Goal: Task Accomplishment & Management: Manage account settings

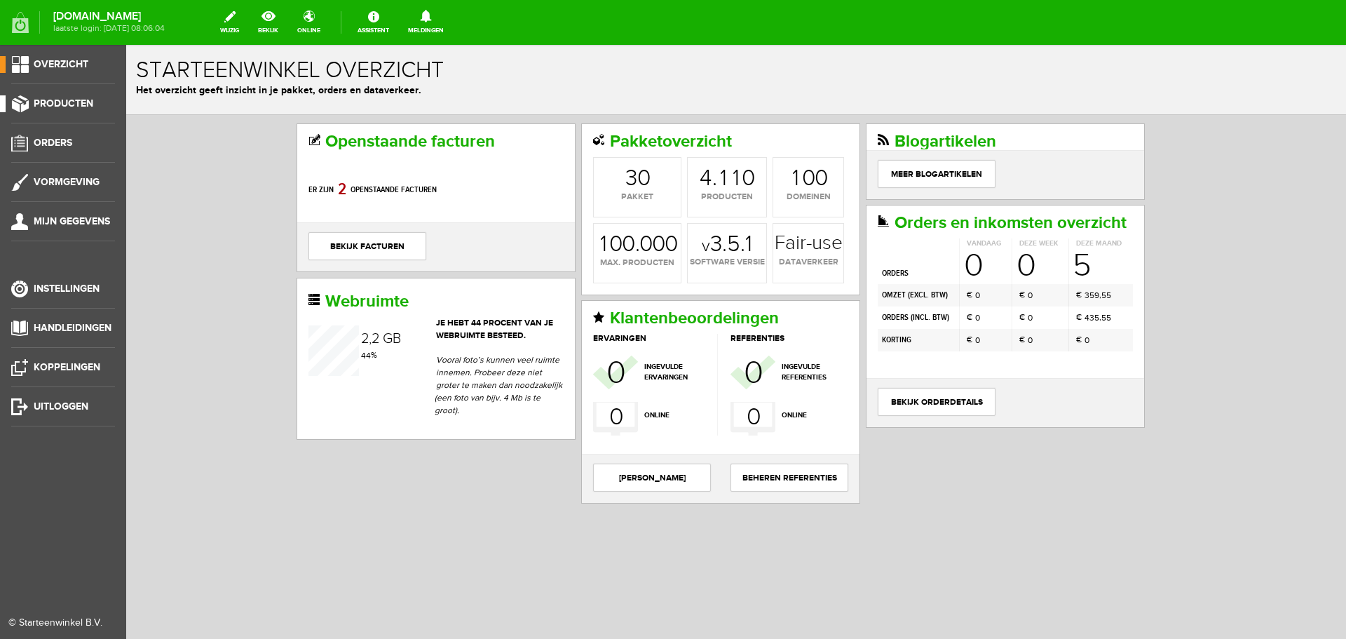
click at [53, 99] on span "Producten" at bounding box center [64, 103] width 60 height 12
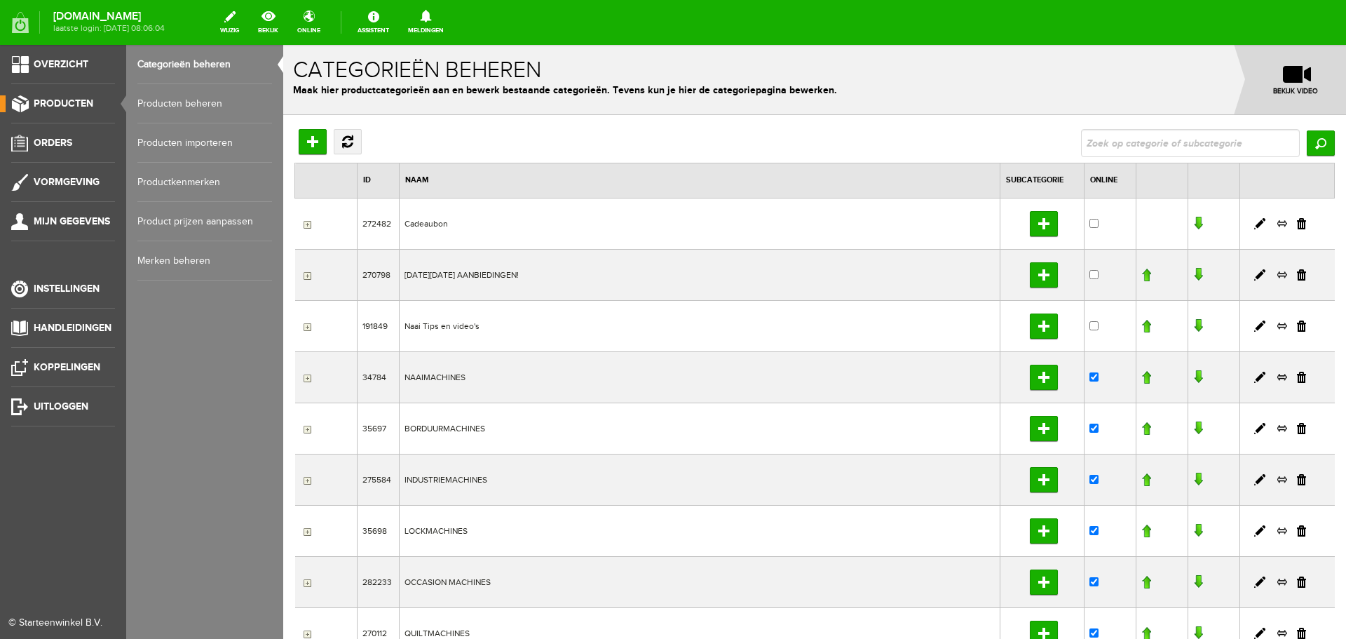
click at [174, 102] on link "Producten beheren" at bounding box center [204, 103] width 135 height 39
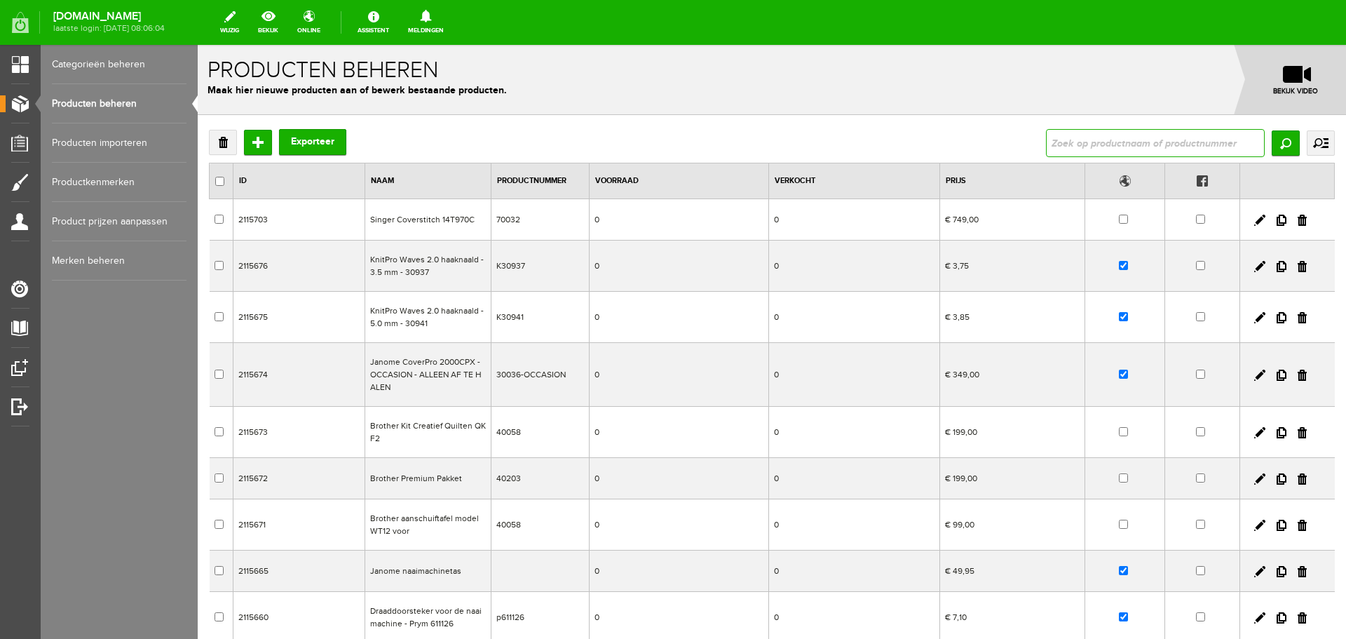
click at [1063, 144] on input "text" at bounding box center [1155, 143] width 219 height 28
click at [78, 101] on link "Producten beheren" at bounding box center [119, 103] width 135 height 39
click at [1046, 137] on input "text" at bounding box center [1155, 143] width 219 height 28
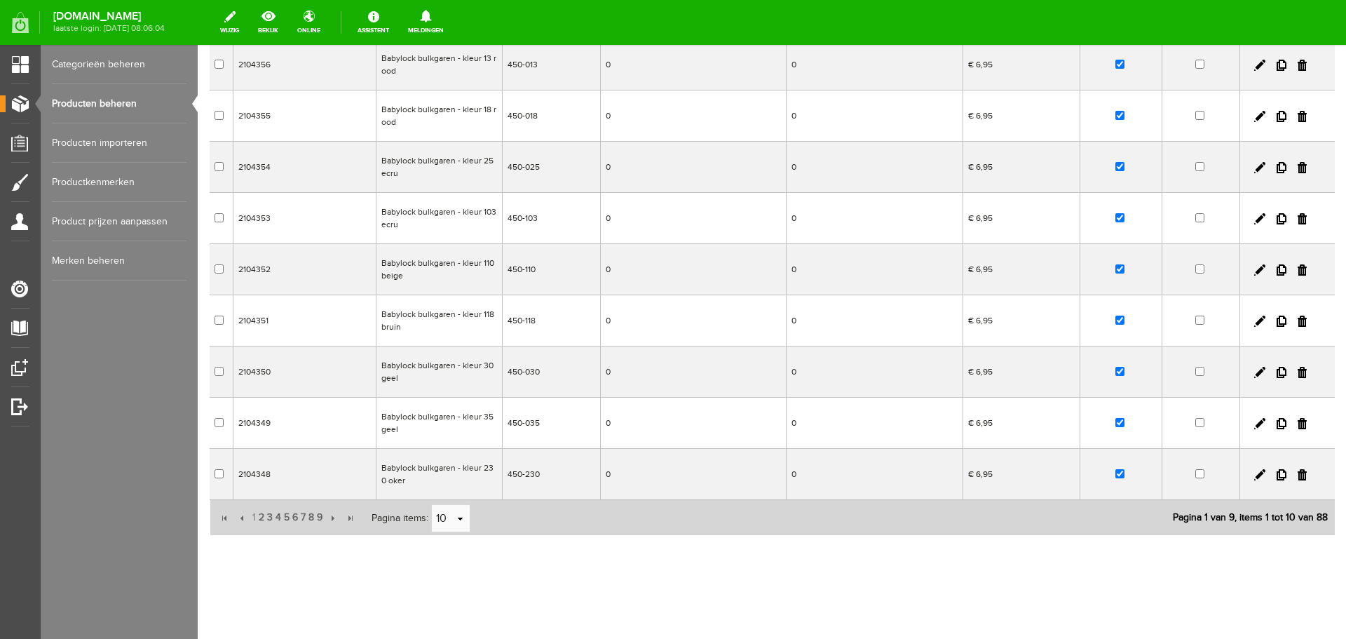
scroll to position [213, 0]
click at [321, 513] on span "9" at bounding box center [319, 515] width 8 height 28
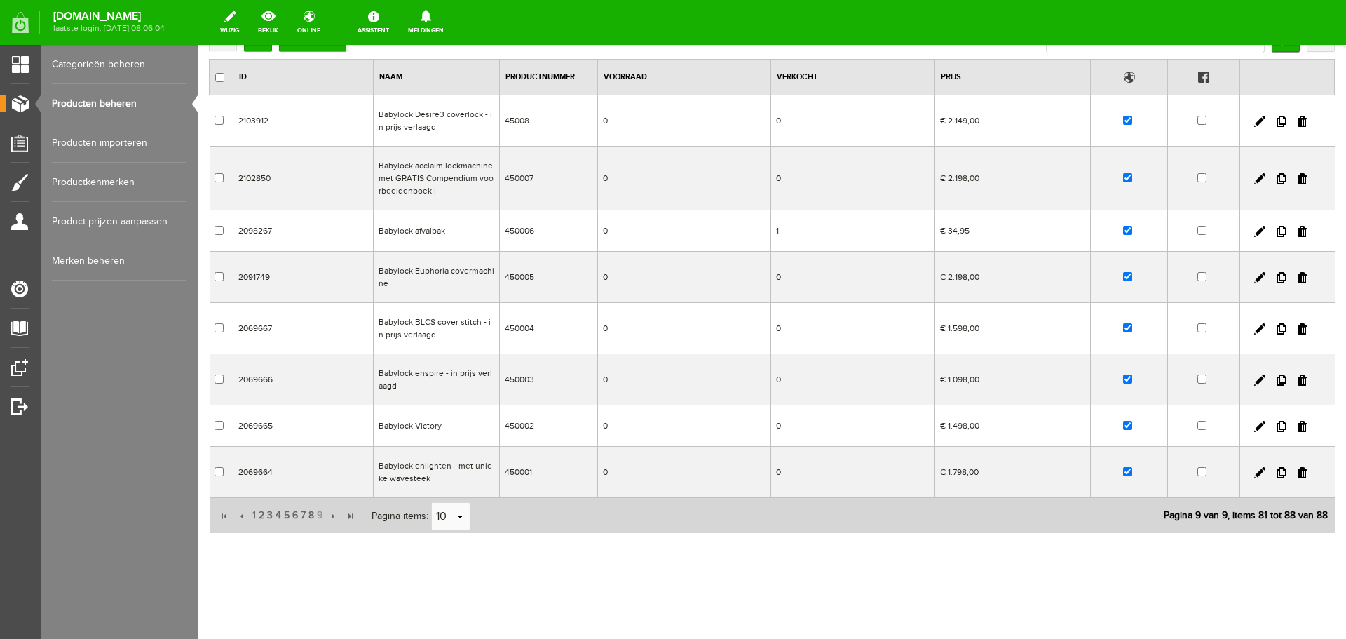
scroll to position [104, 0]
click at [1254, 273] on link at bounding box center [1259, 277] width 11 height 11
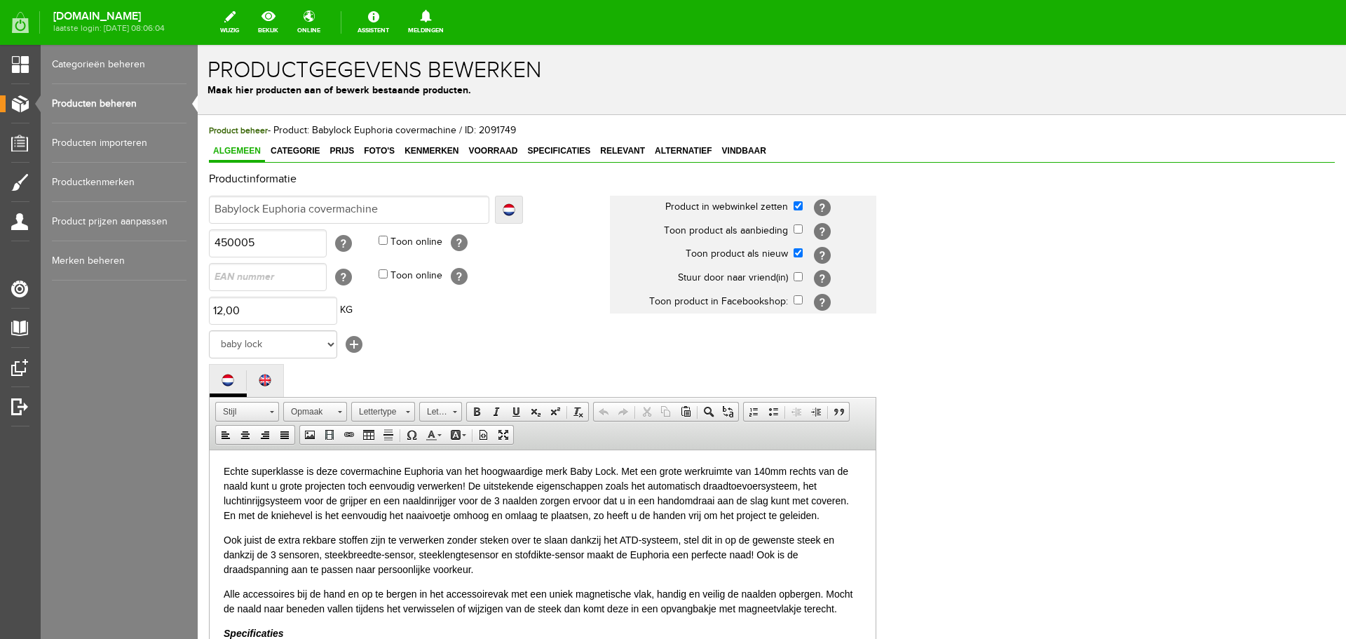
scroll to position [0, 0]
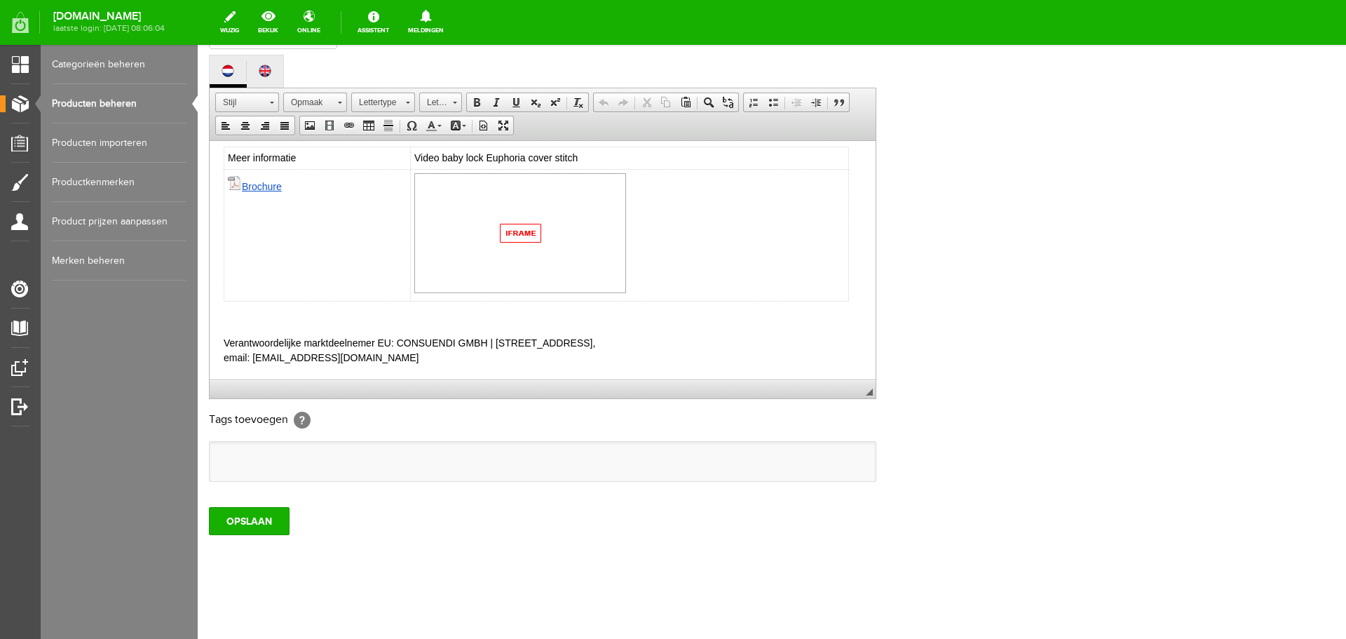
scroll to position [864, 0]
drag, startPoint x: 219, startPoint y: 341, endPoint x: 526, endPoint y: 356, distance: 306.7
click at [86, 100] on link "Producten beheren" at bounding box center [119, 103] width 135 height 39
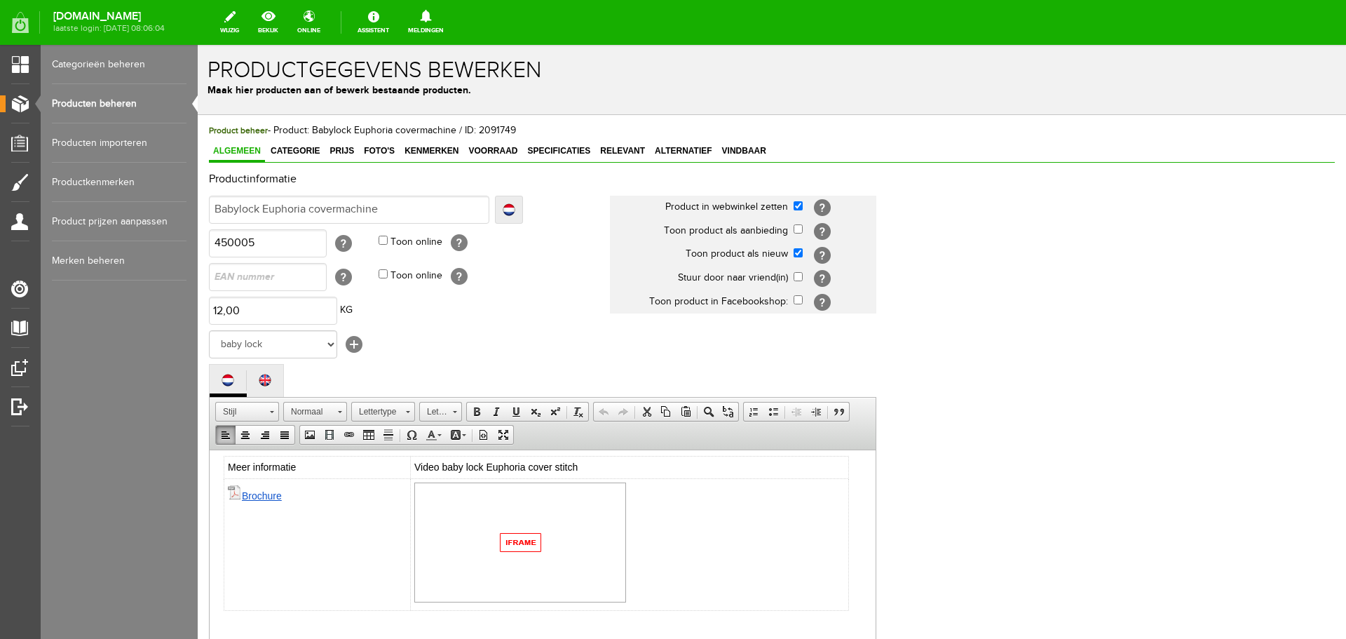
scroll to position [0, 0]
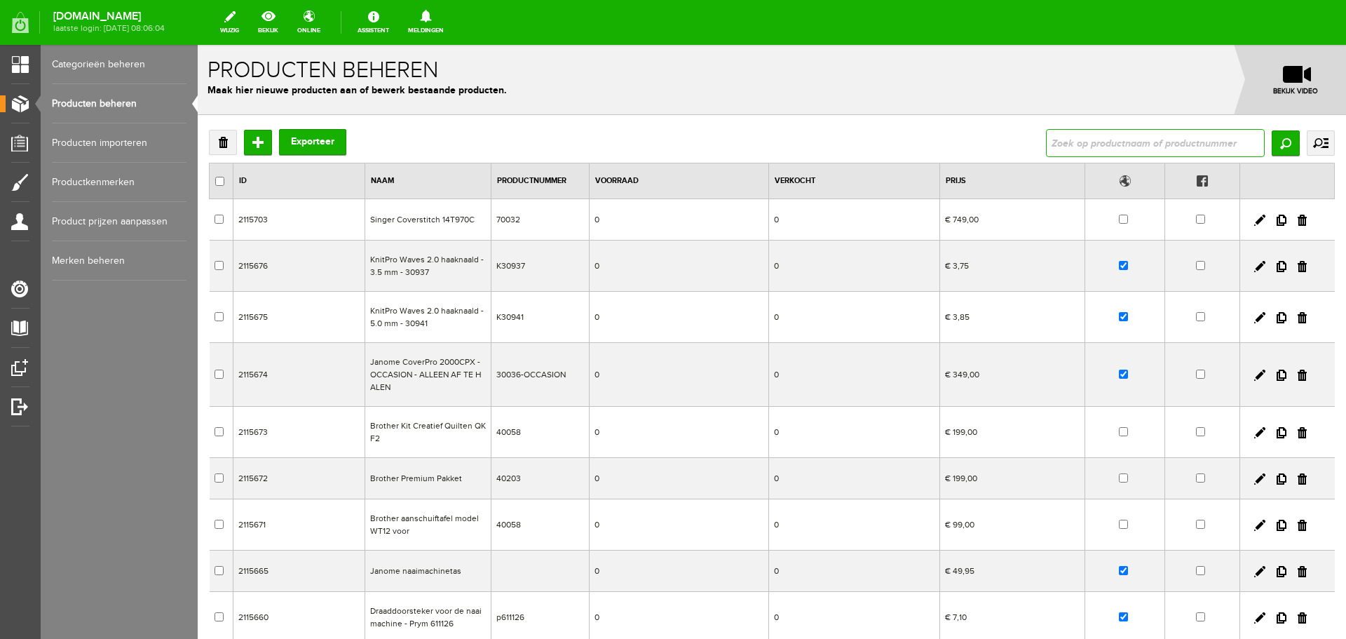
click at [1069, 147] on input "text" at bounding box center [1155, 143] width 219 height 28
type input "husqvarna"
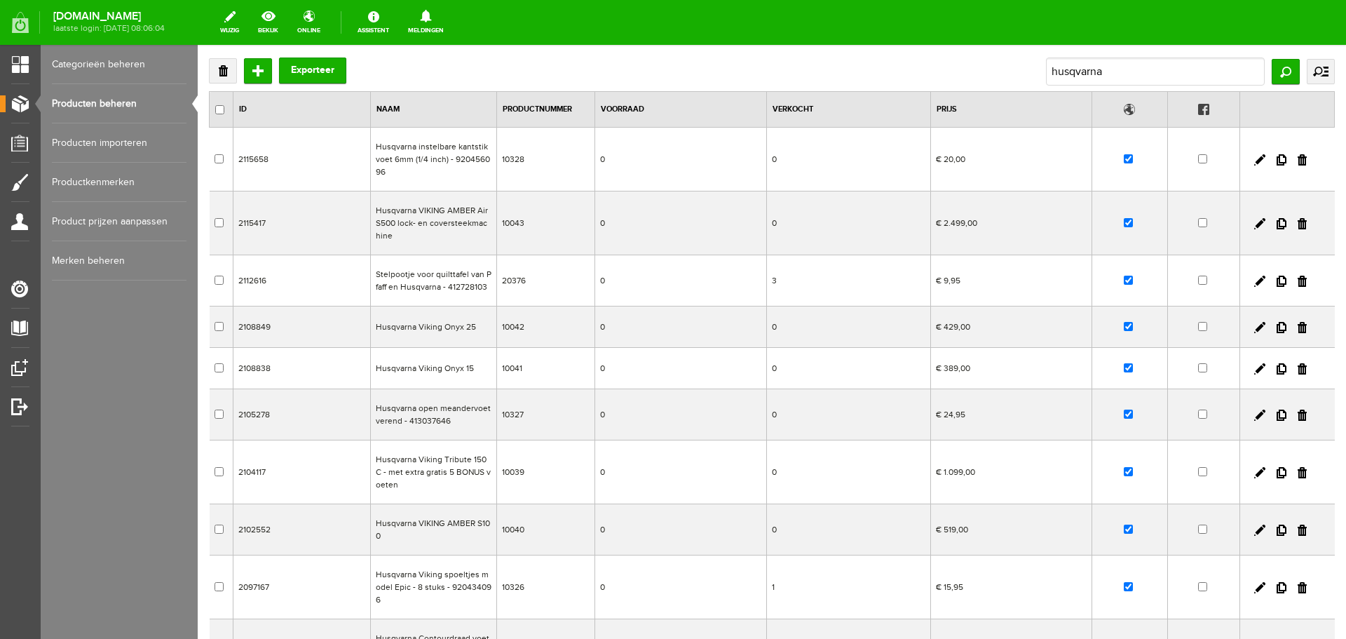
scroll to position [21, 0]
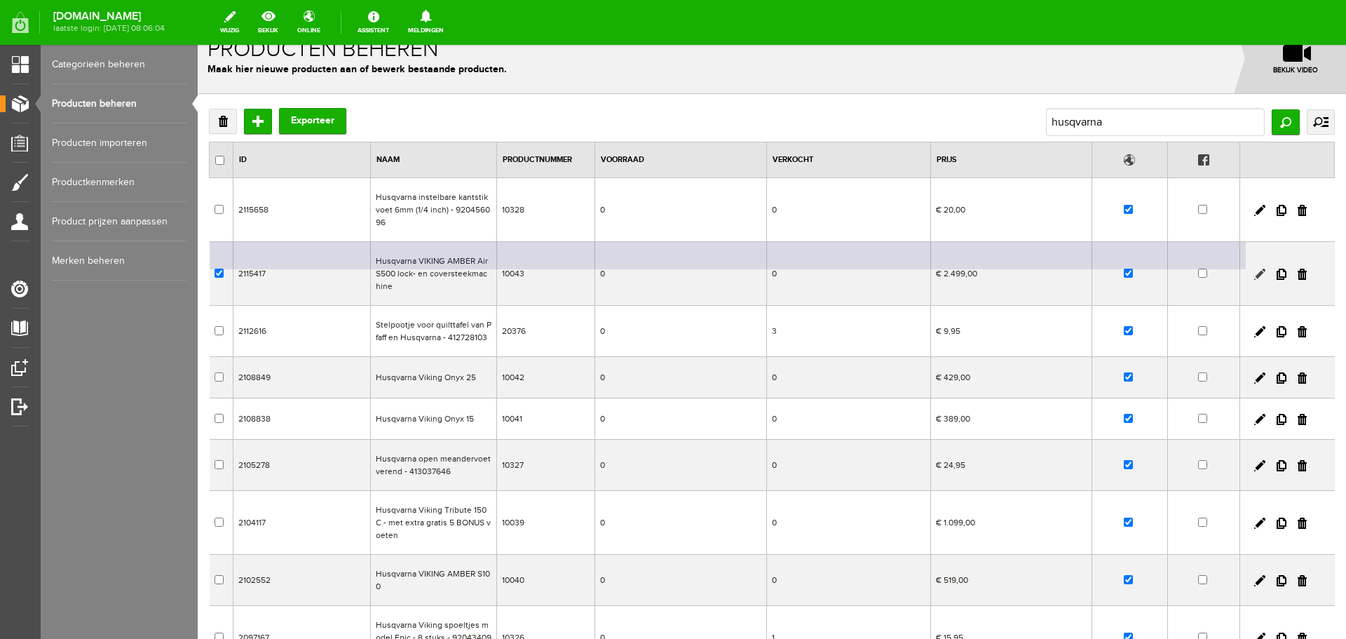
click at [1254, 273] on link at bounding box center [1259, 274] width 11 height 11
checkbox input "true"
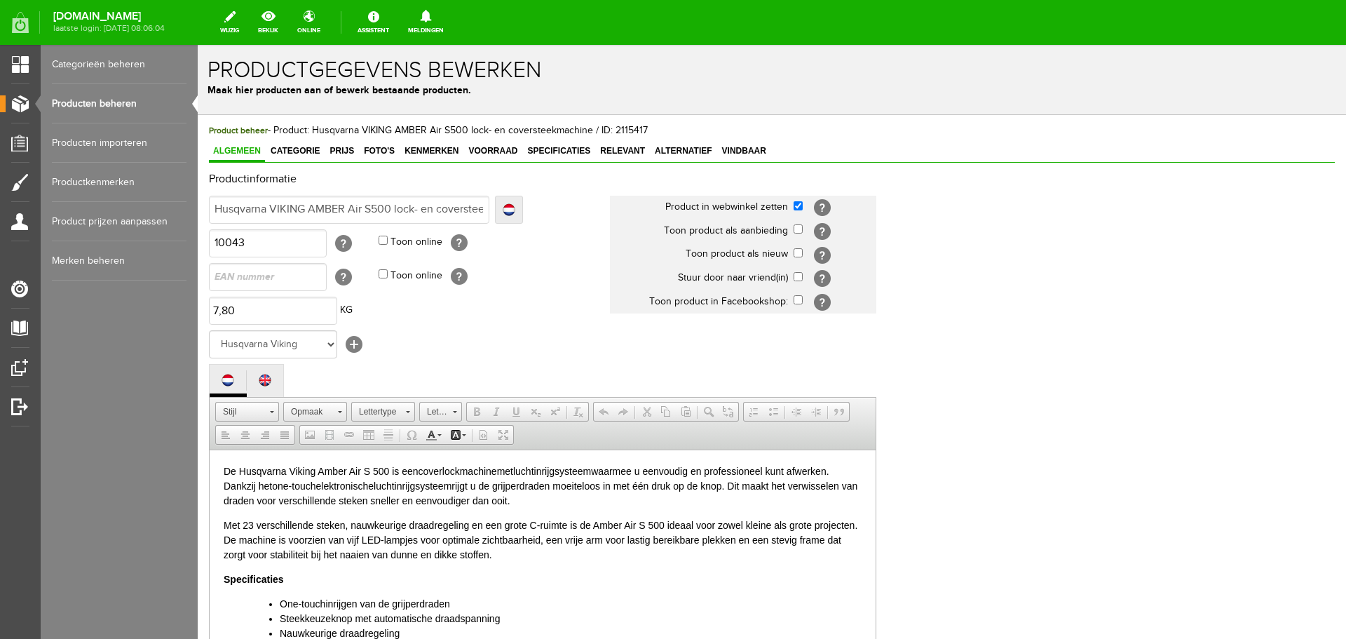
scroll to position [0, 0]
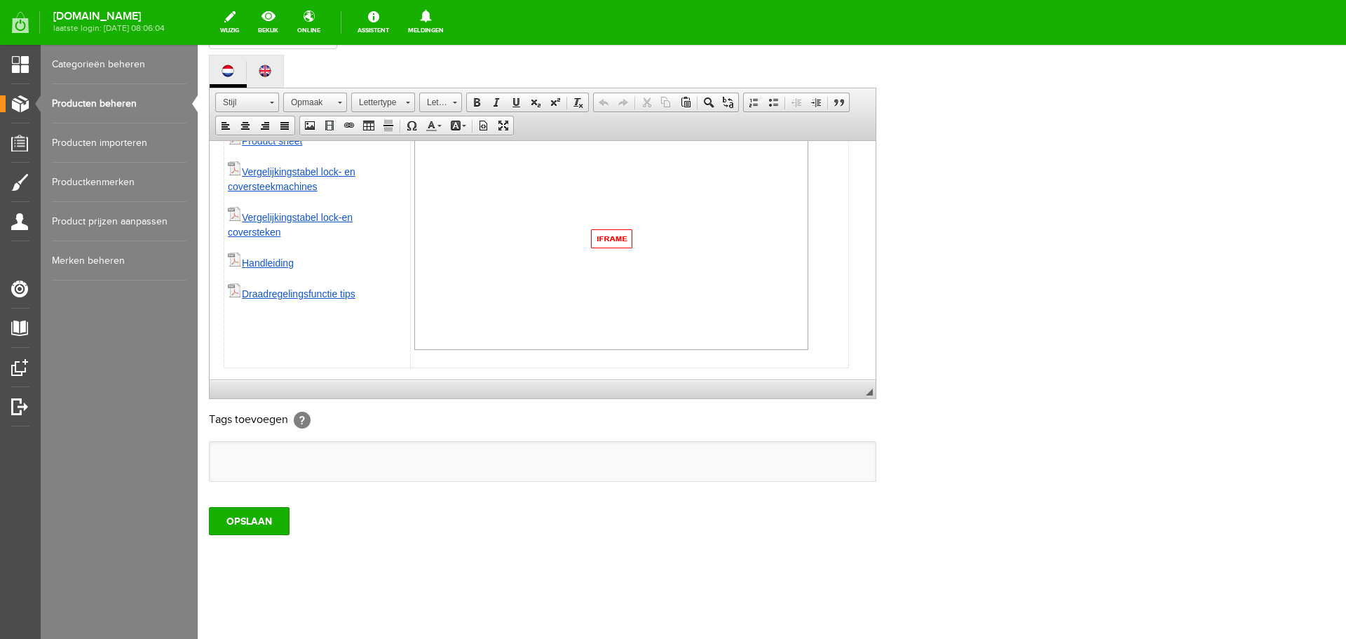
scroll to position [646, 0]
click at [238, 352] on td "Product sheet Vergelijkingstabel lock- en coversteekmachines Vergelijkingstabel…" at bounding box center [317, 238] width 186 height 254
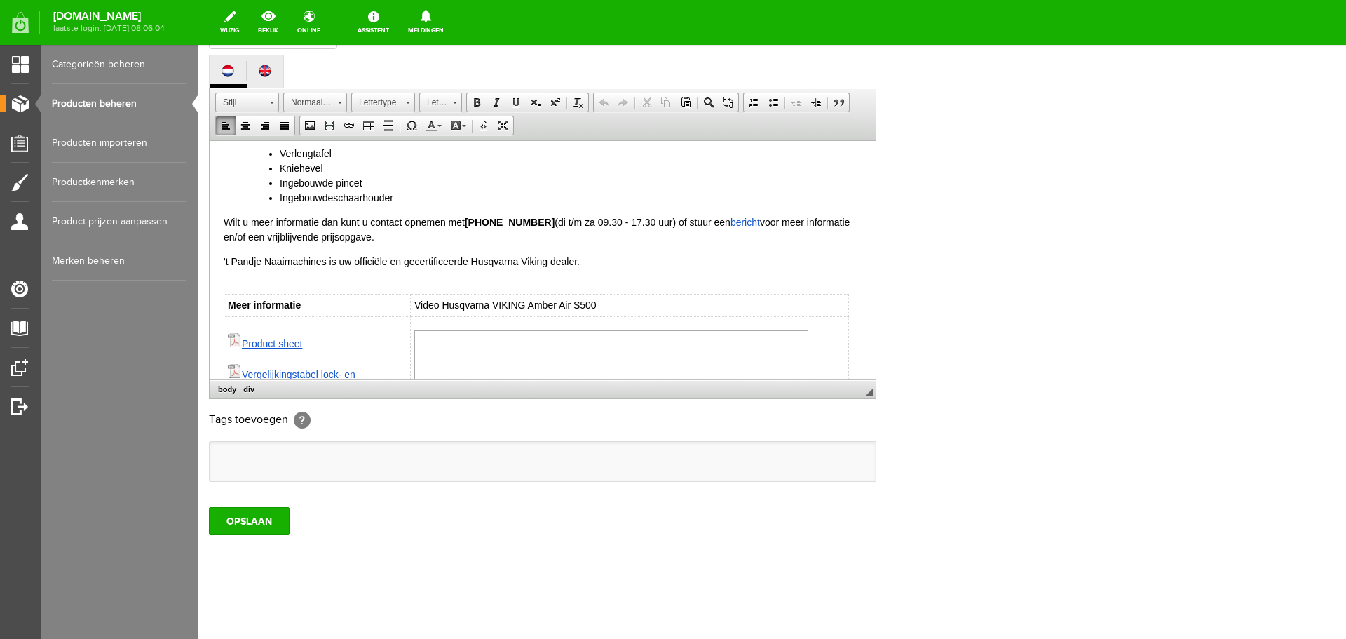
scroll to position [435, 0]
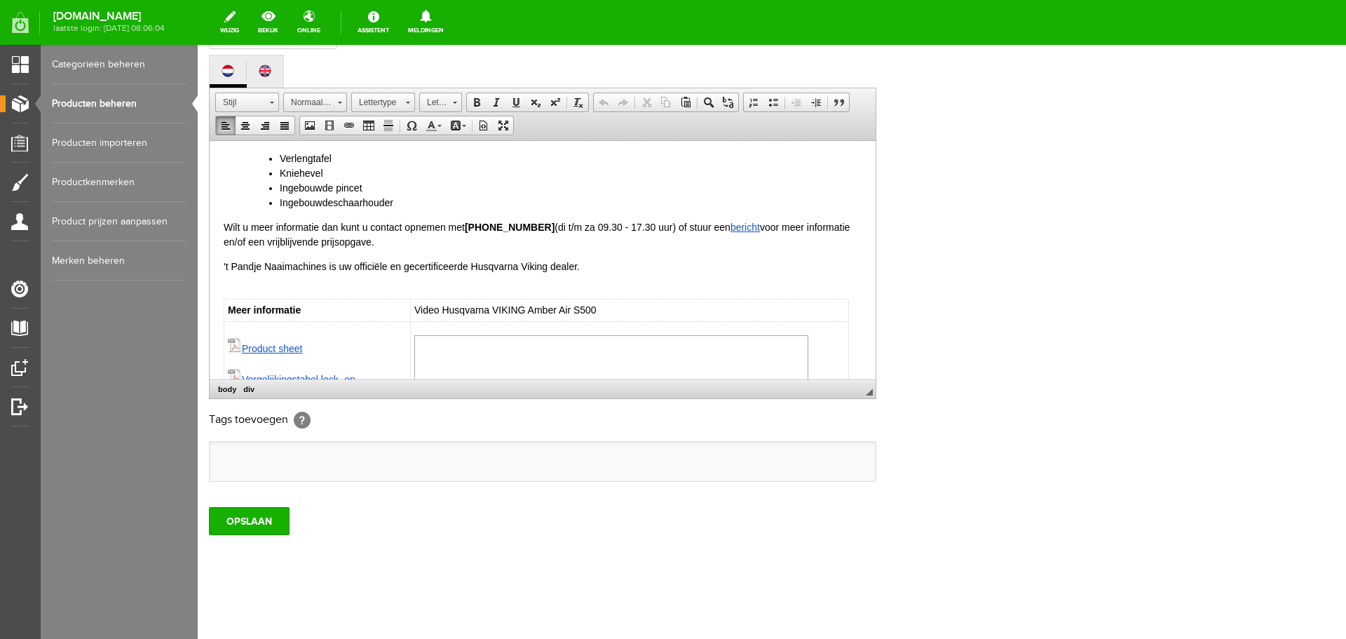
click at [222, 280] on html "De Husqvarna Viking Amber Air S 500 is een coverlockmachine met luchtinrijgsyst…" at bounding box center [543, 147] width 666 height 884
paste body
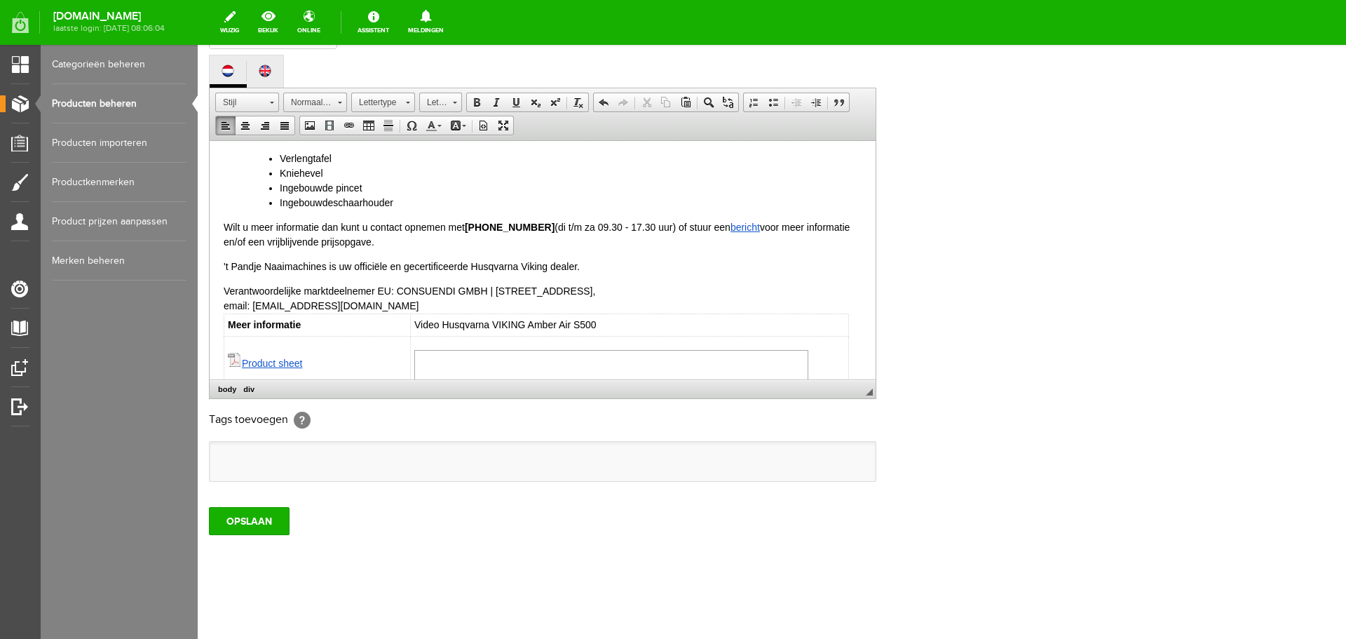
click at [397, 288] on div "Verantwoordelijke marktdeelnemer EU: CONSUENDI GMBH | [STREET_ADDRESS], email: …" at bounding box center [543, 297] width 638 height 29
drag, startPoint x: 456, startPoint y: 293, endPoint x: 466, endPoint y: 299, distance: 11.3
click at [456, 293] on div "Verantwoordelijke marktdeelnemer EU: Befrako N.V. | KMO-zone [STREET_ADDRESS], …" at bounding box center [543, 299] width 638 height 33
drag, startPoint x: 456, startPoint y: 305, endPoint x: 523, endPoint y: 305, distance: 67.3
click at [523, 305] on div "Verantwoordelijke marktdeelnemer EU: Befrako N.V. | KMO-zone [STREET_ADDRESS] ,…" at bounding box center [543, 297] width 638 height 29
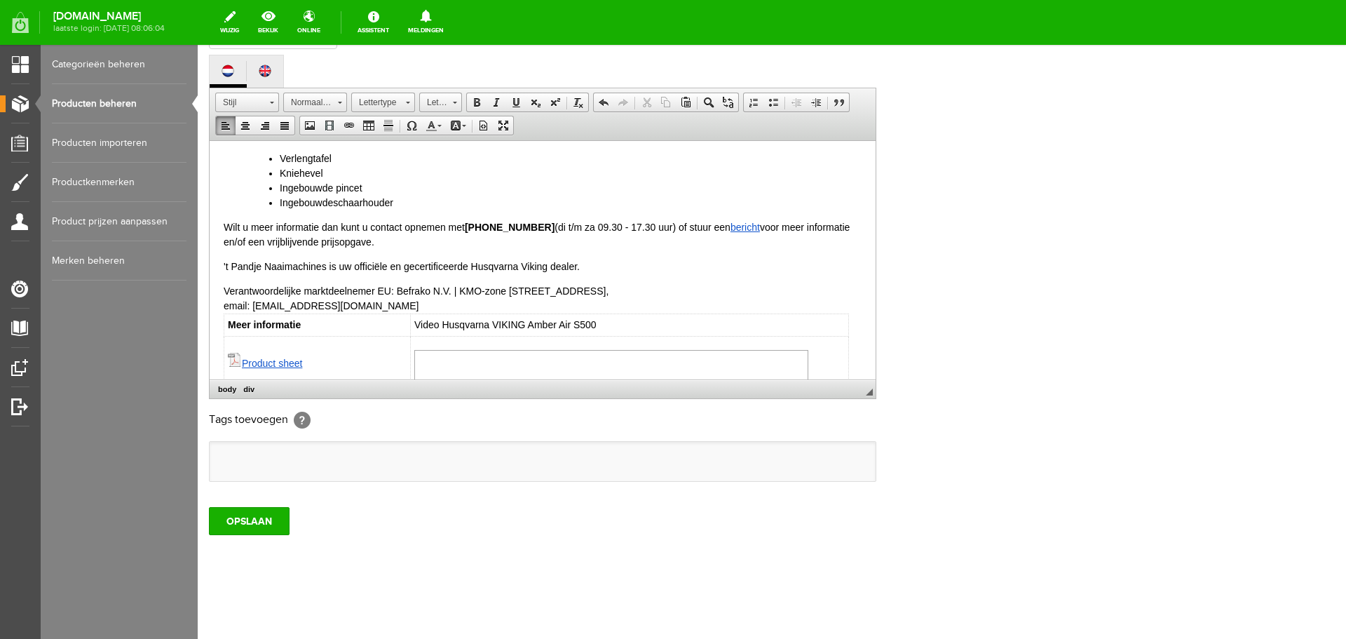
click at [744, 291] on div "Verantwoordelijke marktdeelnemer EU: Befrako N.V. | KMO-[STREET_ADDRESS] , emai…" at bounding box center [543, 297] width 638 height 29
drag, startPoint x: 222, startPoint y: 290, endPoint x: 506, endPoint y: 304, distance: 284.3
click at [506, 304] on html "De Husqvarna Viking Amber Air S 500 is een coverlockmachine met luchtinrijgsyst…" at bounding box center [543, 154] width 666 height 899
click at [506, 304] on div "Verantwoordelijke marktdeelnemer EU: Befrako N.V. | KMO-[STREET_ADDRESS] , emai…" at bounding box center [543, 297] width 638 height 29
drag, startPoint x: 221, startPoint y: 288, endPoint x: 500, endPoint y: 302, distance: 279.4
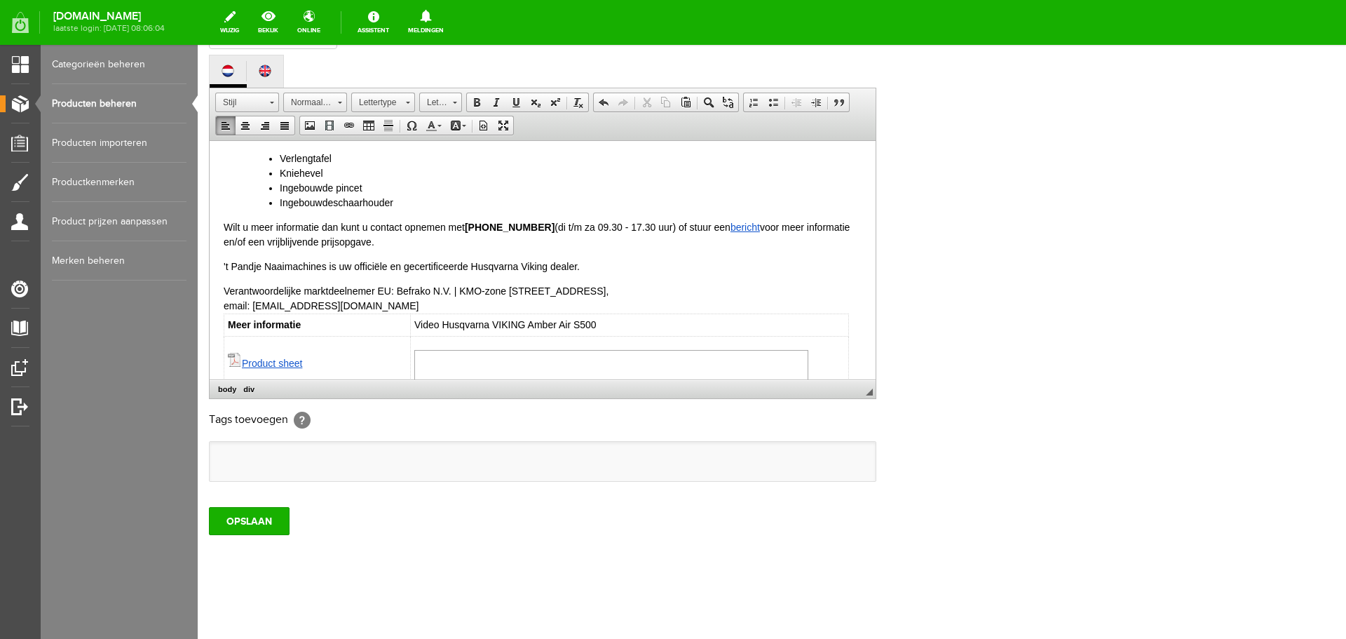
click at [500, 302] on html "De Husqvarna Viking Amber Air S 500 is een coverlockmachine met luchtinrijgsyst…" at bounding box center [543, 154] width 666 height 899
copy div "Verantwoordelijke marktdeelnemer EU: Befrako N.V. | KMO-[STREET_ADDRESS] , emai…"
click at [259, 523] on input "OPSLAAN" at bounding box center [249, 521] width 81 height 28
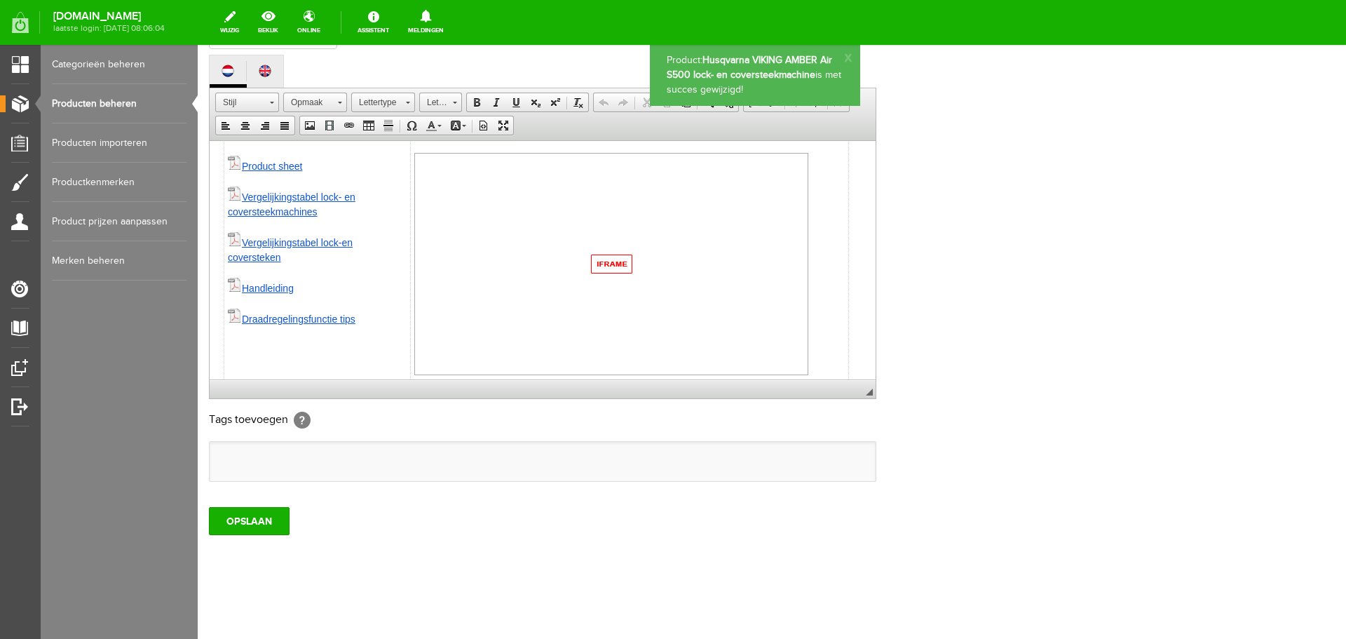
scroll to position [660, 0]
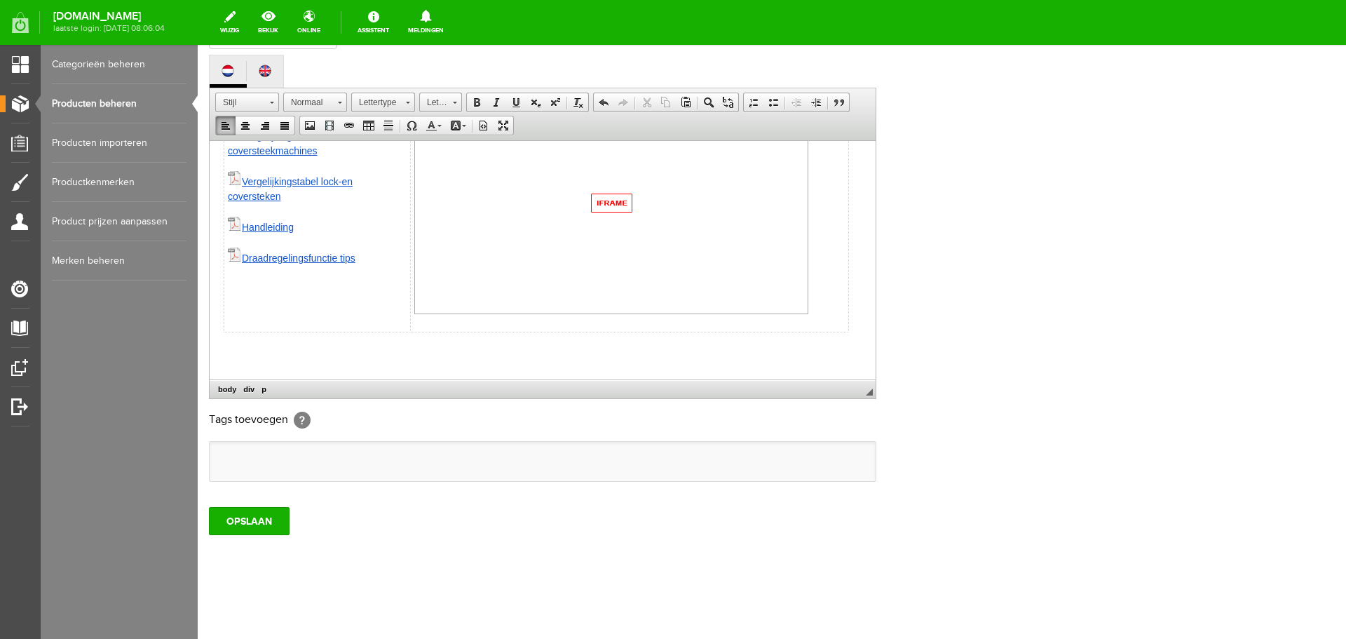
paste body
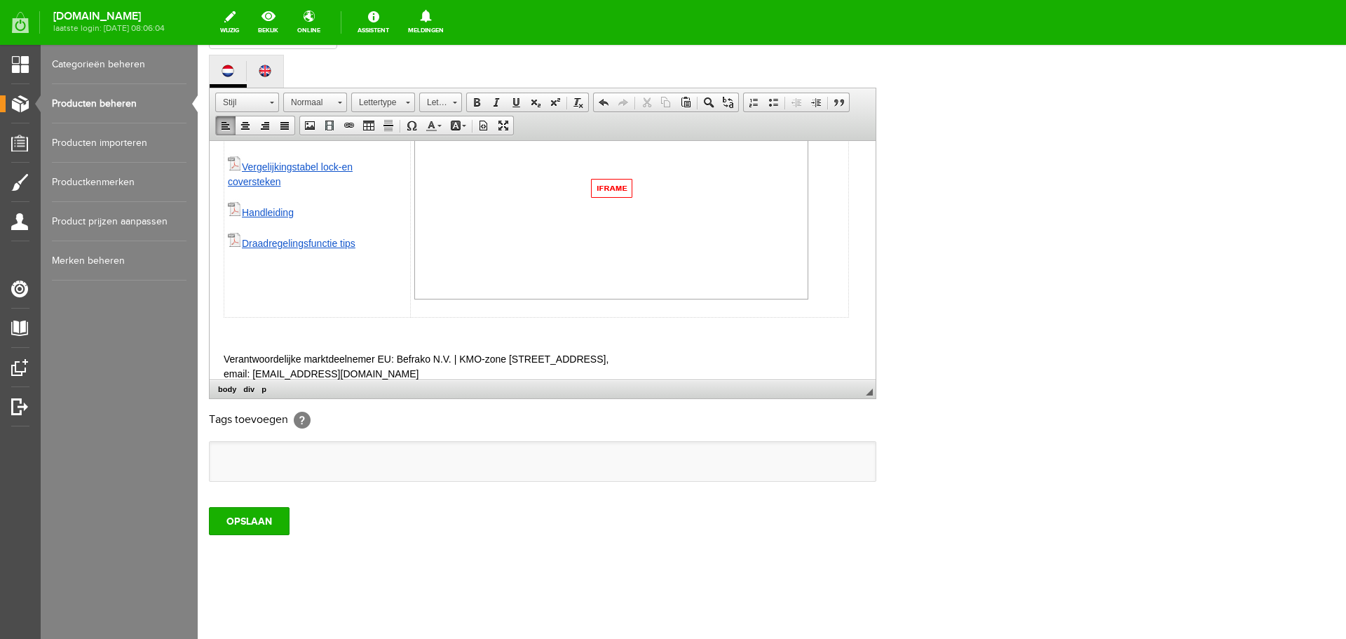
drag, startPoint x: 702, startPoint y: 358, endPoint x: 717, endPoint y: 355, distance: 14.9
click at [703, 358] on p "Verantwoordelijke marktdeelnemer EU: Befrako N.V. | KMO-[STREET_ADDRESS], email…" at bounding box center [543, 365] width 638 height 29
drag, startPoint x: 333, startPoint y: 372, endPoint x: 217, endPoint y: 365, distance: 116.6
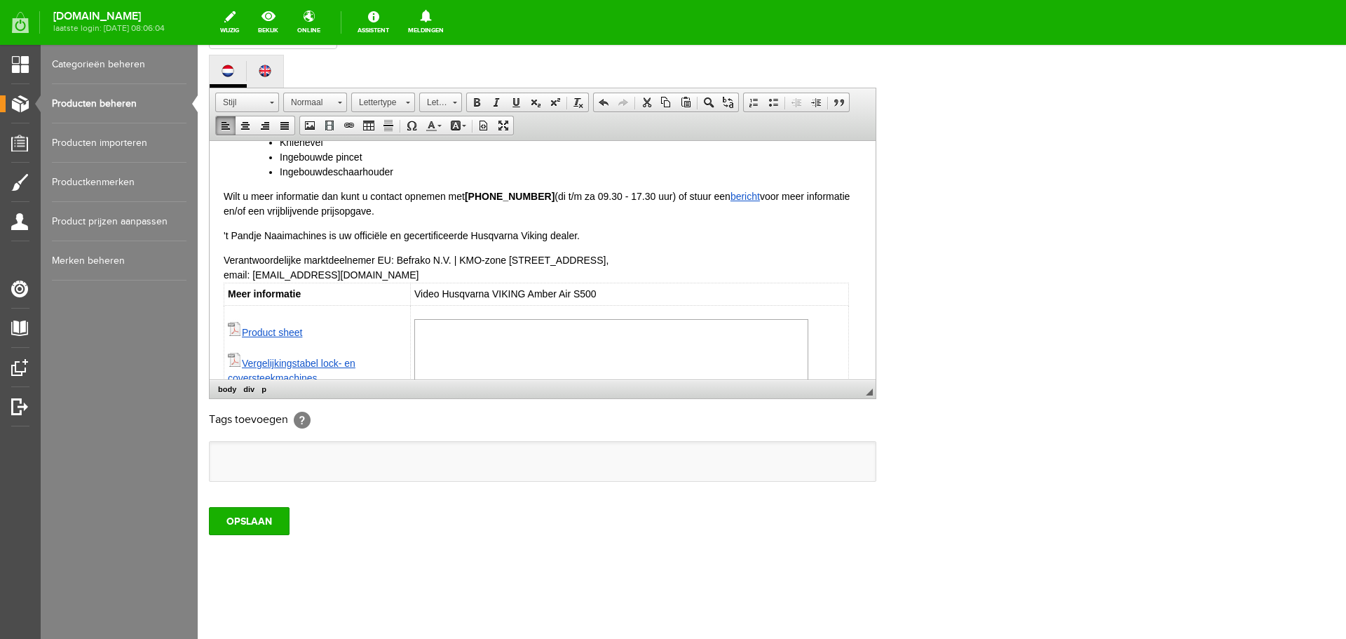
scroll to position [491, 0]
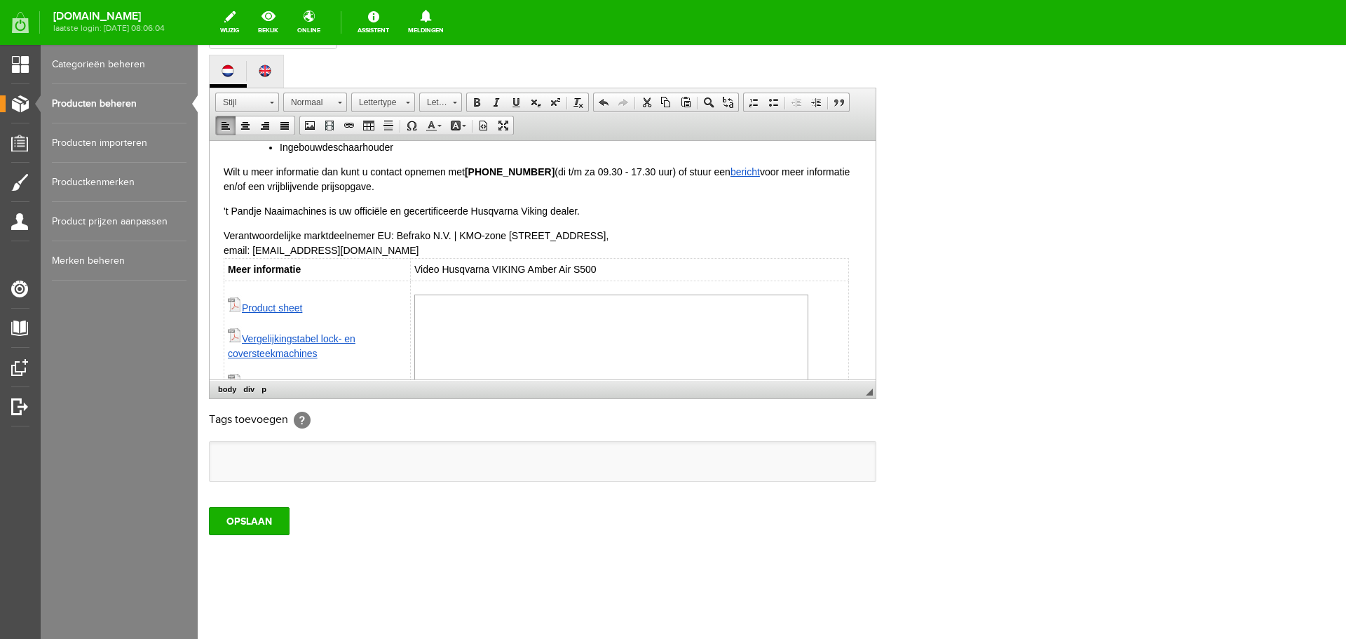
click at [706, 236] on div "Verantwoordelijke marktdeelnemer EU: Befrako N.V. | KMO-[STREET_ADDRESS], email…" at bounding box center [543, 242] width 638 height 29
drag, startPoint x: 506, startPoint y: 251, endPoint x: 397, endPoint y: 250, distance: 109.4
click at [397, 250] on div "Verantwoordelijke marktdeelnemer EU: Befrako N.V. | KMO-zone [STREET_ADDRESS], …" at bounding box center [543, 242] width 638 height 29
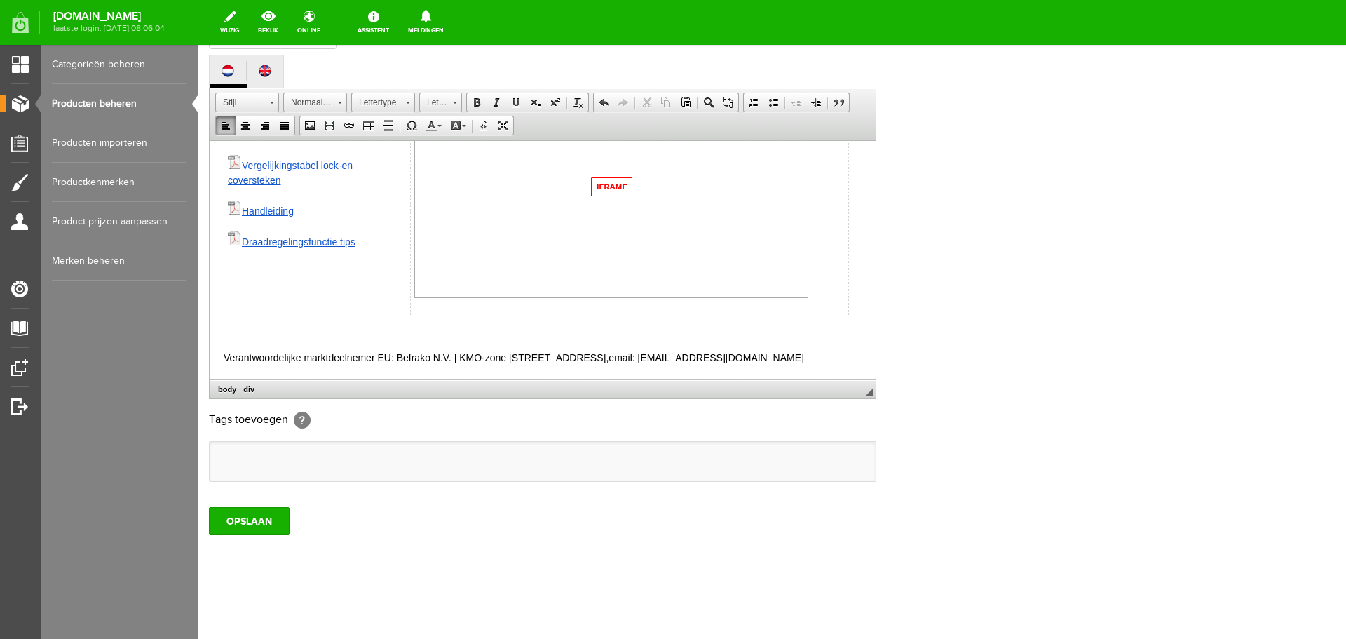
drag, startPoint x: 700, startPoint y: 341, endPoint x: 712, endPoint y: 341, distance: 11.2
click at [701, 350] on p "Verantwoordelijke marktdeelnemer EU: Befrako N.V. | KMO-[STREET_ADDRESS], email…" at bounding box center [543, 357] width 638 height 15
click at [257, 516] on input "OPSLAAN" at bounding box center [249, 521] width 81 height 28
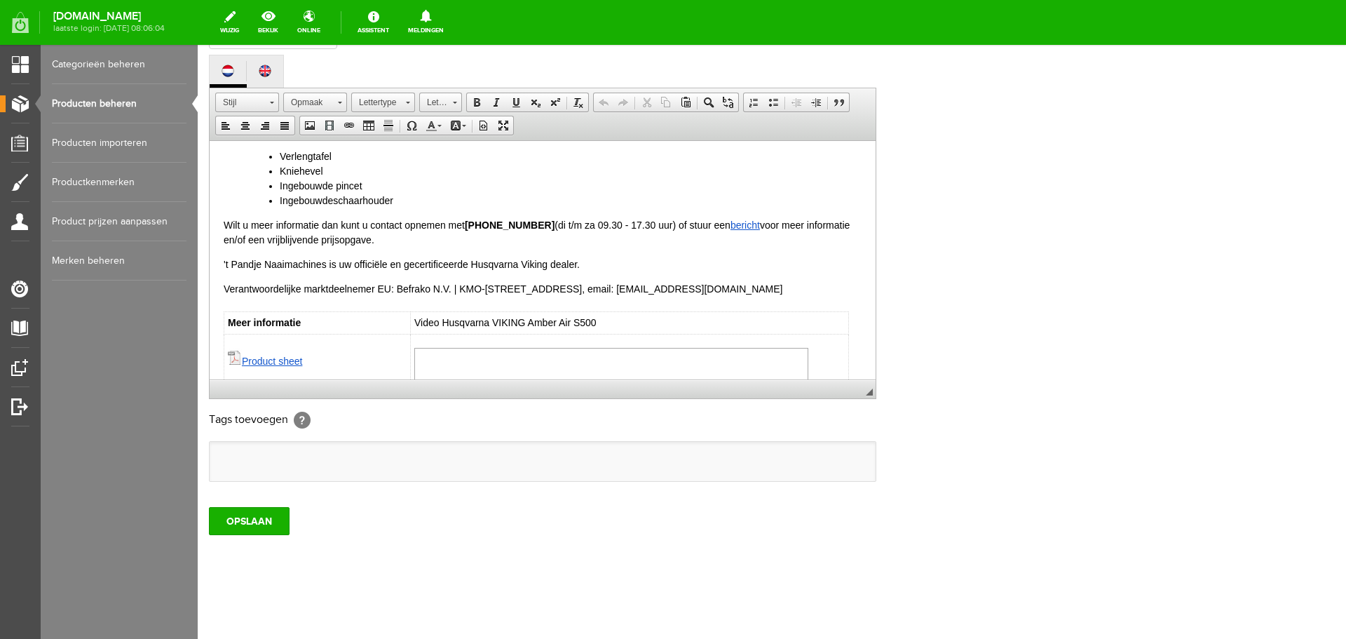
scroll to position [491, 0]
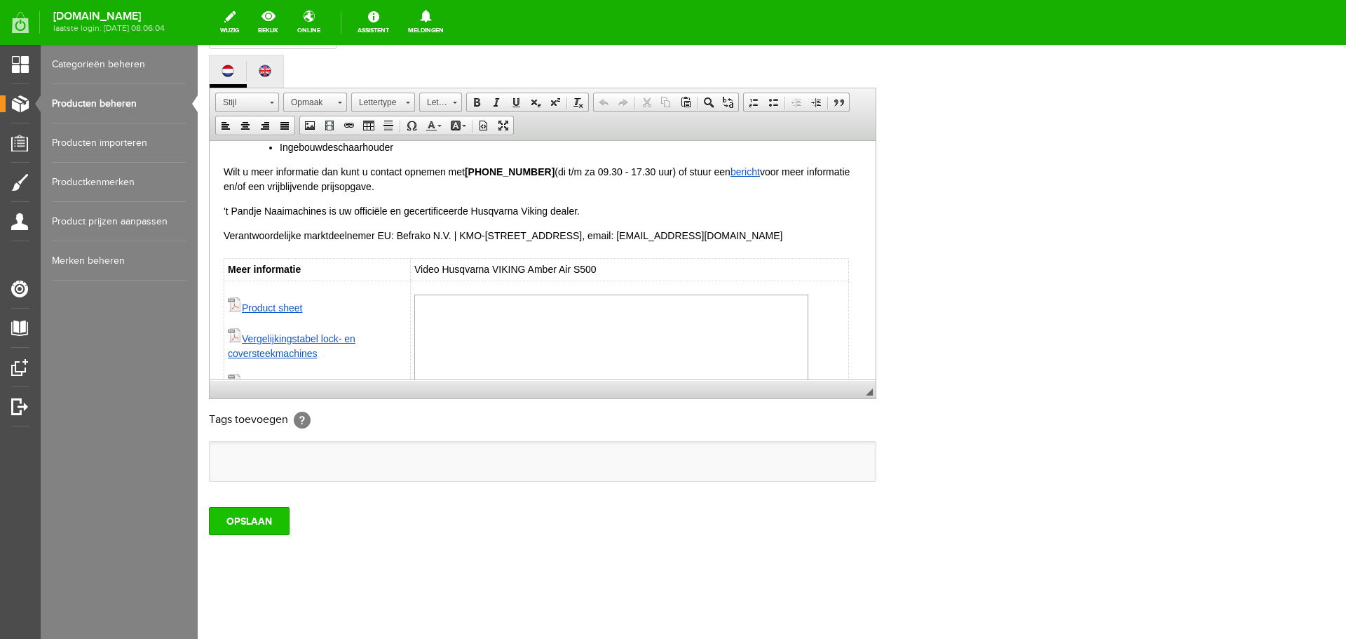
click at [240, 527] on input "OPSLAAN" at bounding box center [249, 521] width 81 height 28
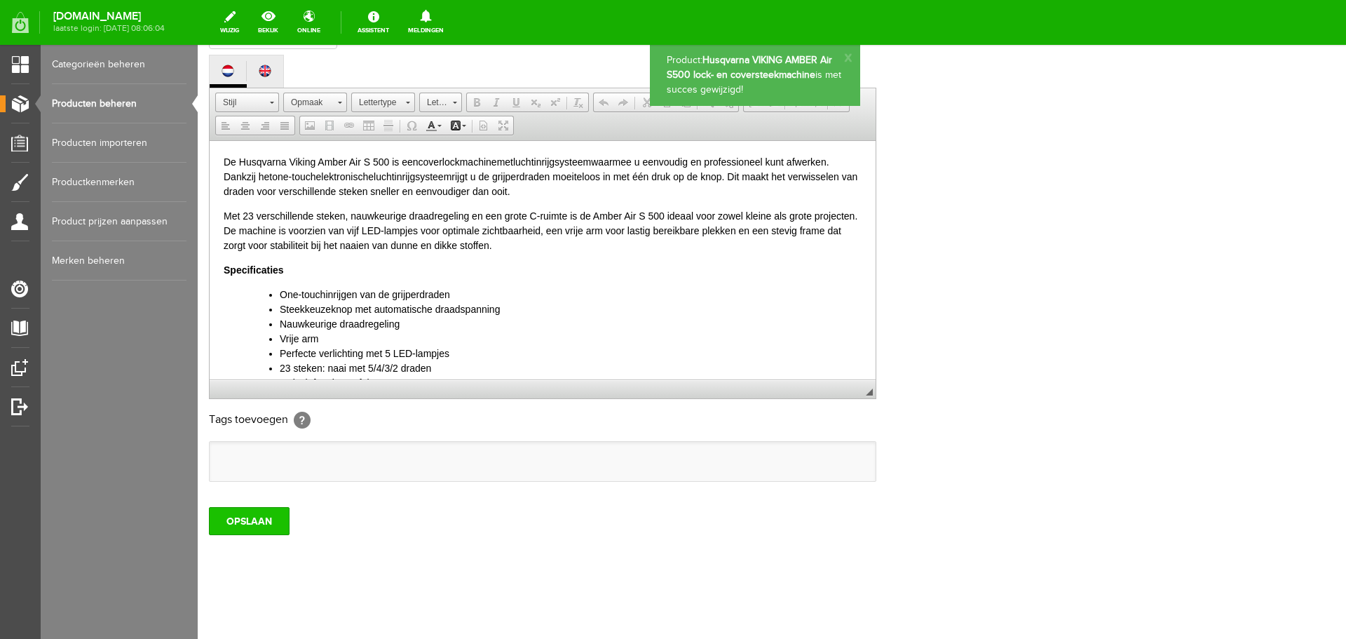
scroll to position [0, 0]
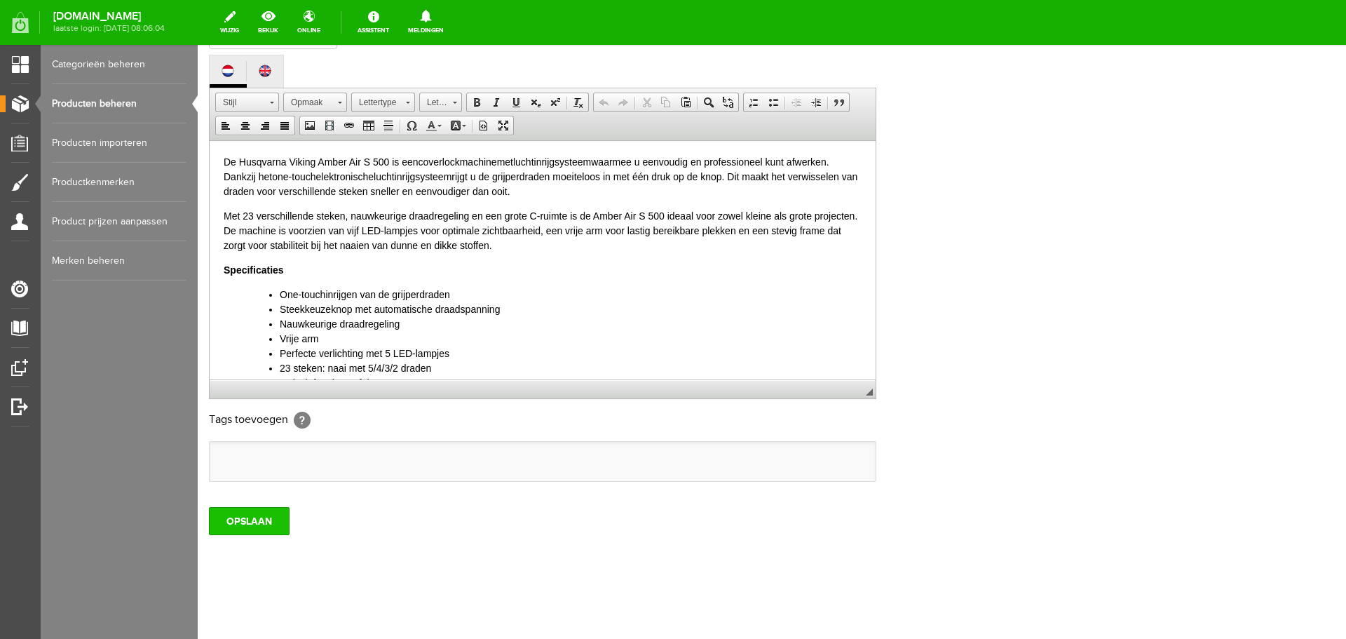
click at [253, 518] on input "OPSLAAN" at bounding box center [249, 521] width 81 height 28
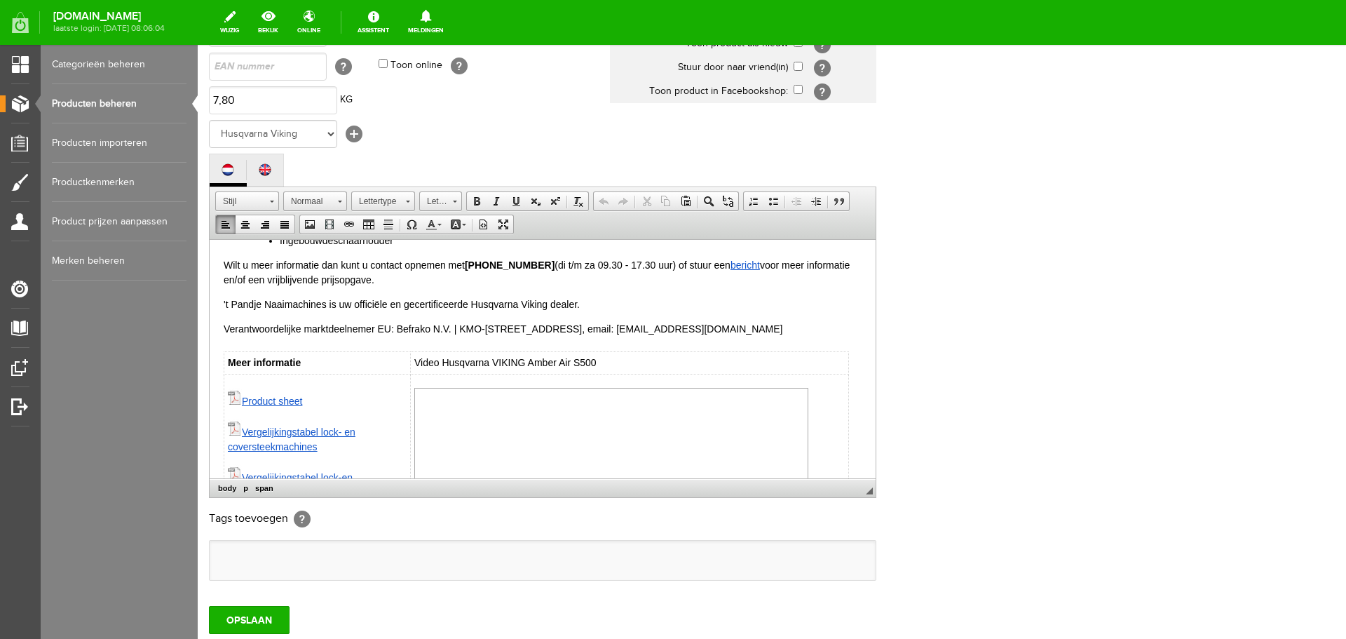
scroll to position [460, 0]
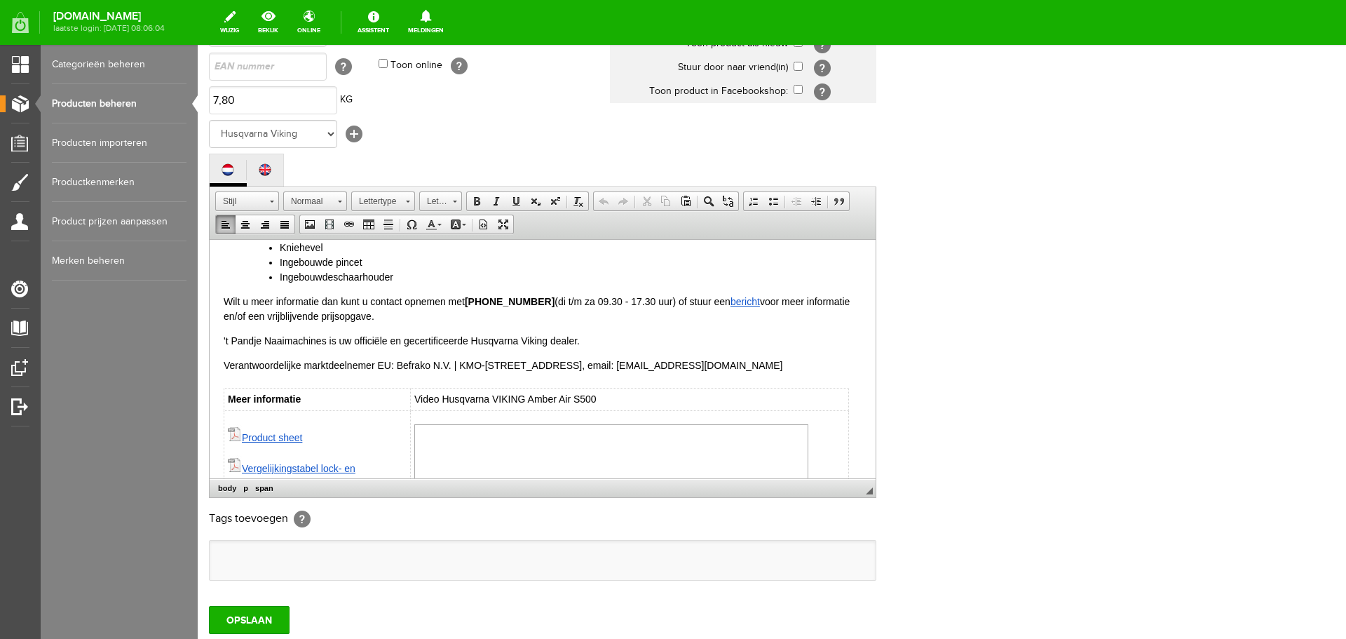
drag, startPoint x: 809, startPoint y: 262, endPoint x: 204, endPoint y: 366, distance: 614.0
click at [210, 366] on html "De Husqvarna Viking Amber Air S 500 is een coverlockmachine met luchtinrijgsyst…" at bounding box center [543, 253] width 666 height 948
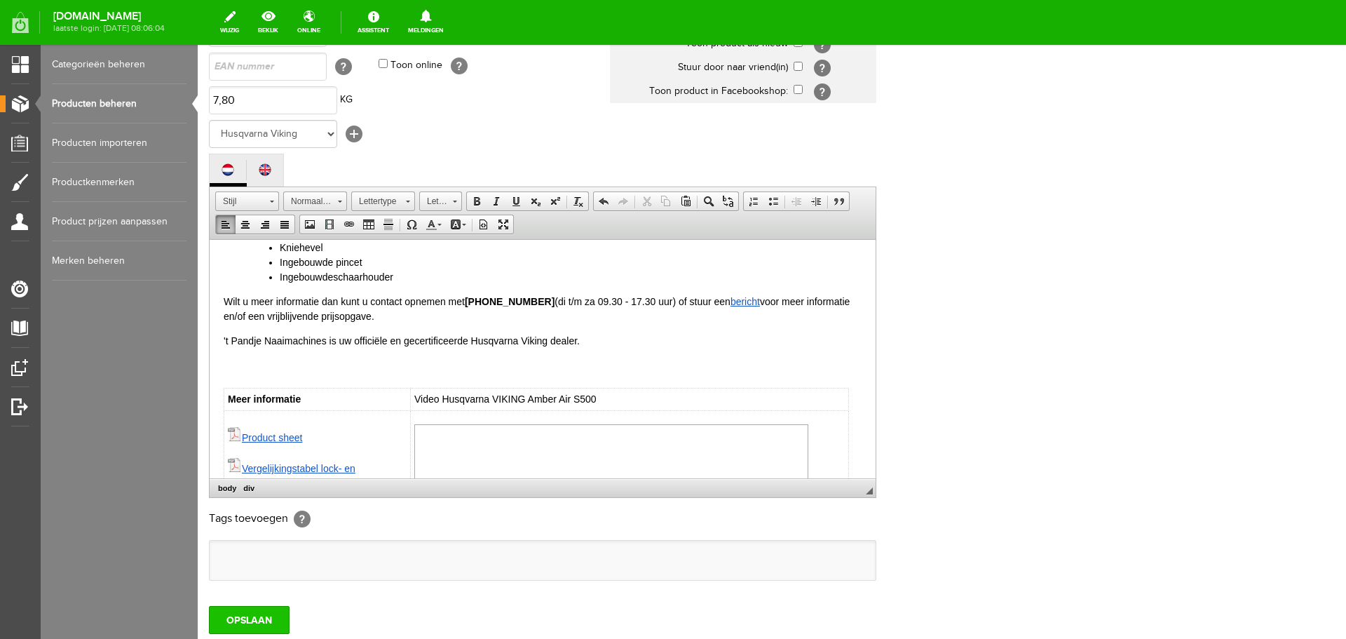
click at [243, 616] on input "OPSLAAN" at bounding box center [249, 620] width 81 height 28
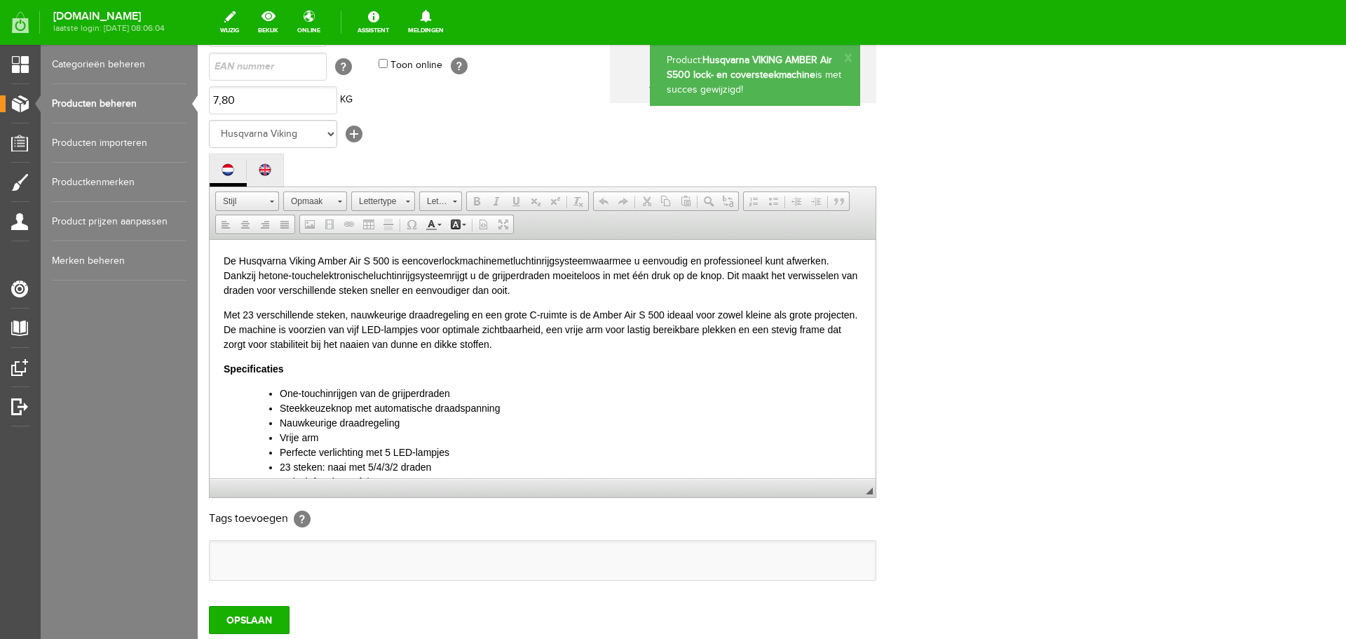
scroll to position [0, 0]
click at [114, 104] on link "Producten beheren" at bounding box center [119, 103] width 135 height 39
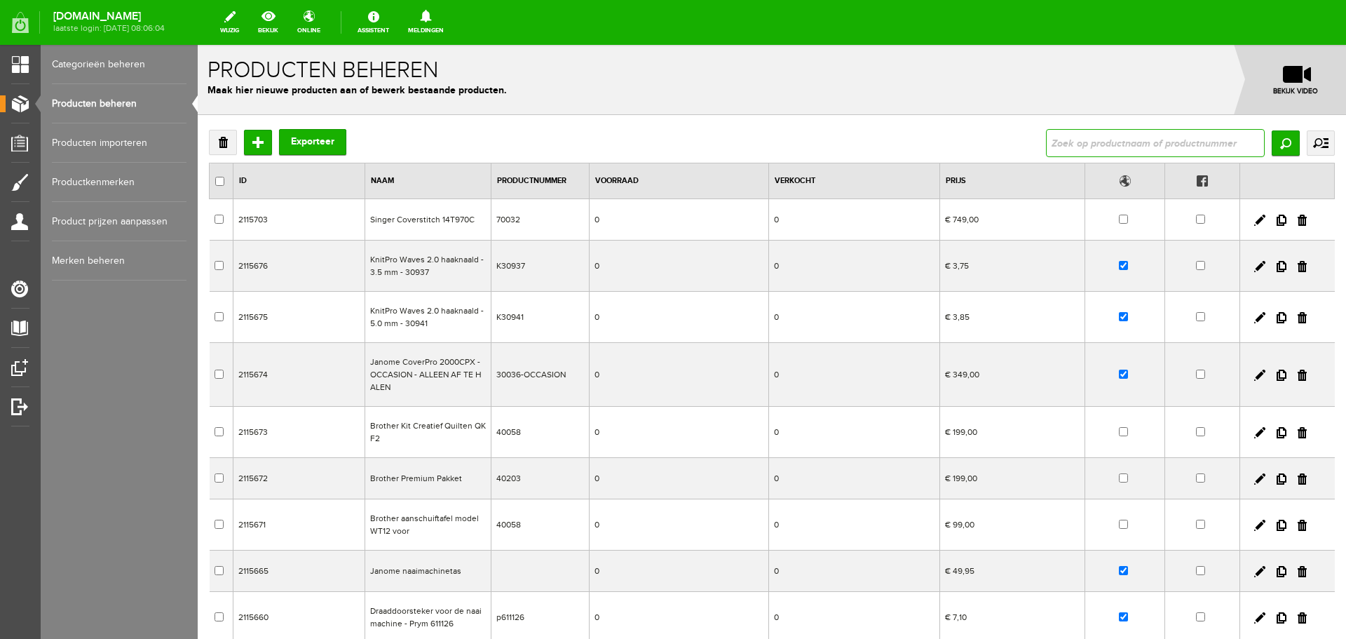
click at [1059, 135] on input "text" at bounding box center [1155, 143] width 219 height 28
type input "amber"
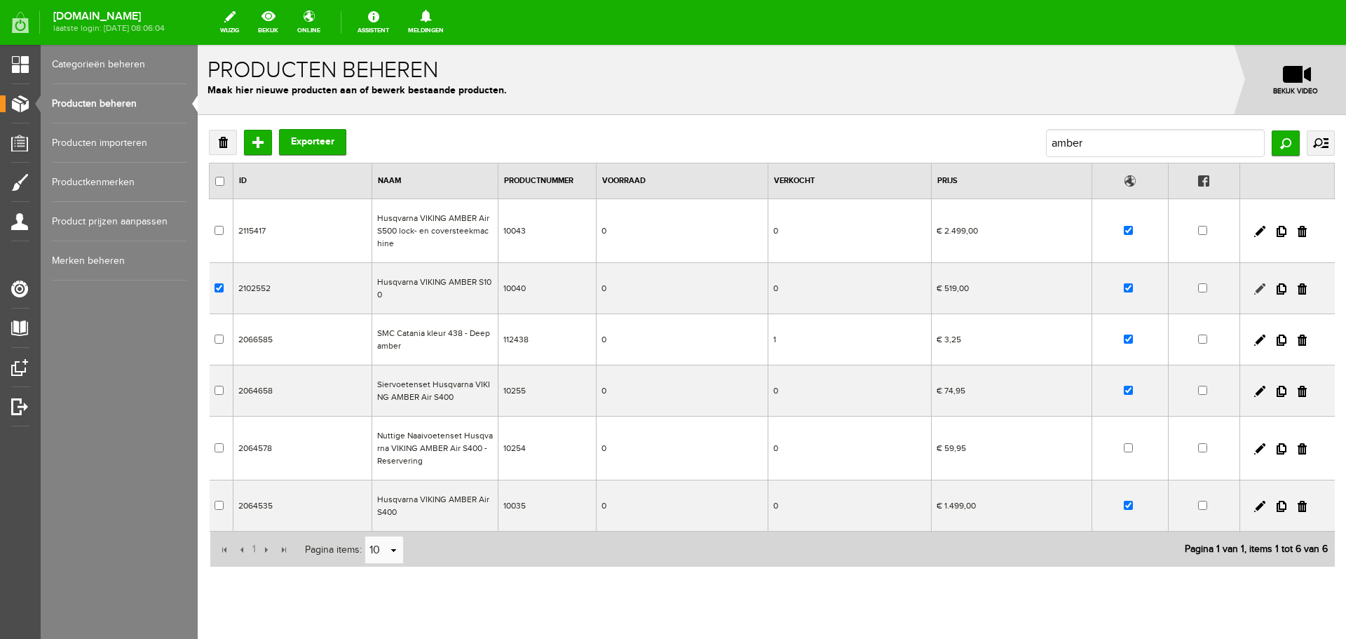
click at [1254, 289] on link at bounding box center [1259, 288] width 11 height 11
checkbox input "true"
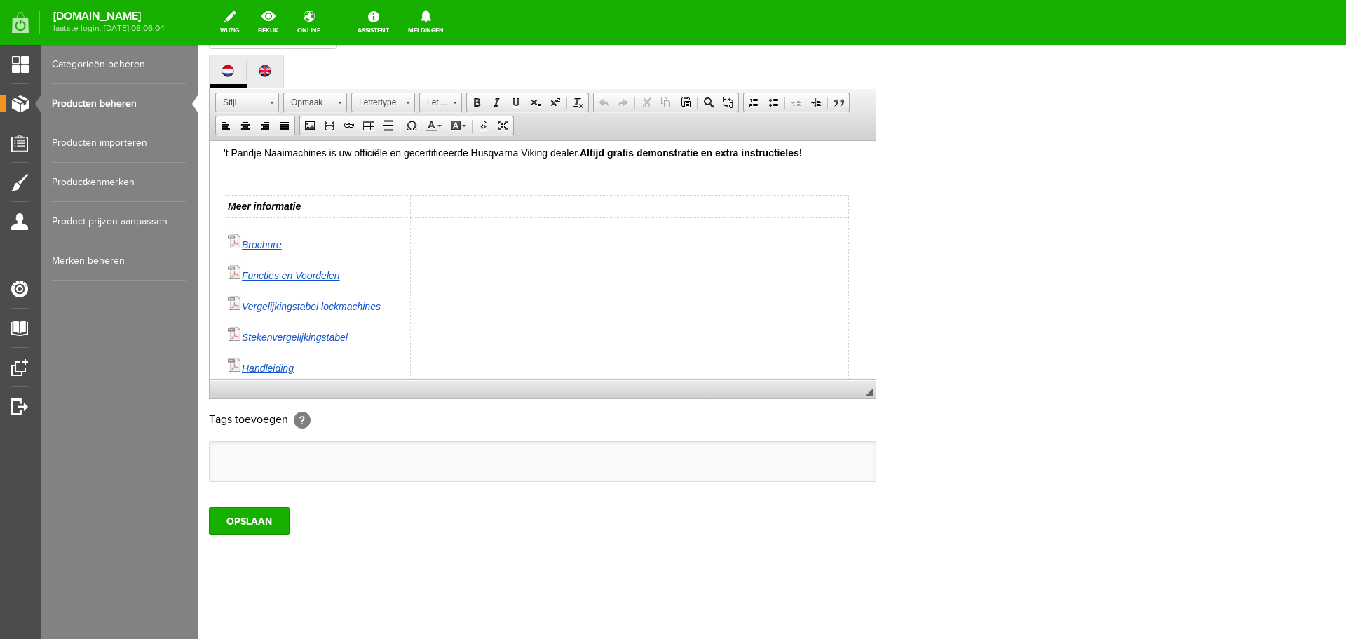
scroll to position [660, 0]
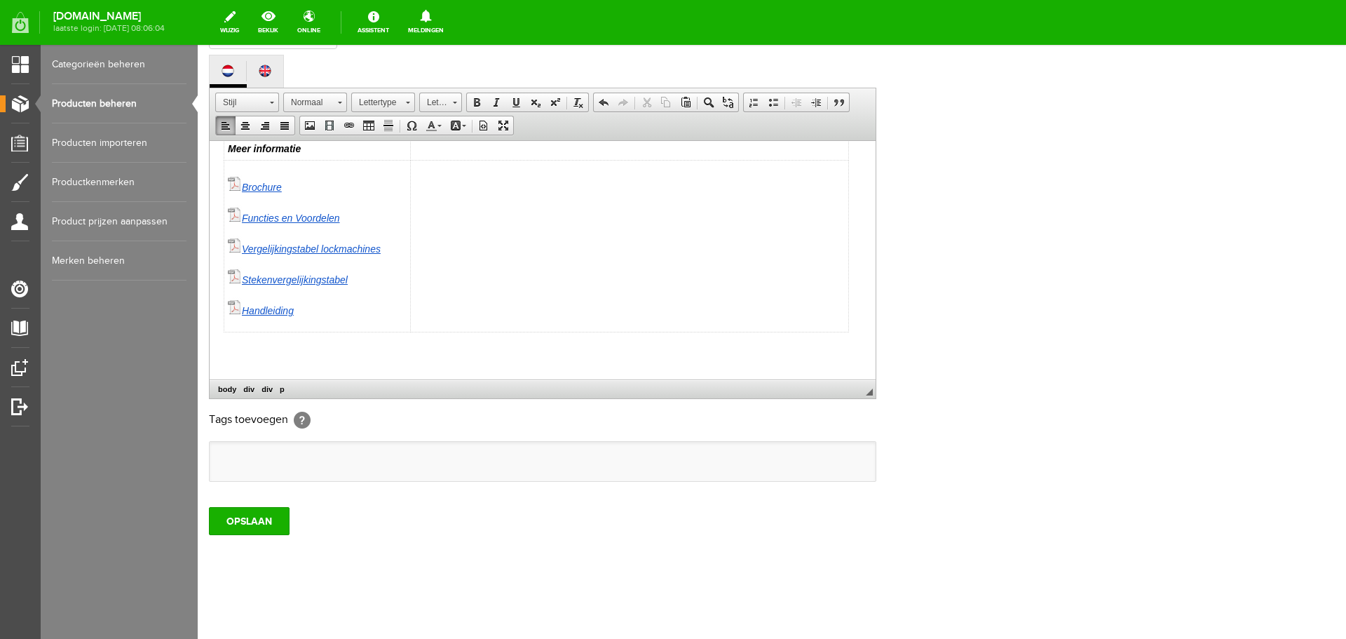
paste body
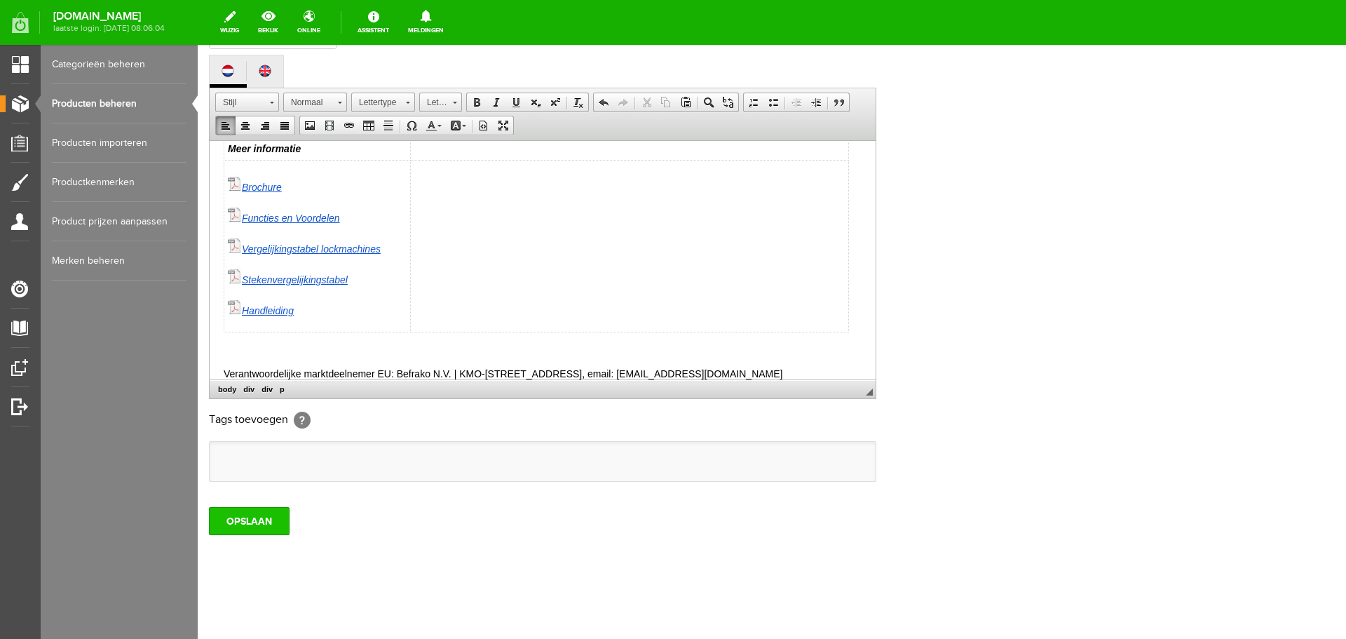
click at [250, 512] on input "OPSLAAN" at bounding box center [249, 521] width 81 height 28
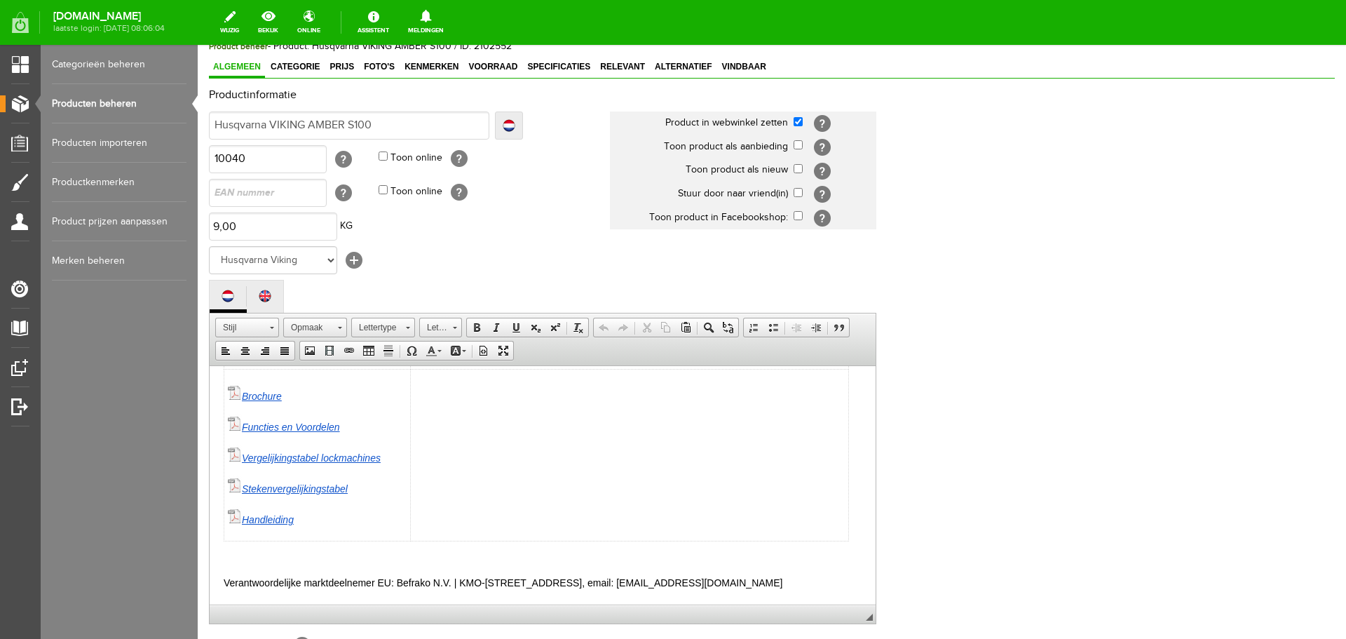
scroll to position [309, 0]
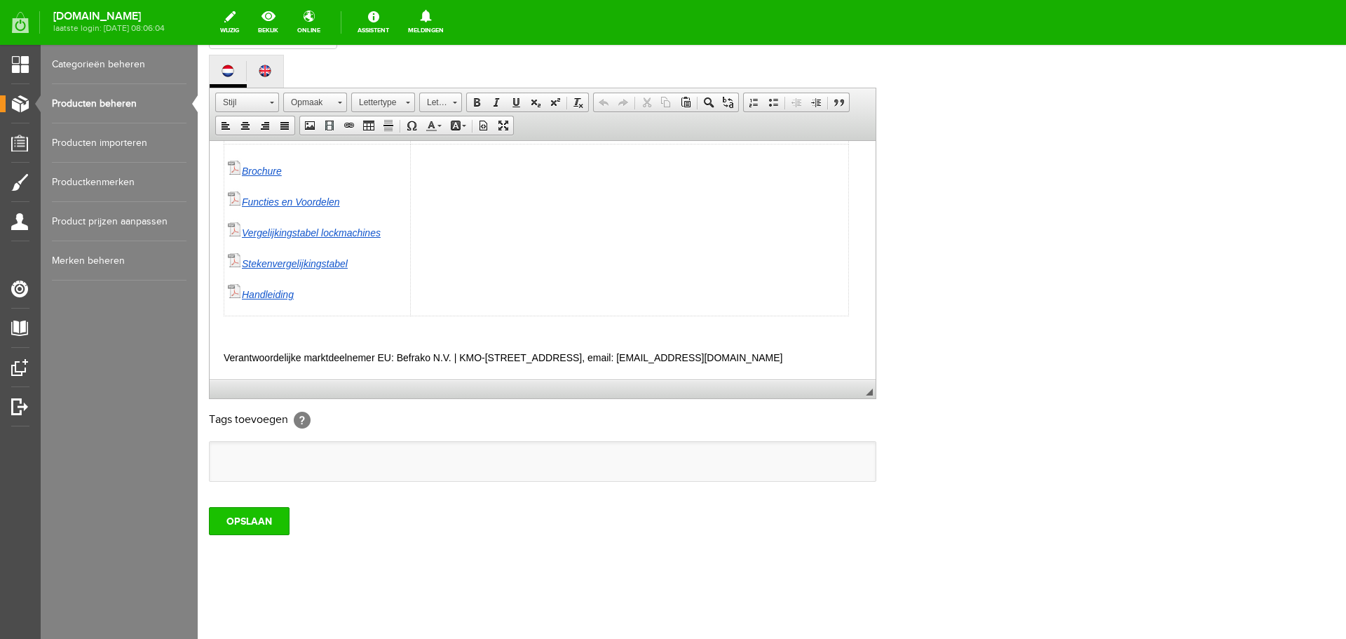
click at [232, 527] on input "OPSLAAN" at bounding box center [249, 521] width 81 height 28
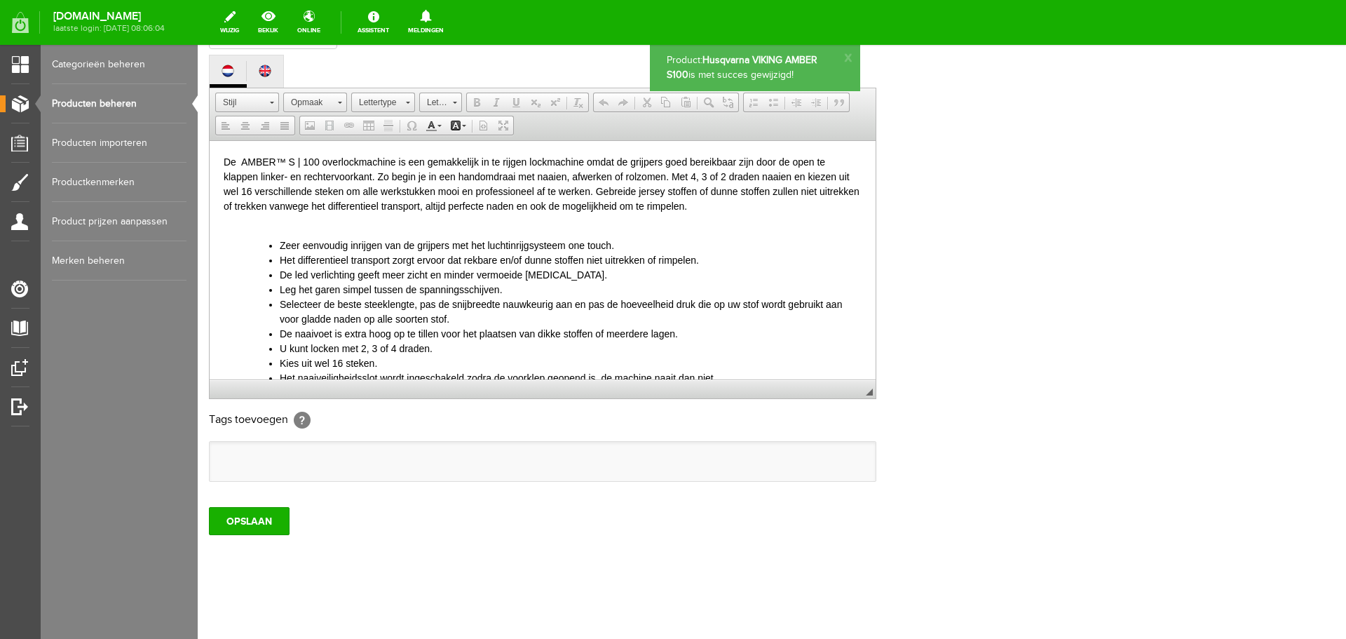
scroll to position [0, 0]
click at [234, 526] on input "OPSLAAN" at bounding box center [249, 521] width 81 height 28
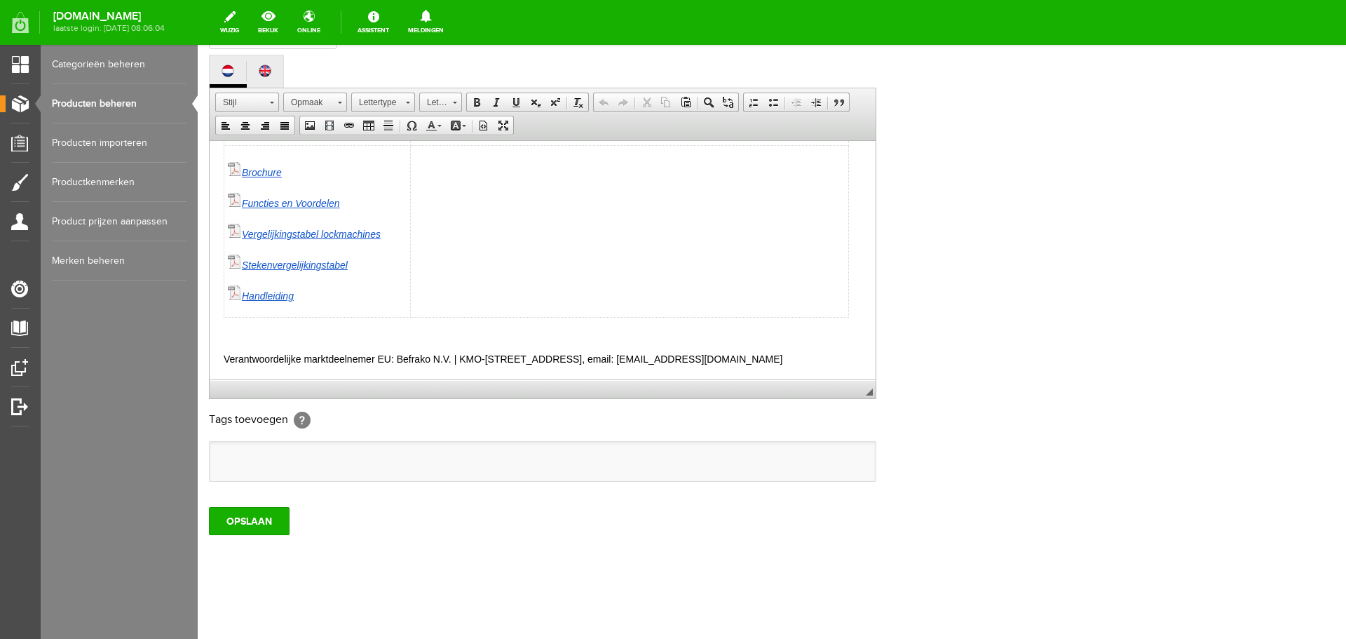
scroll to position [710, 0]
drag, startPoint x: 820, startPoint y: 352, endPoint x: 210, endPoint y: 355, distance: 610.7
copy p "Verantwoordelijke marktdeelnemer EU: Befrako N.V. | KMO-[STREET_ADDRESS], email…"
click at [112, 100] on link "Producten beheren" at bounding box center [119, 103] width 135 height 39
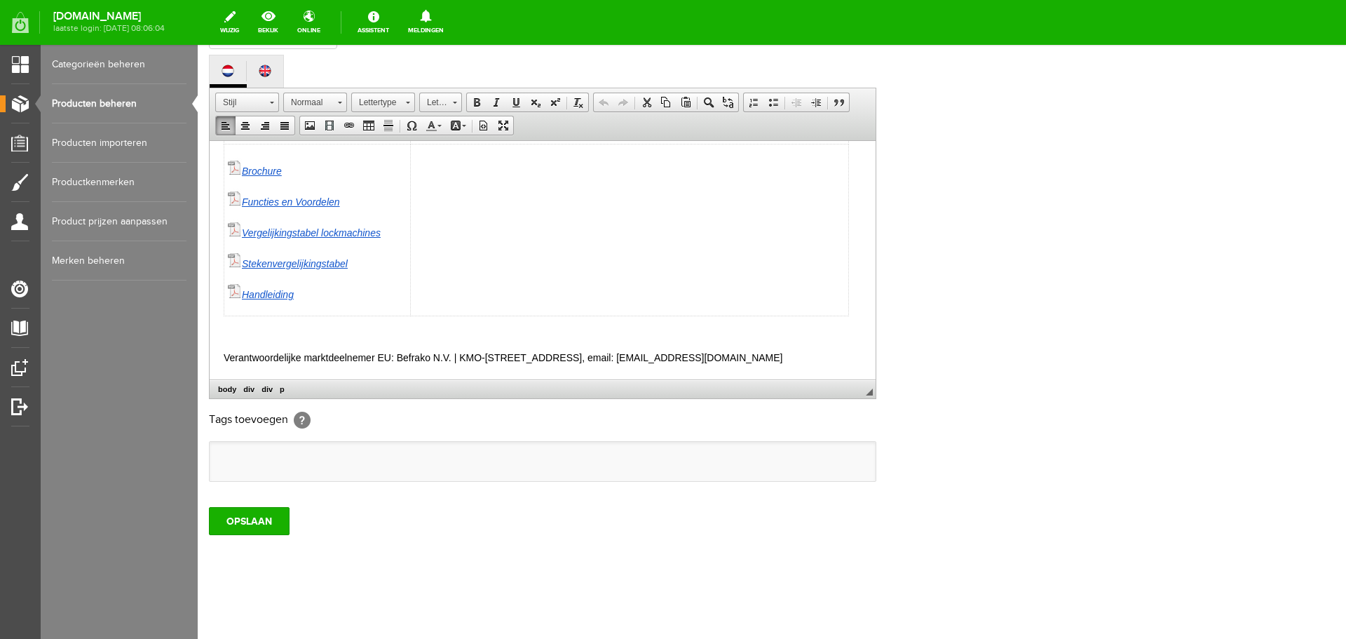
scroll to position [0, 0]
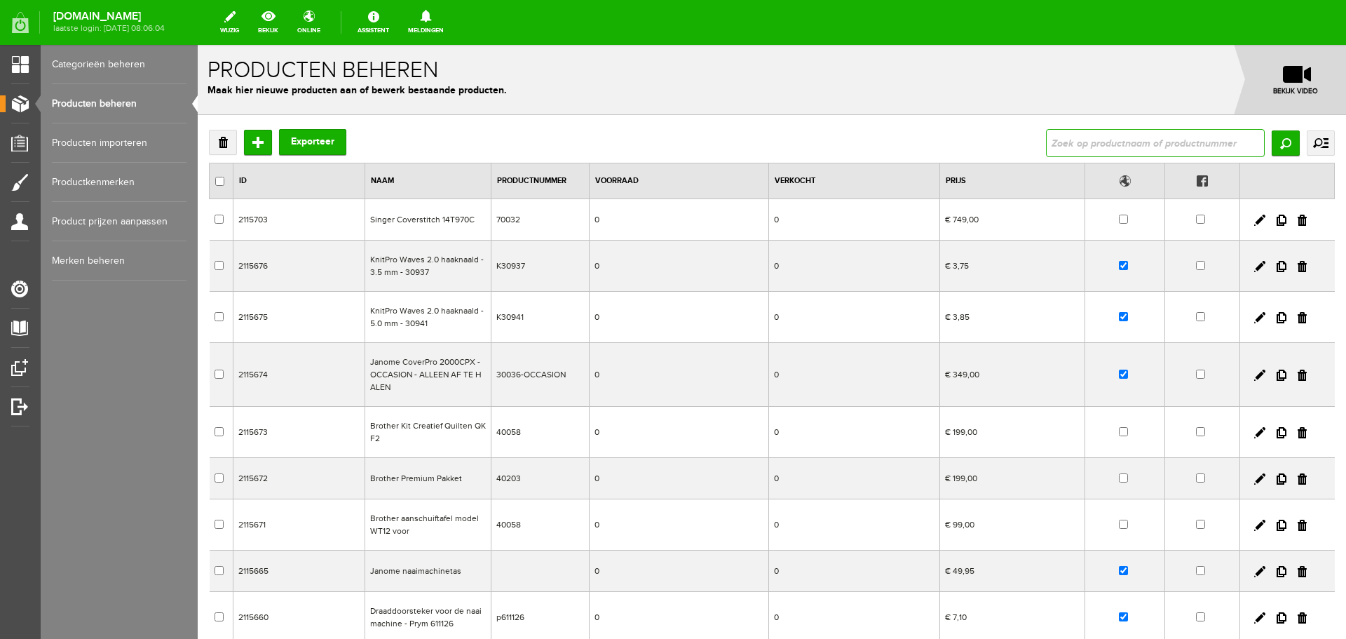
drag, startPoint x: 1082, startPoint y: 140, endPoint x: 1085, endPoint y: 147, distance: 7.8
click at [1082, 140] on input "text" at bounding box center [1155, 143] width 219 height 28
type input "amber"
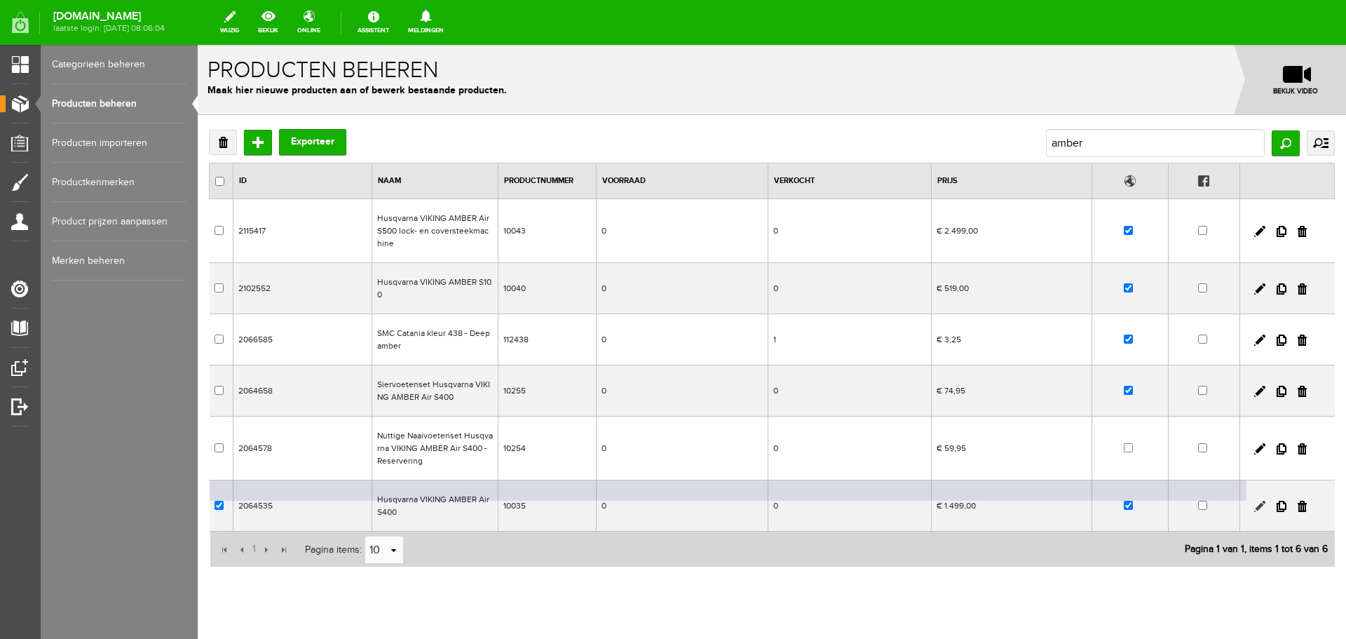
click at [1254, 504] on link at bounding box center [1259, 506] width 11 height 11
checkbox input "true"
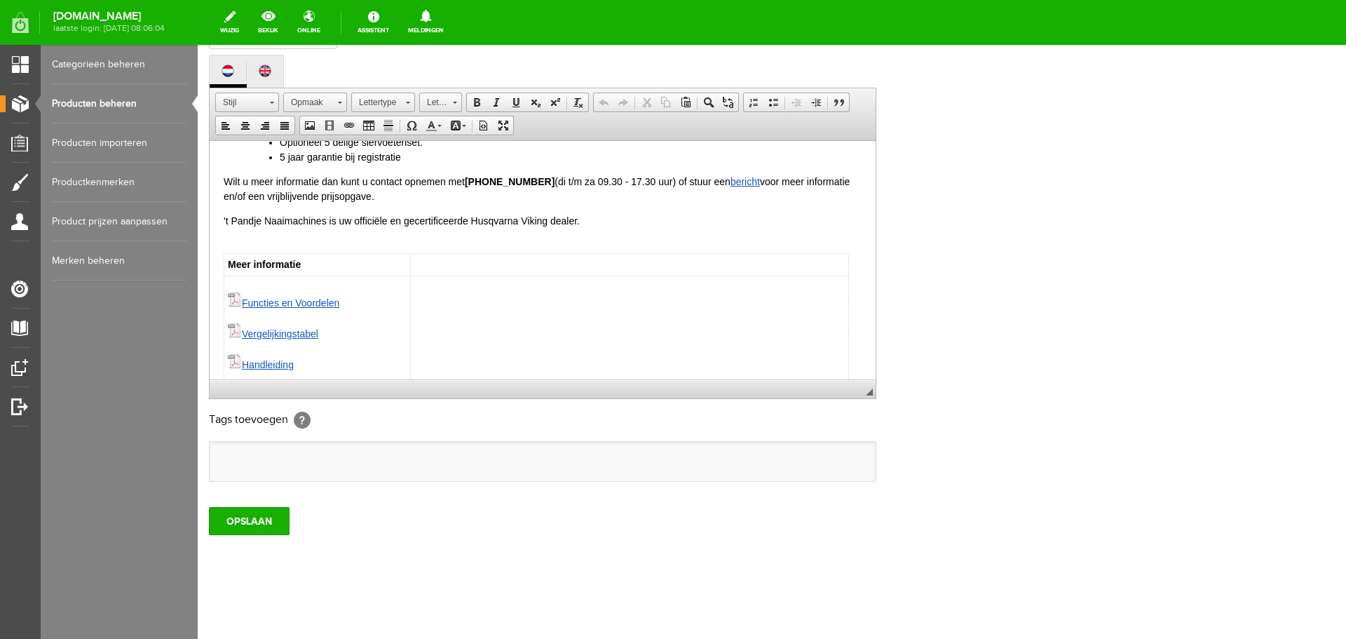
scroll to position [419, 0]
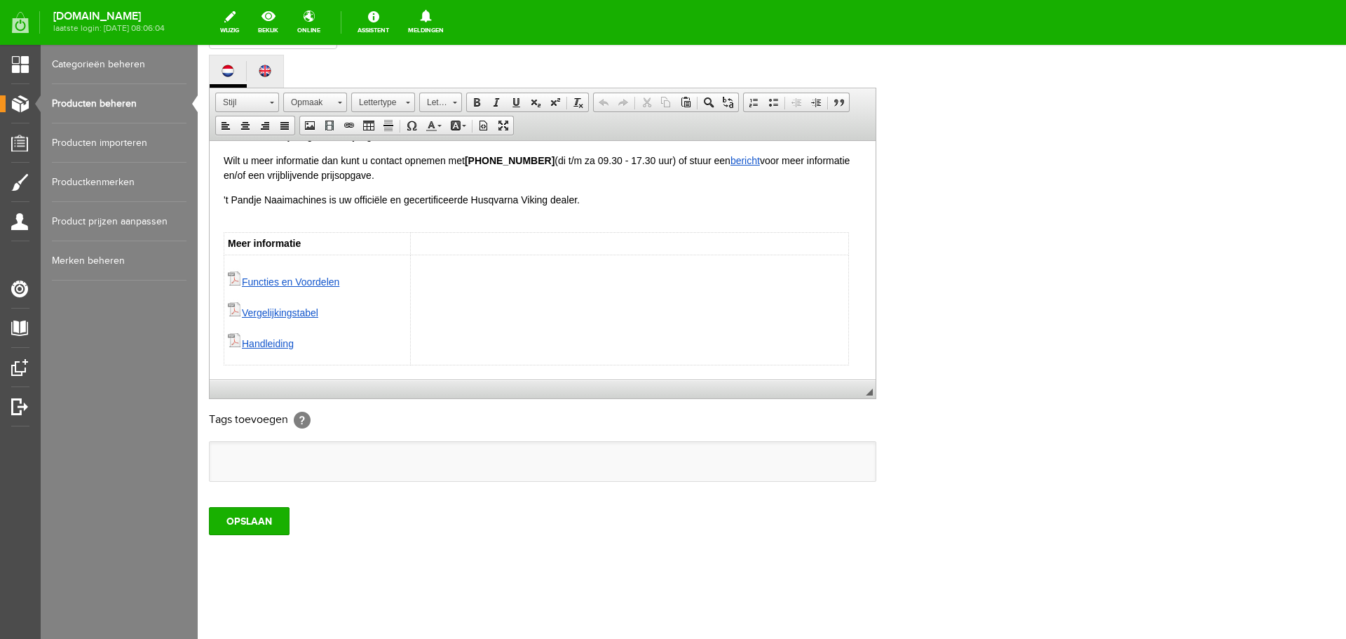
click at [857, 357] on html "De Husqvarna VIKING AMBER Air S400 is een 4 draads lockmachine met luchtinrijgs…" at bounding box center [543, 50] width 666 height 657
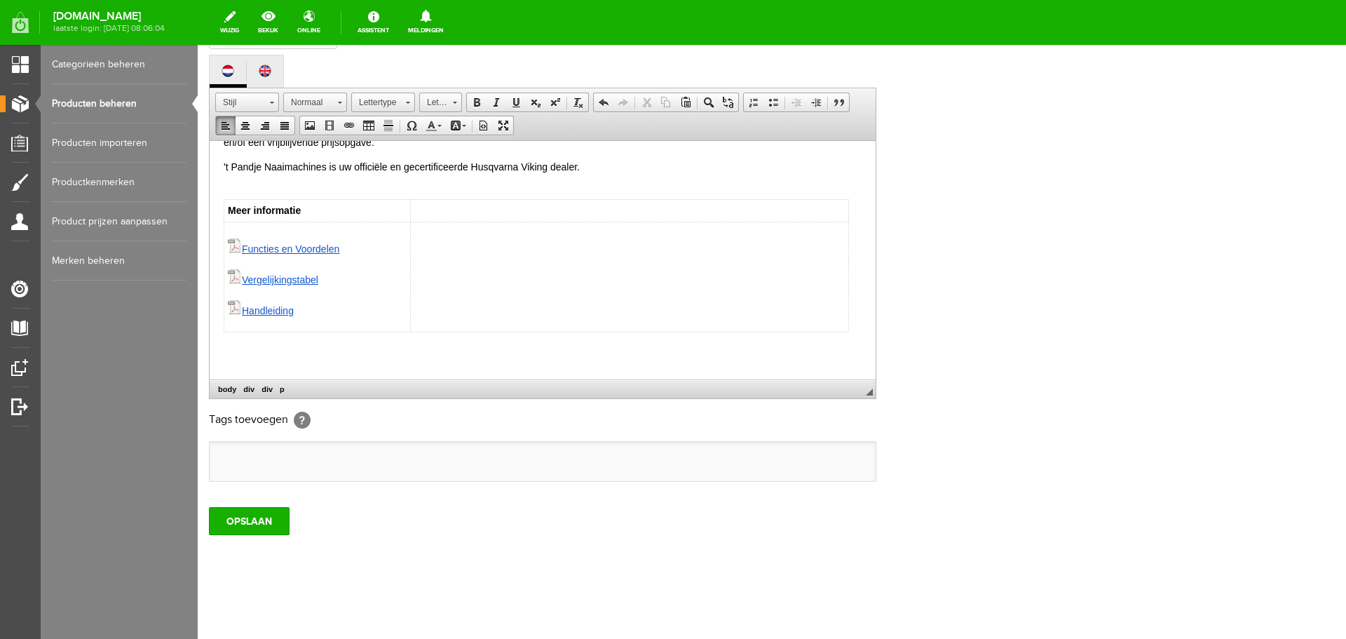
paste body
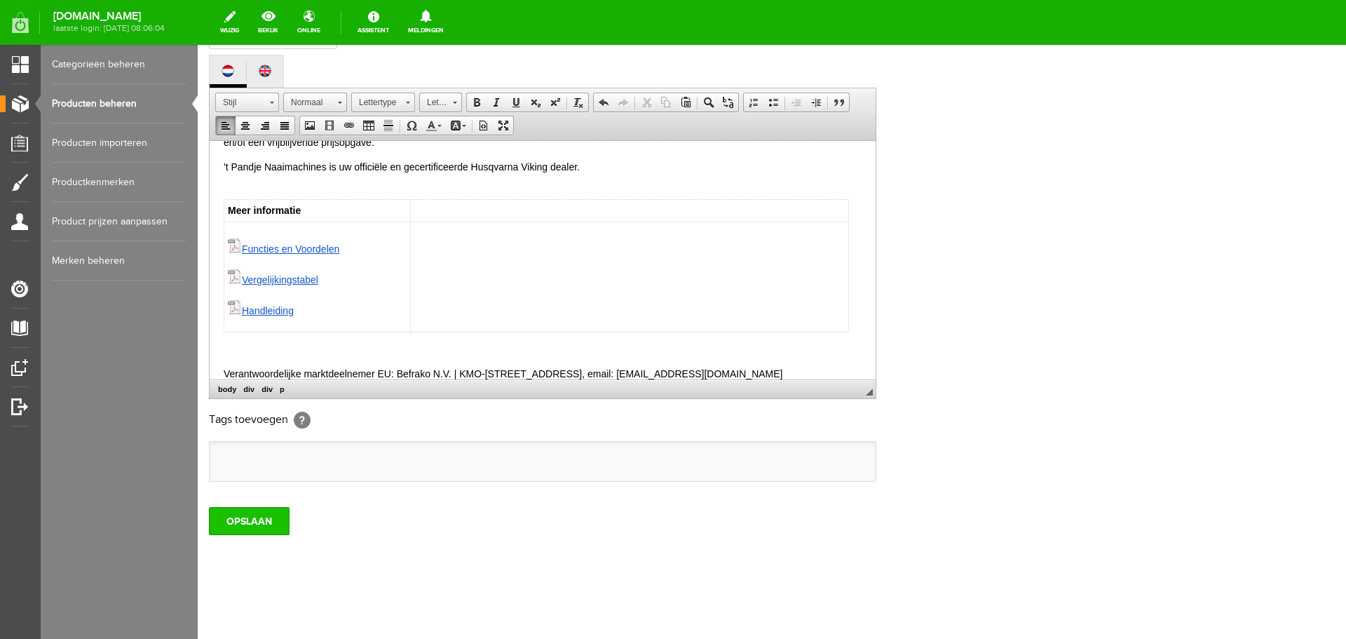
click at [244, 519] on input "OPSLAAN" at bounding box center [249, 521] width 81 height 28
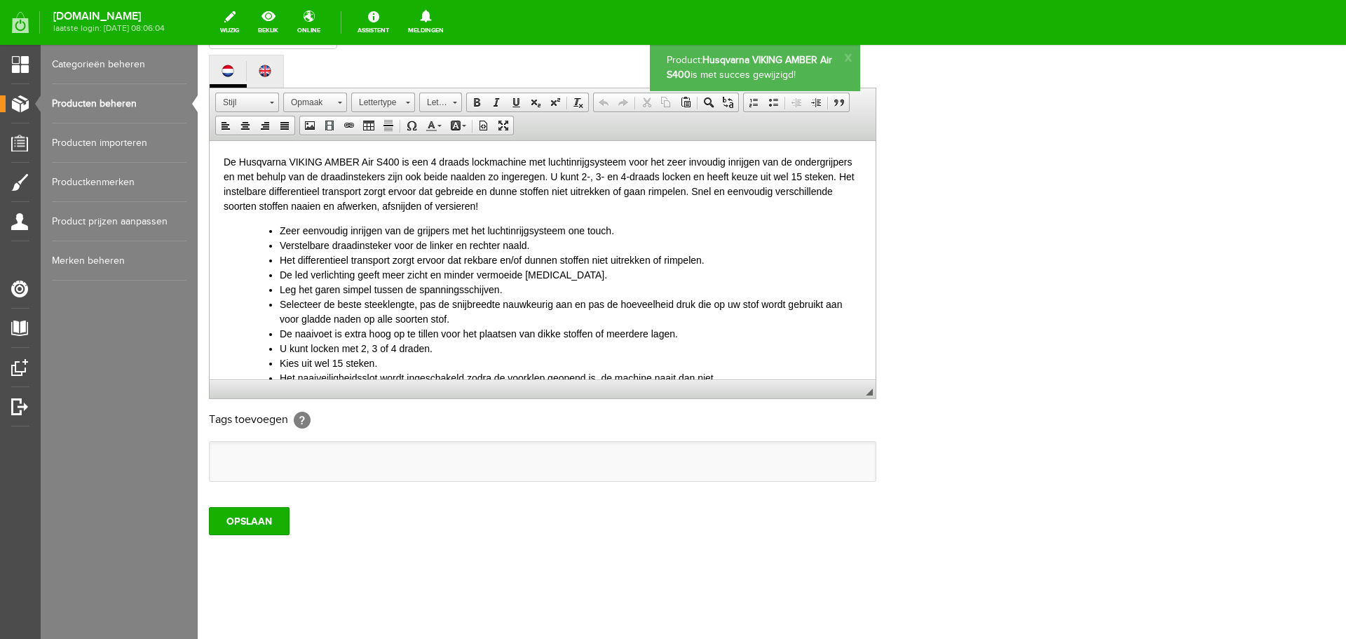
scroll to position [0, 0]
click at [98, 95] on link "Producten beheren" at bounding box center [119, 103] width 135 height 39
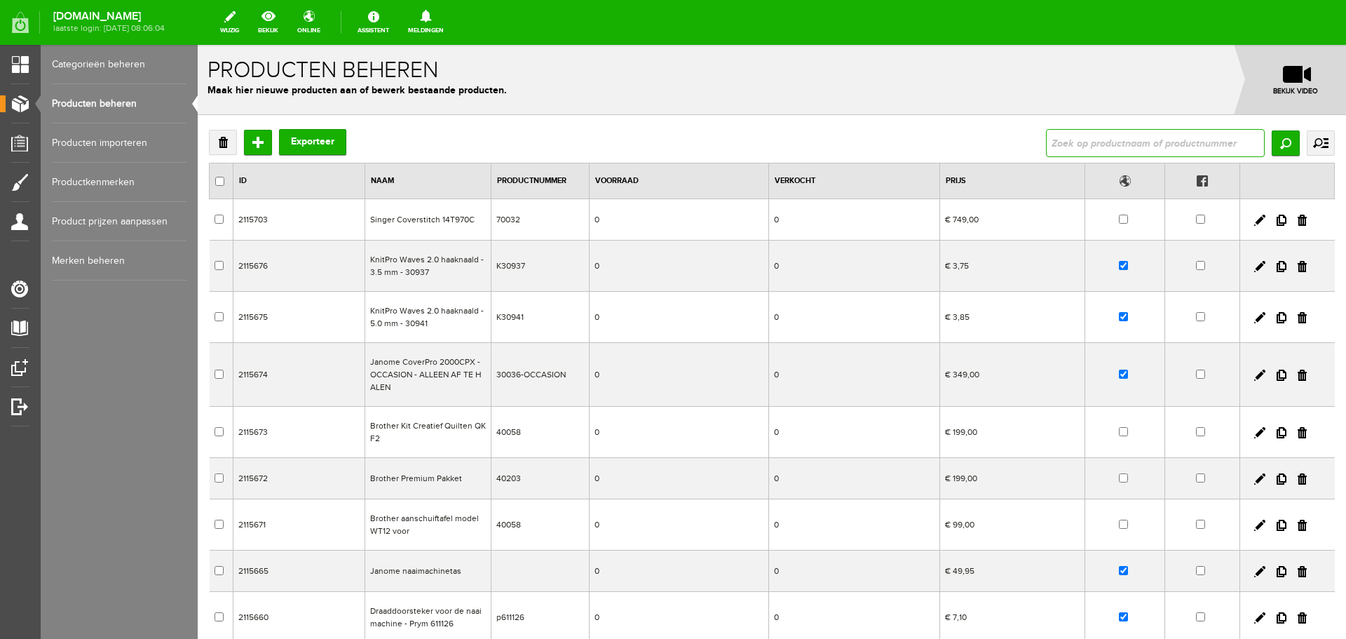
click at [1054, 131] on input "text" at bounding box center [1155, 143] width 219 height 28
type input "topaz"
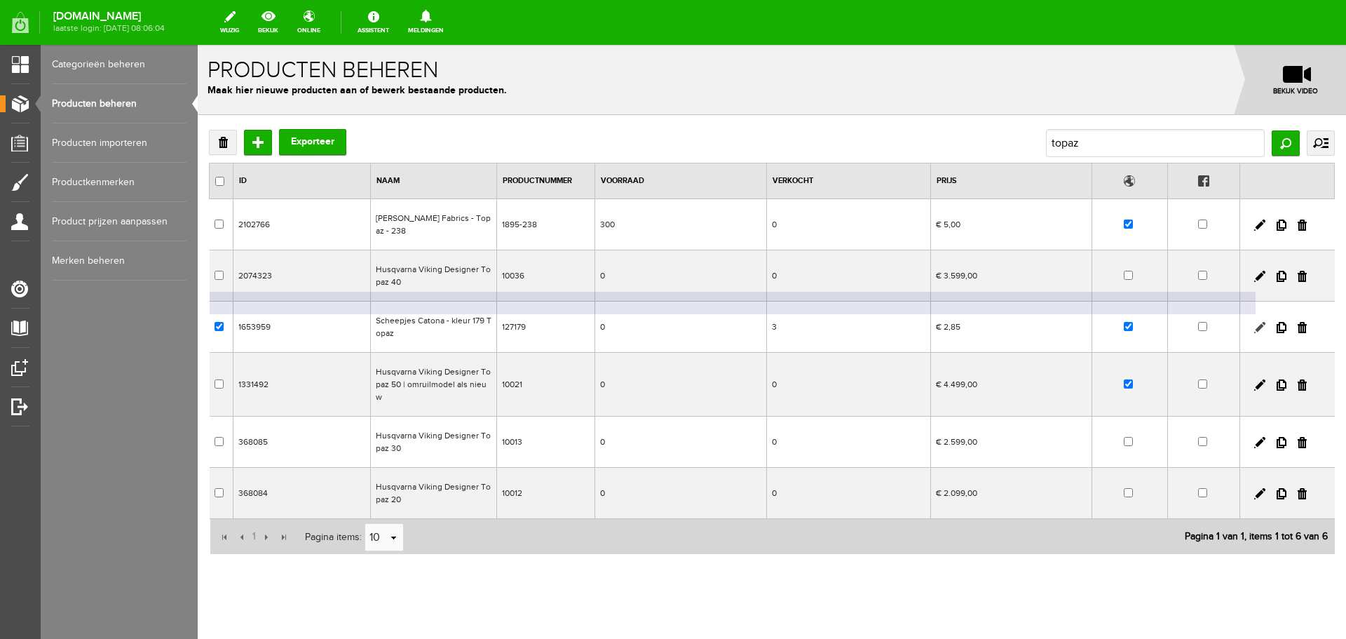
click at [1259, 322] on link at bounding box center [1259, 327] width 11 height 11
checkbox input "true"
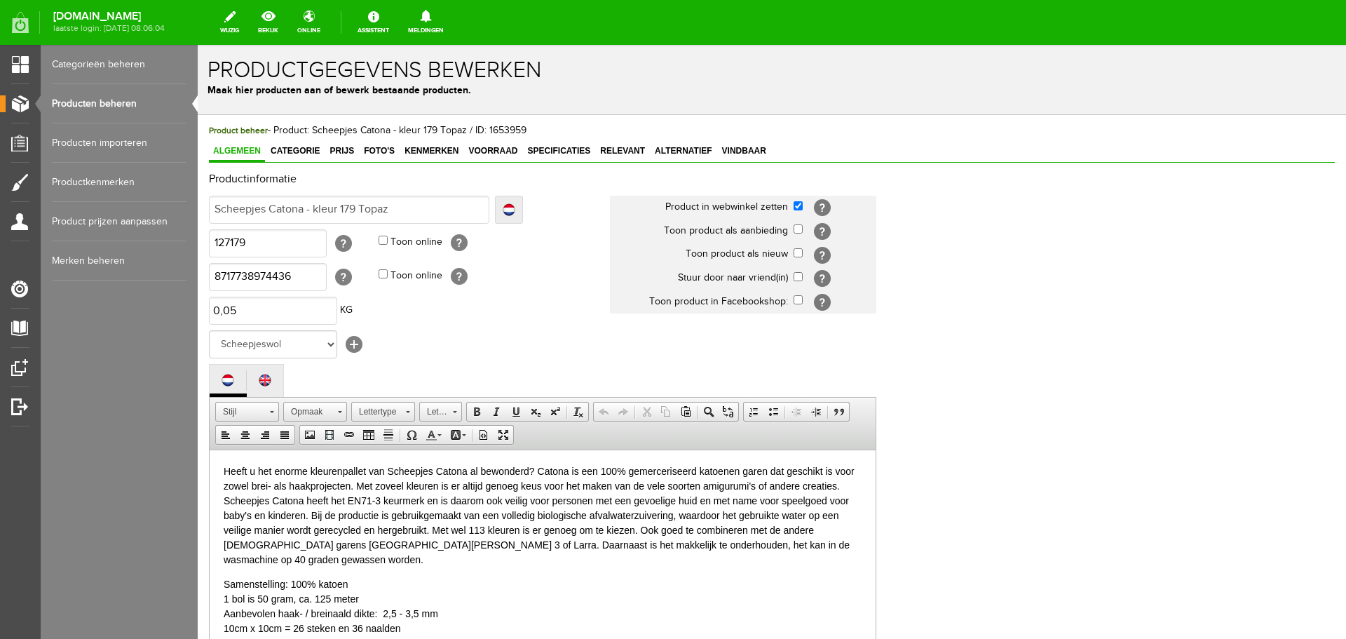
click at [105, 98] on link "Producten beheren" at bounding box center [119, 103] width 135 height 39
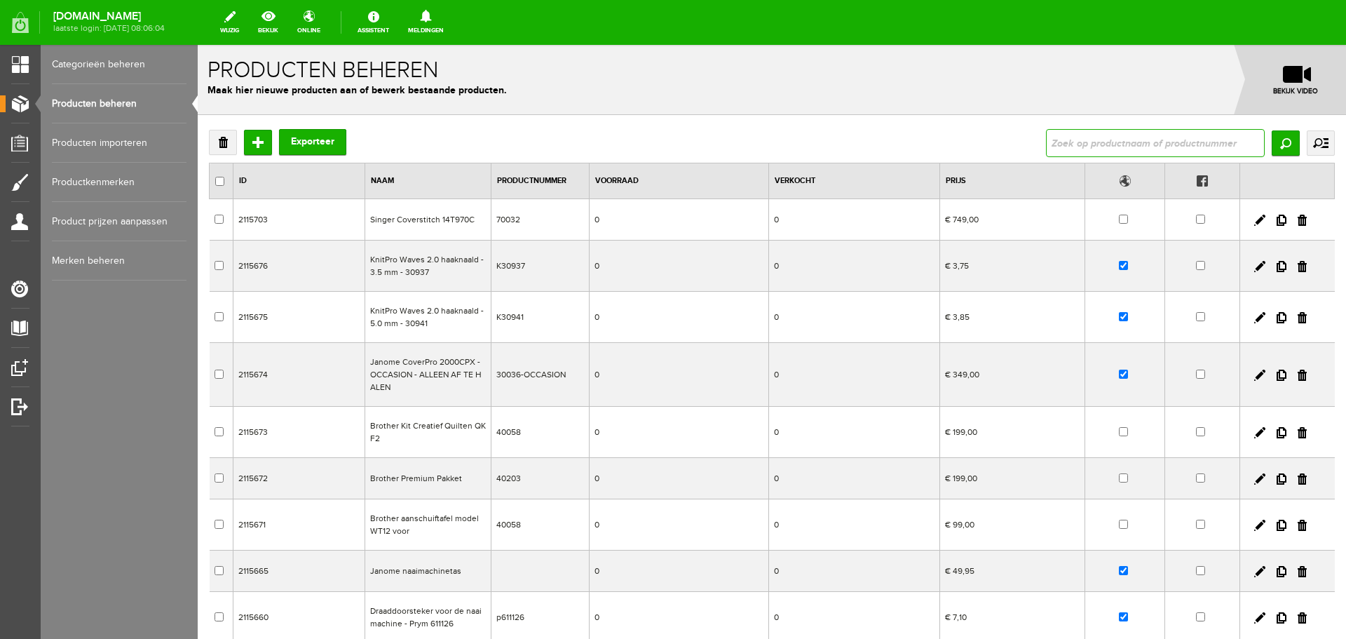
click at [1077, 135] on input "text" at bounding box center [1155, 143] width 219 height 28
type input "topaz"
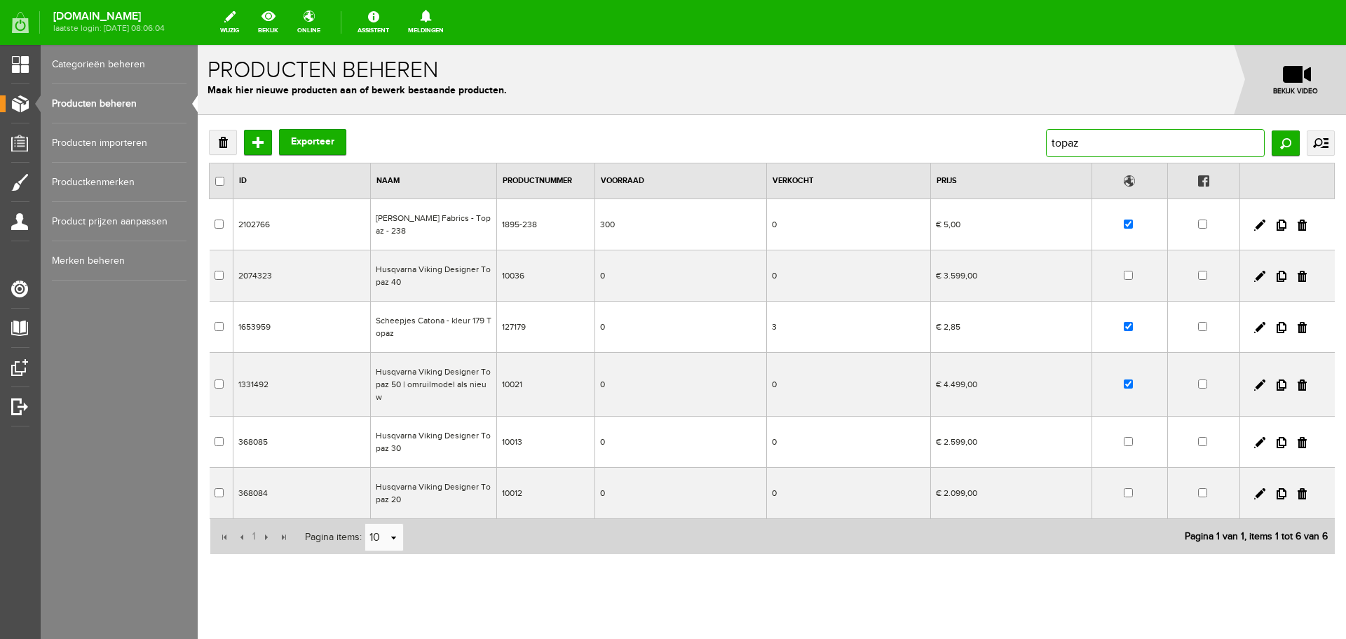
drag, startPoint x: 1096, startPoint y: 146, endPoint x: 1019, endPoint y: 145, distance: 77.1
click at [1019, 145] on div "Verwijderen Toevoegen Exporteer topaz Zoeken uitgebreid zoeken Categorie Cadeau…" at bounding box center [772, 143] width 1126 height 28
type input "onyx"
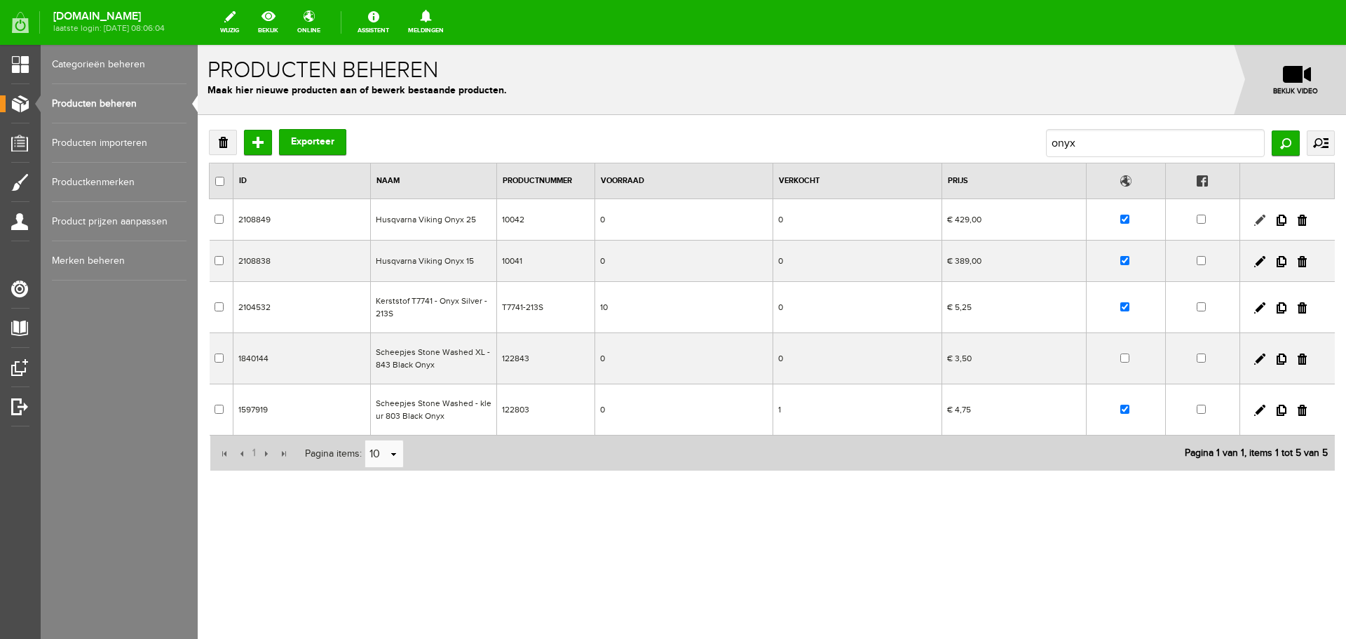
click at [1260, 219] on link at bounding box center [1259, 220] width 11 height 11
checkbox input "true"
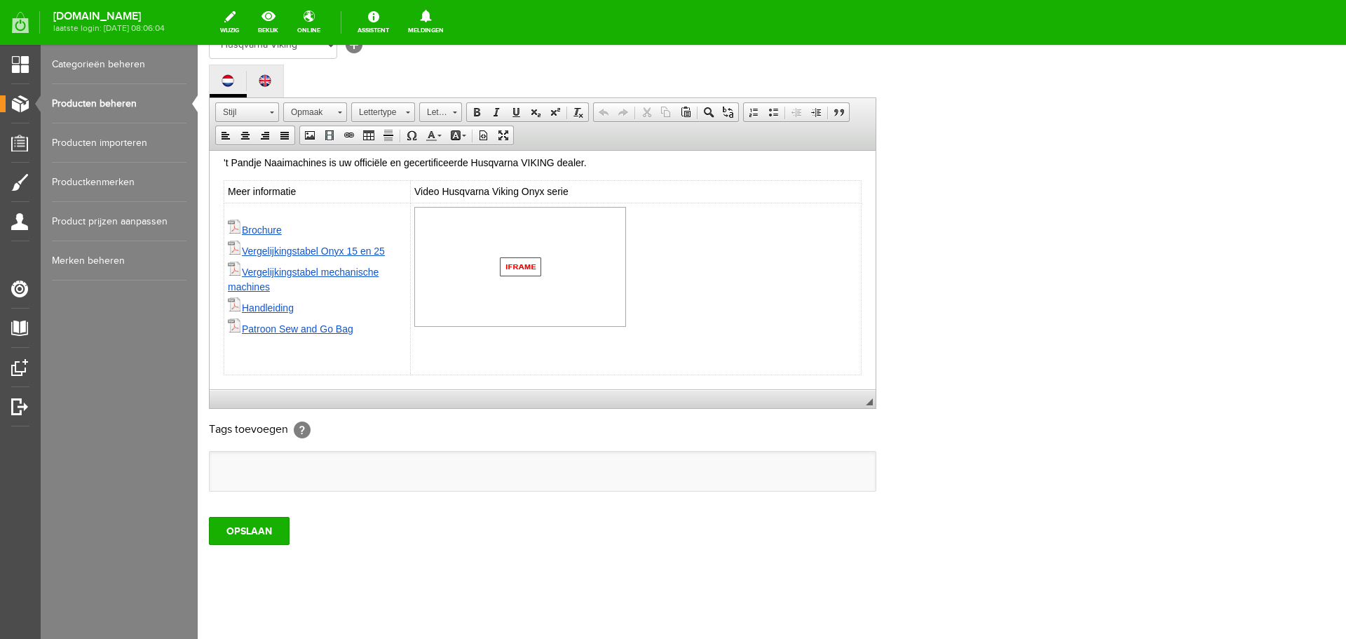
scroll to position [309, 0]
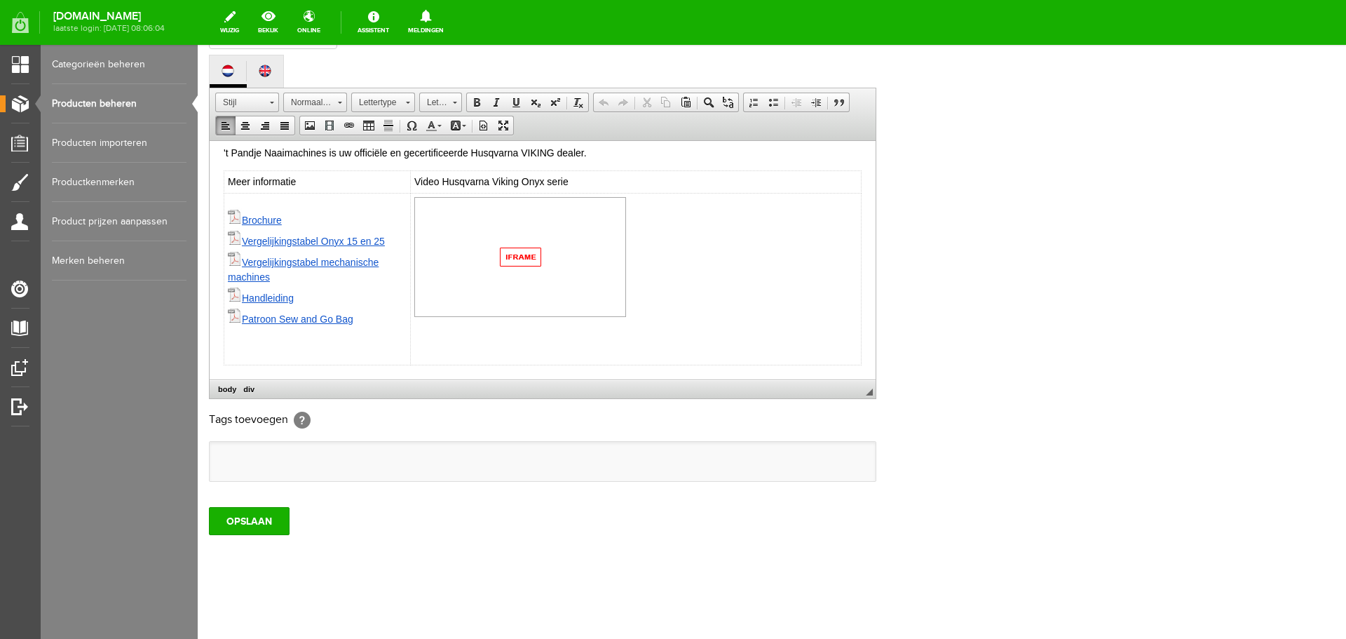
click at [257, 351] on td "Brochure Vergelijkingstabel Onyx 15 en 25 Vergelijkingstabel mechanische machin…" at bounding box center [317, 279] width 186 height 172
click at [267, 390] on span "Rij" at bounding box center [293, 388] width 84 height 18
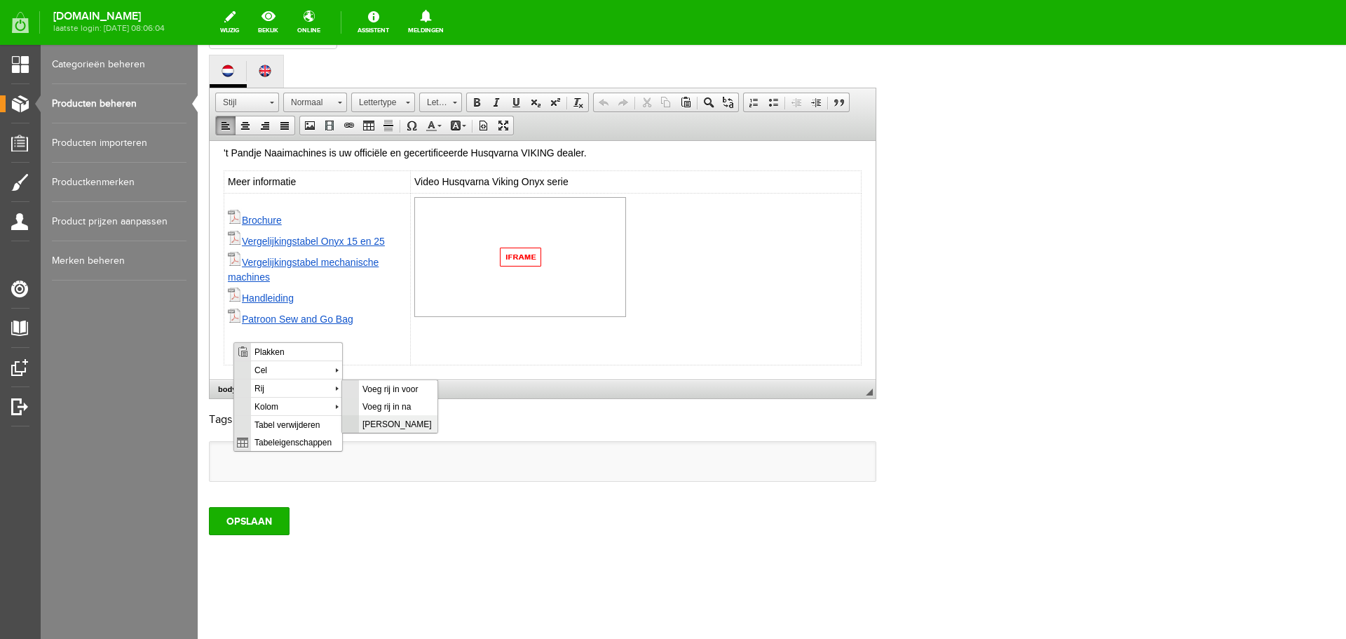
click at [376, 422] on span "[PERSON_NAME]" at bounding box center [398, 423] width 79 height 18
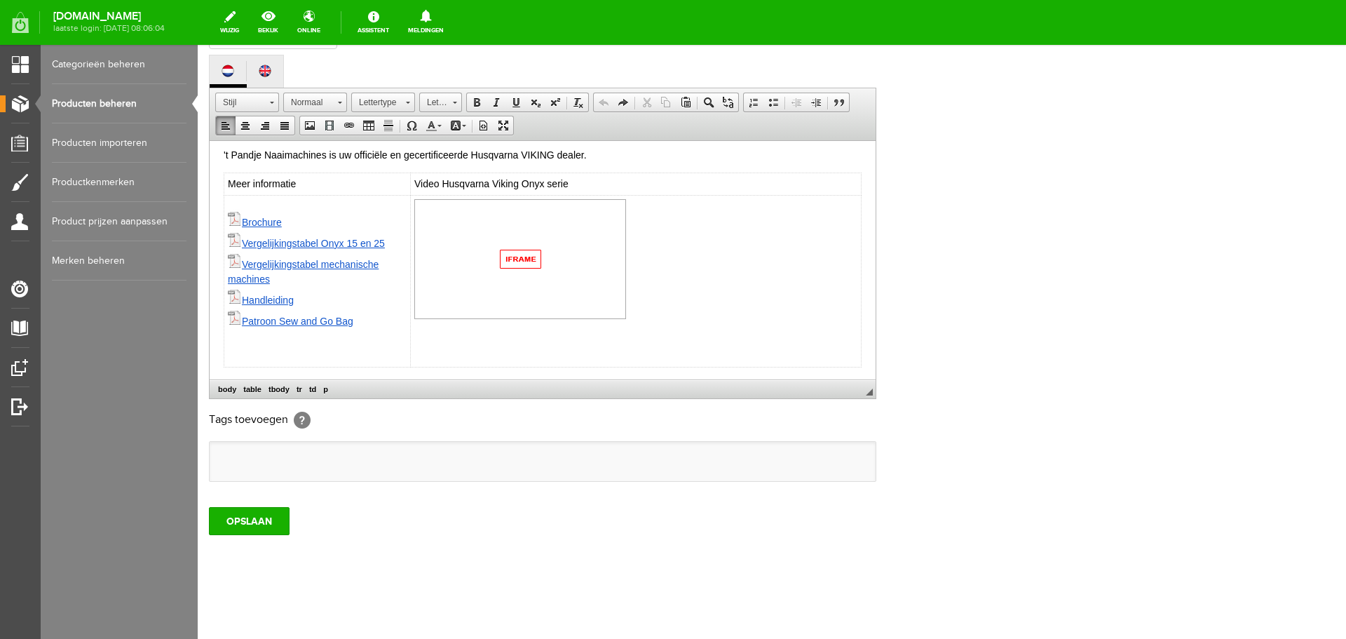
scroll to position [431, 0]
click at [859, 356] on html "↵ Een nieuwe model voordelige naaimachine van [PERSON_NAME] VIKING is de Onyx 2…" at bounding box center [543, 44] width 666 height 670
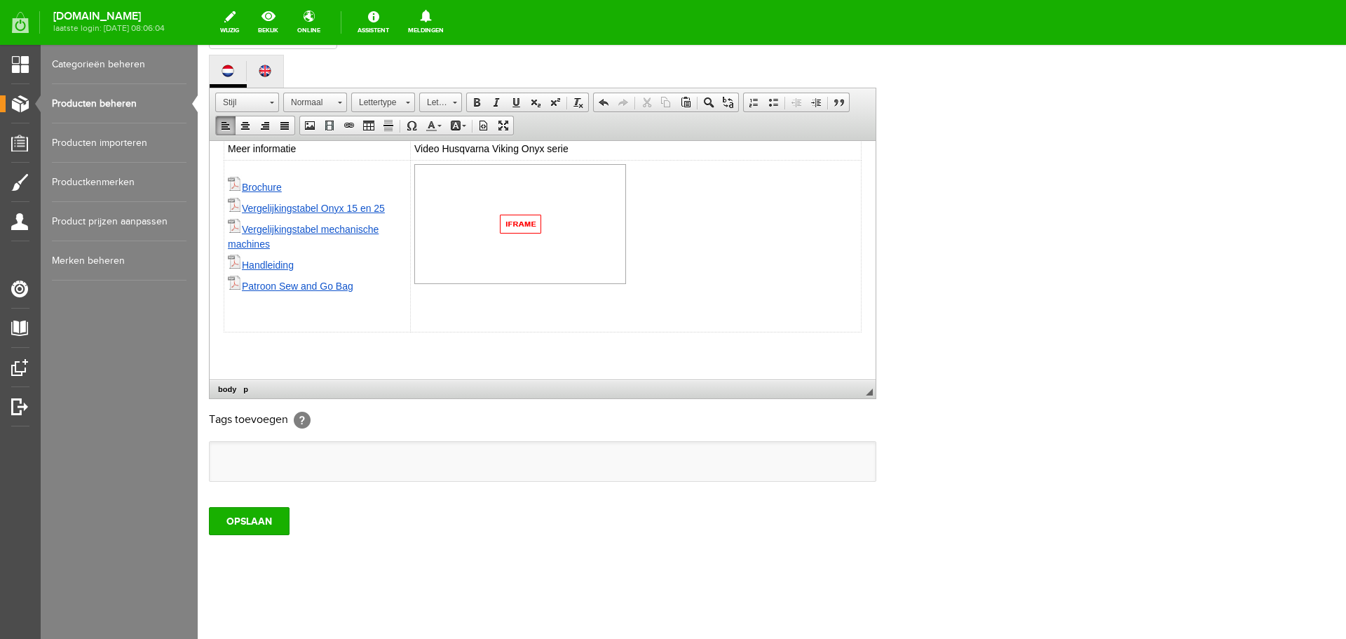
paste body
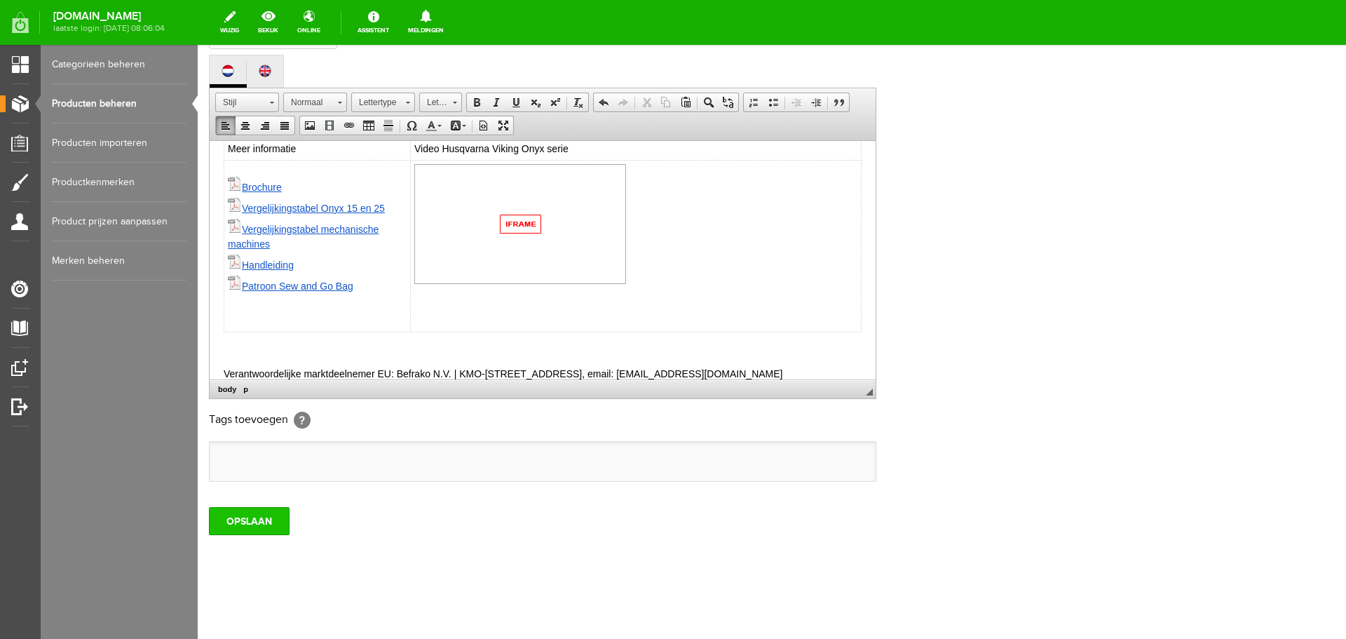
click at [262, 514] on input "OPSLAAN" at bounding box center [249, 521] width 81 height 28
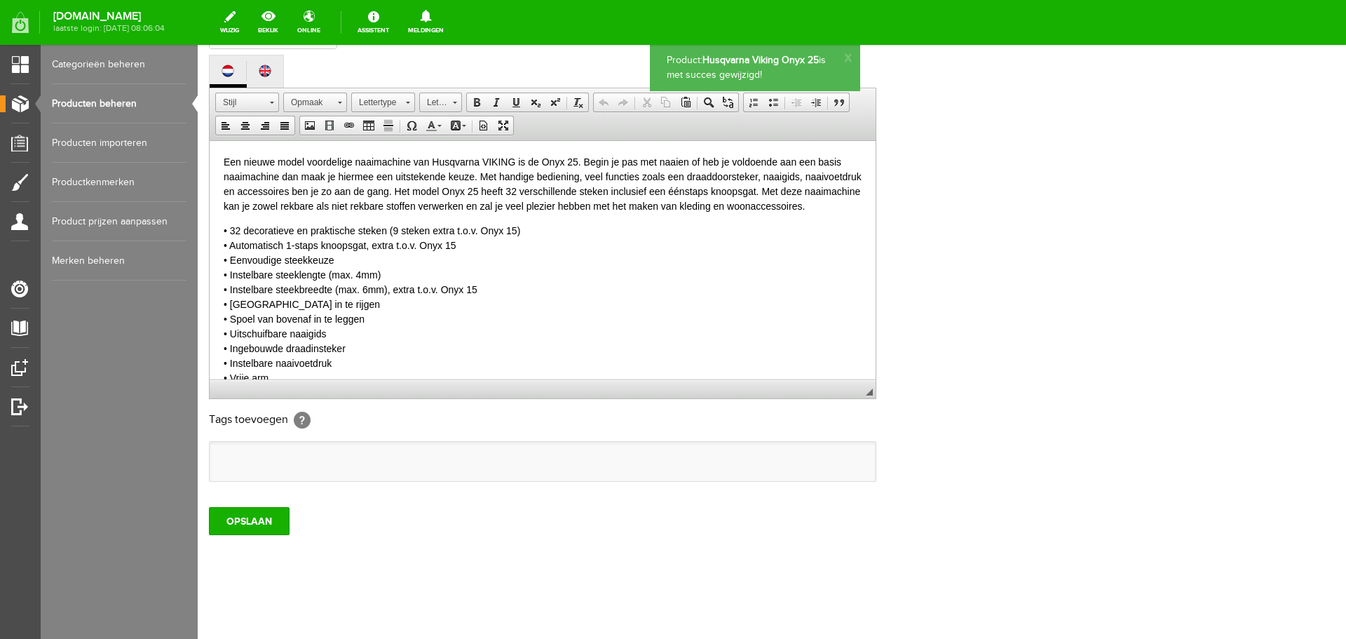
scroll to position [0, 0]
click at [257, 521] on input "OPSLAAN" at bounding box center [249, 521] width 81 height 28
click at [103, 107] on link "Producten beheren" at bounding box center [119, 103] width 135 height 39
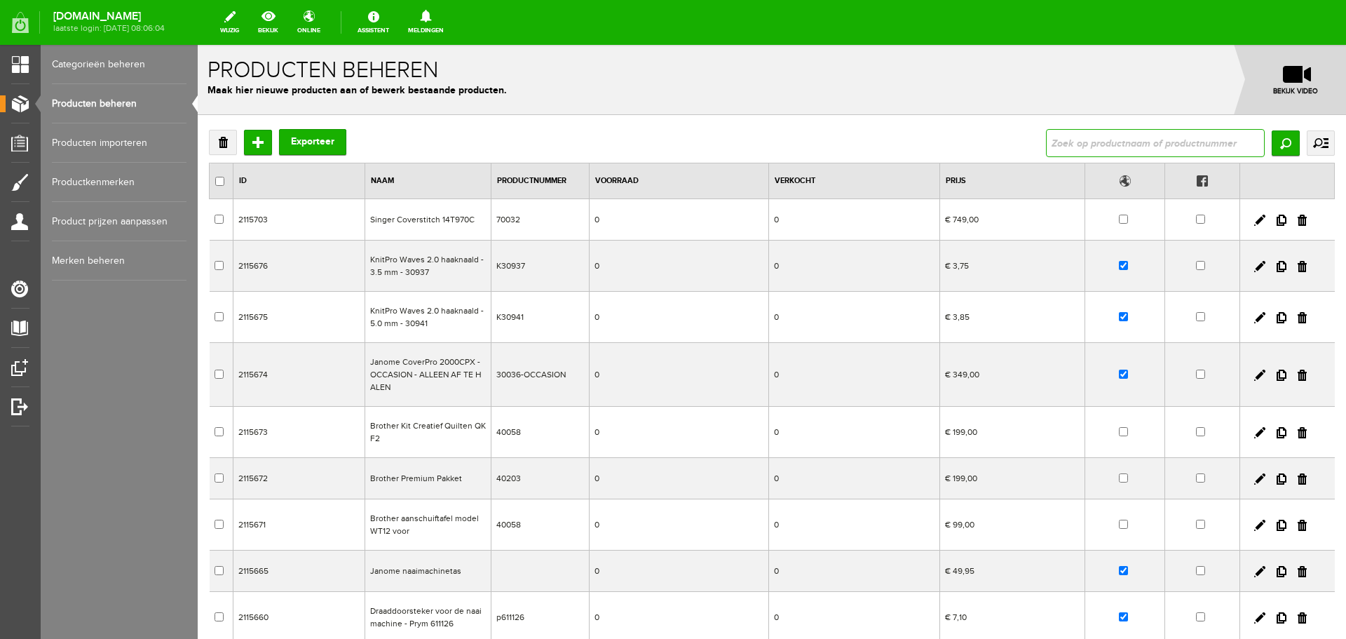
drag, startPoint x: 1053, startPoint y: 140, endPoint x: 1036, endPoint y: 138, distance: 17.0
click at [1053, 139] on input "text" at bounding box center [1155, 143] width 219 height 28
type input "onyx"
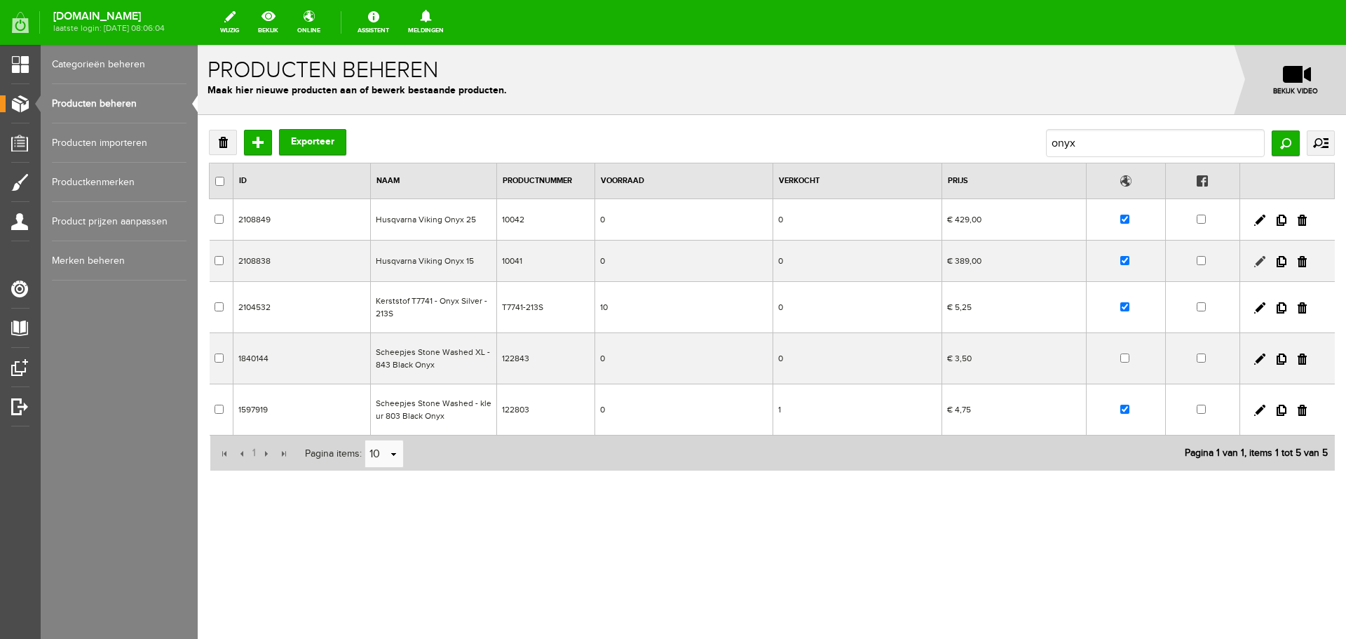
click at [1260, 260] on link at bounding box center [1259, 261] width 11 height 11
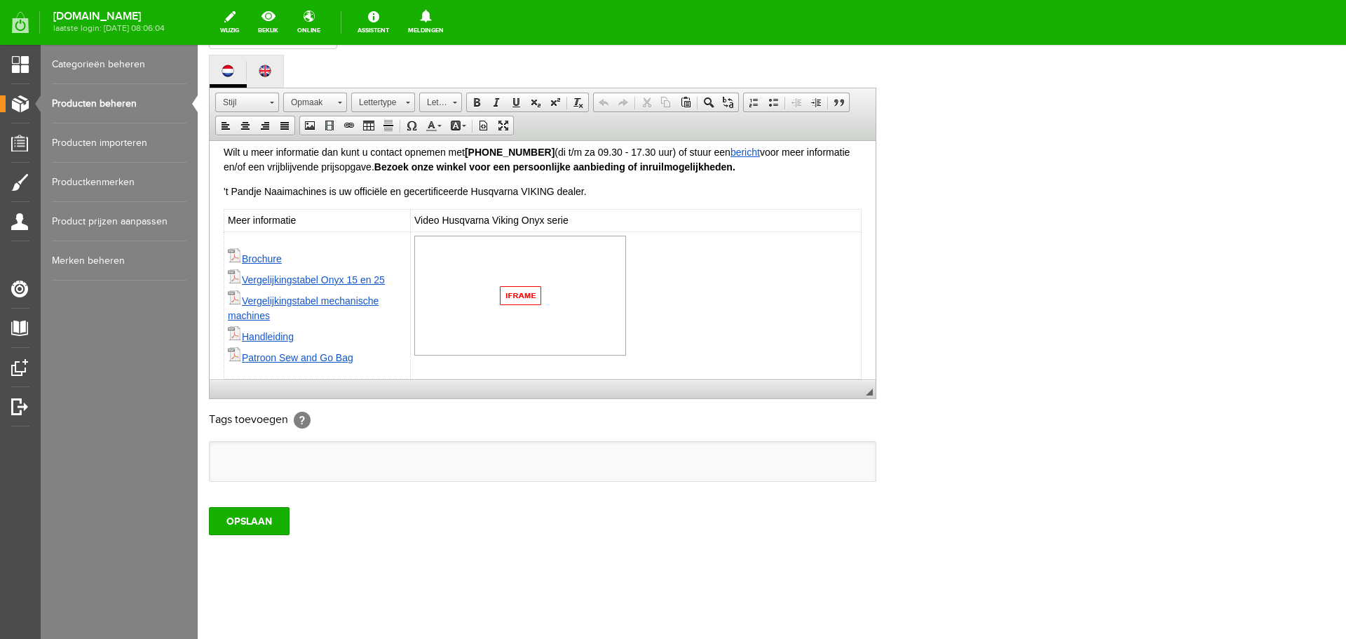
scroll to position [377, 0]
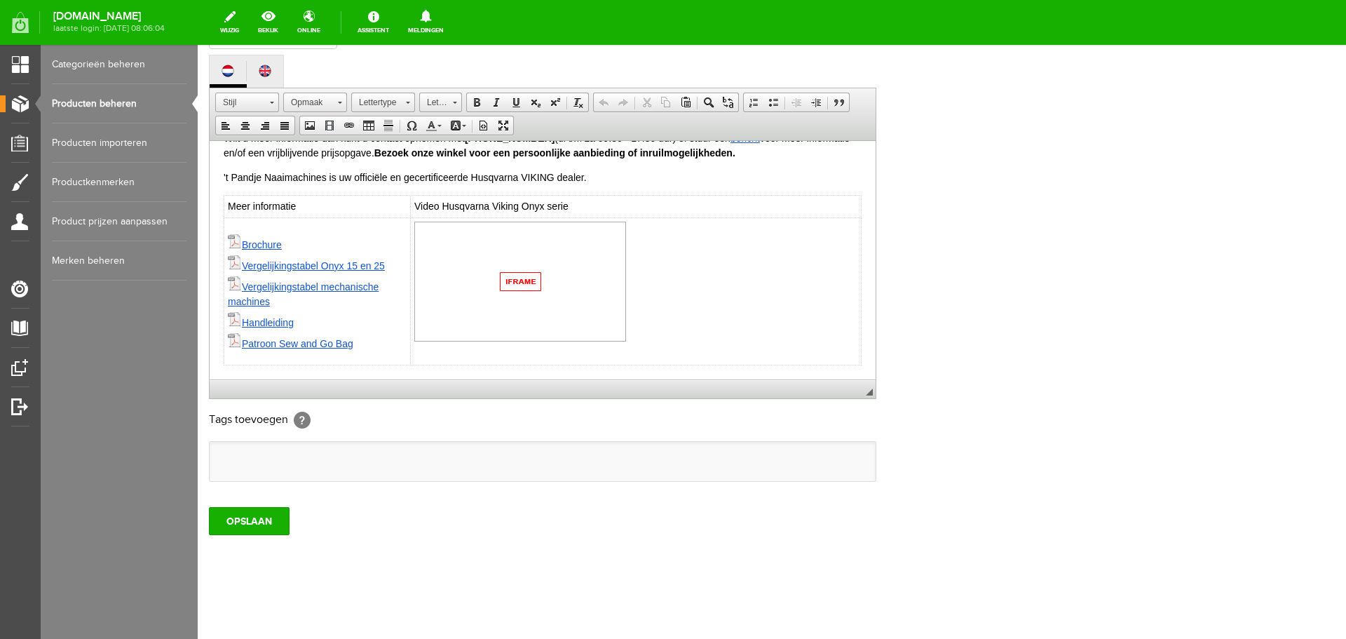
click at [861, 353] on html "Een nieuw model voordelige naaimachine van Husqvarna VIKING is de Onyx 15. Begi…" at bounding box center [543, 71] width 666 height 616
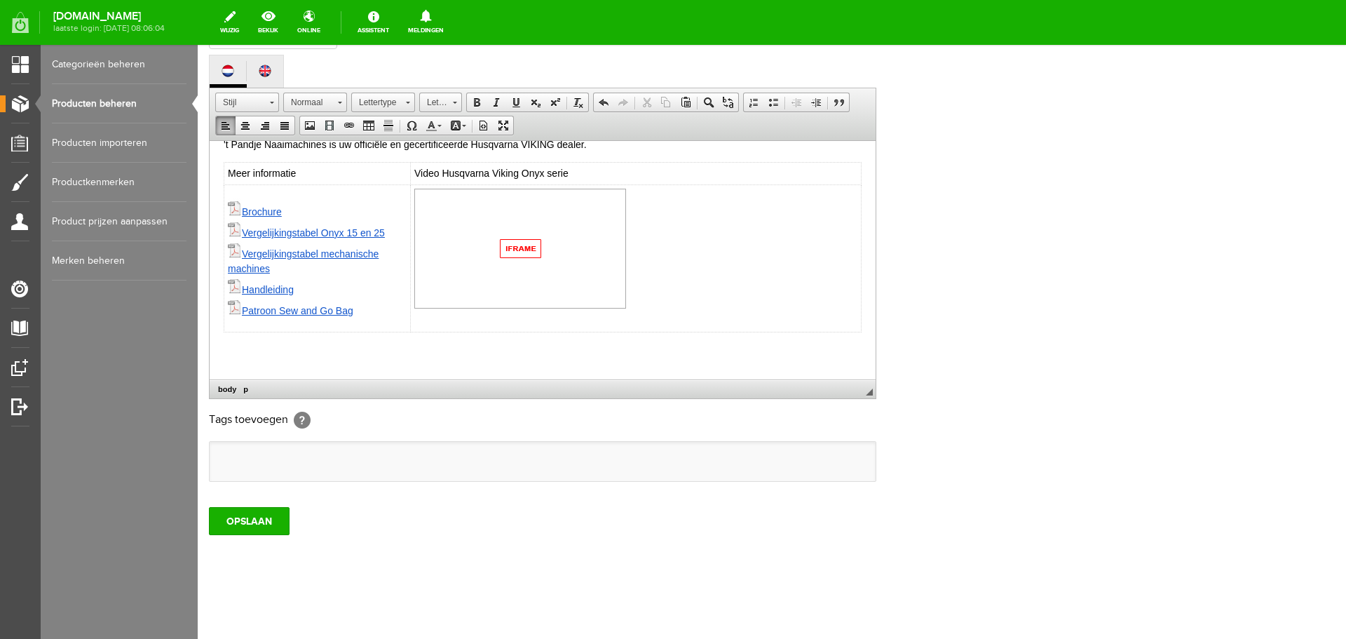
paste body
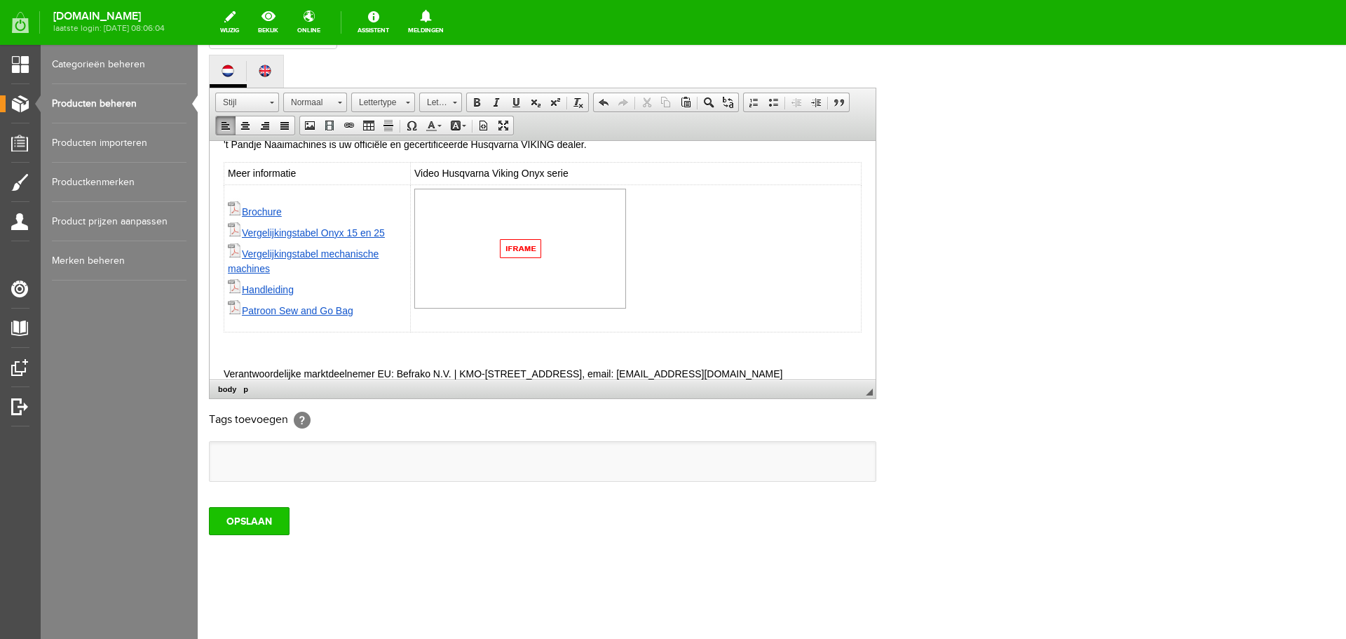
click at [252, 515] on input "OPSLAAN" at bounding box center [249, 521] width 81 height 28
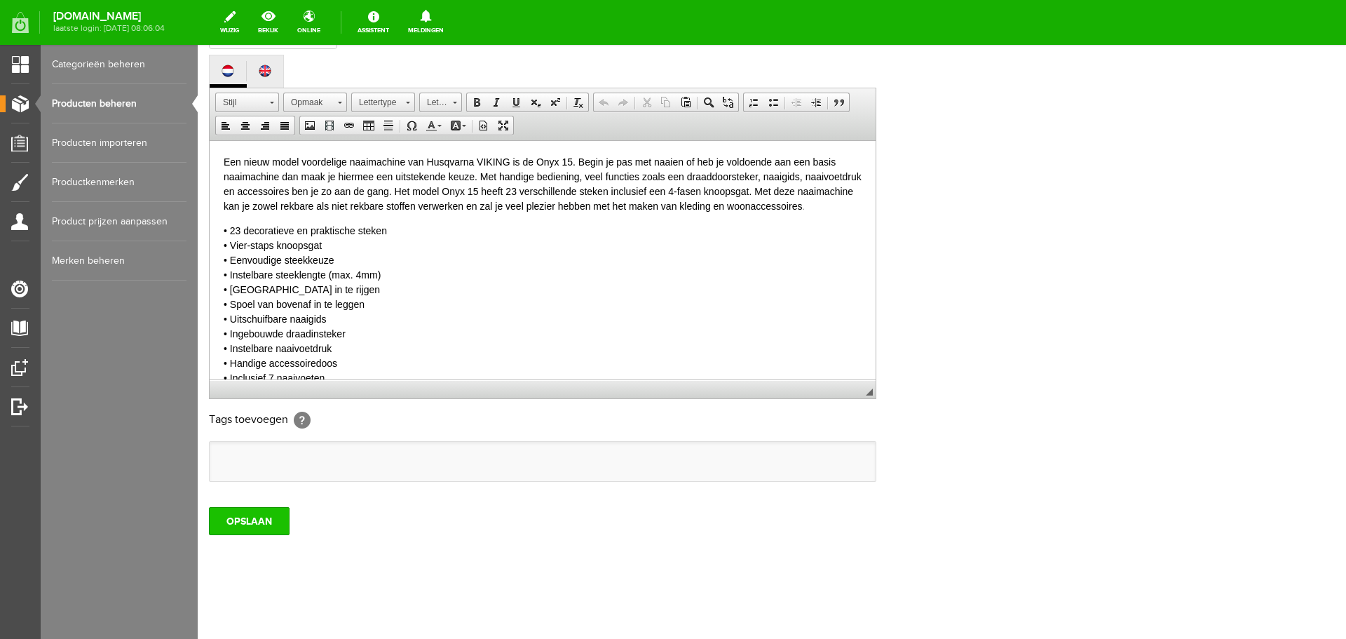
click at [225, 529] on input "OPSLAAN" at bounding box center [249, 521] width 81 height 28
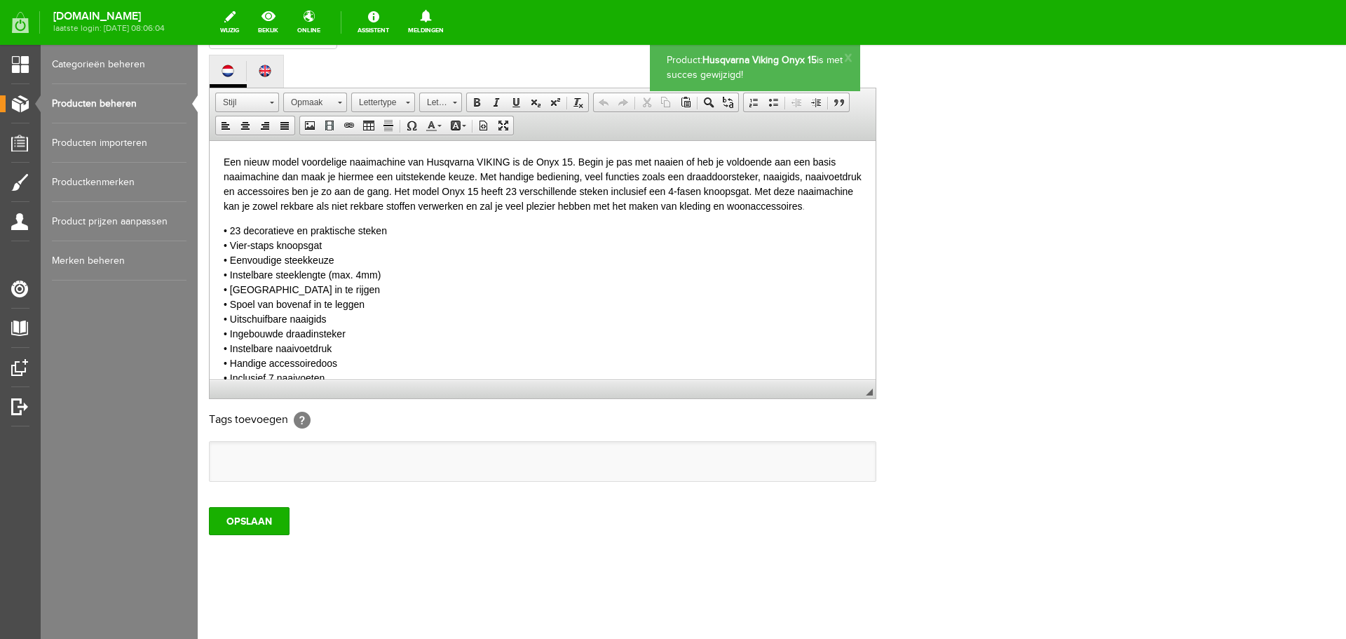
click at [105, 104] on link "Producten beheren" at bounding box center [119, 103] width 135 height 39
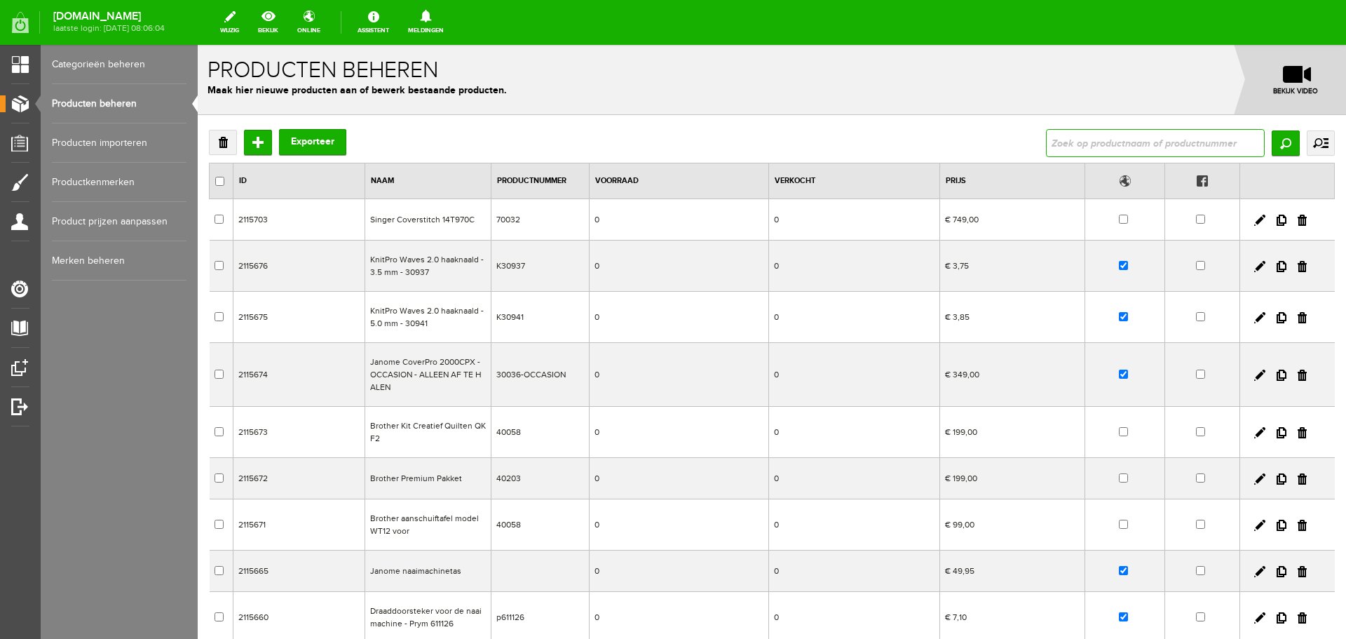
click at [1076, 139] on input "text" at bounding box center [1155, 143] width 219 height 28
type input "opal"
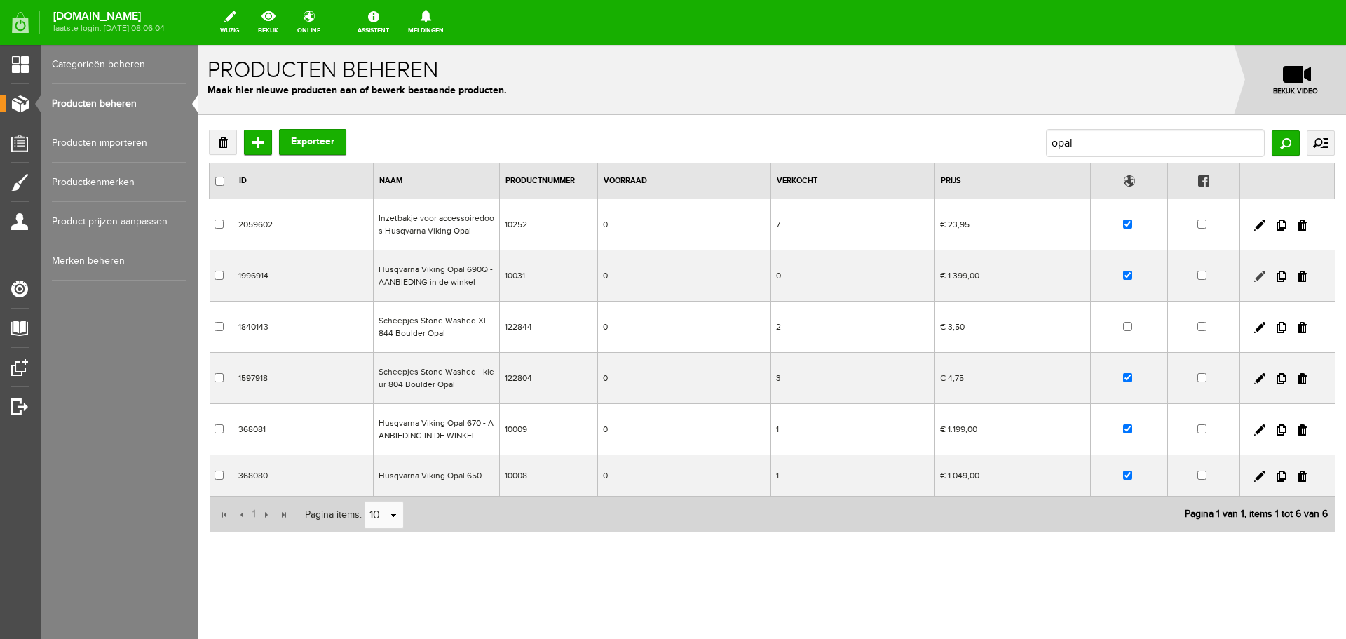
click at [1258, 275] on link at bounding box center [1259, 276] width 11 height 11
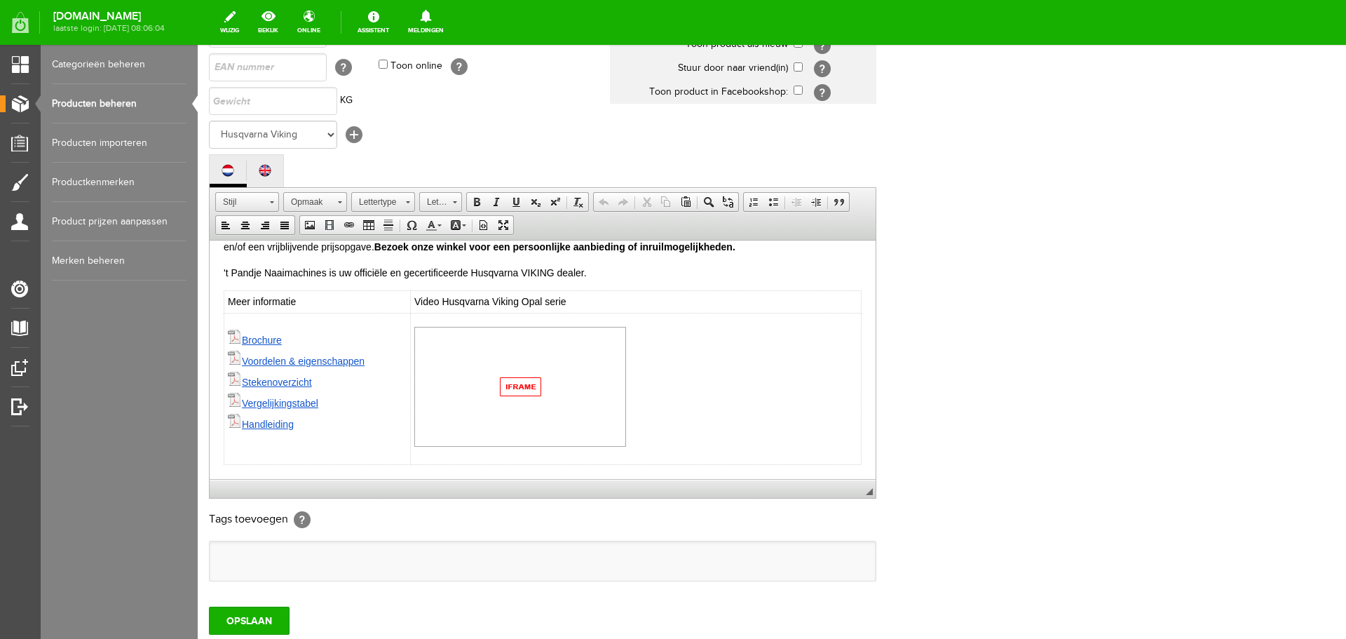
scroll to position [210, 0]
drag, startPoint x: 854, startPoint y: 462, endPoint x: 874, endPoint y: 463, distance: 19.6
click at [855, 462] on html "De Opal 690Q naaimachine heeft nog meer mogelijkheden dan de Opal 670. Een perf…" at bounding box center [543, 156] width 666 height 642
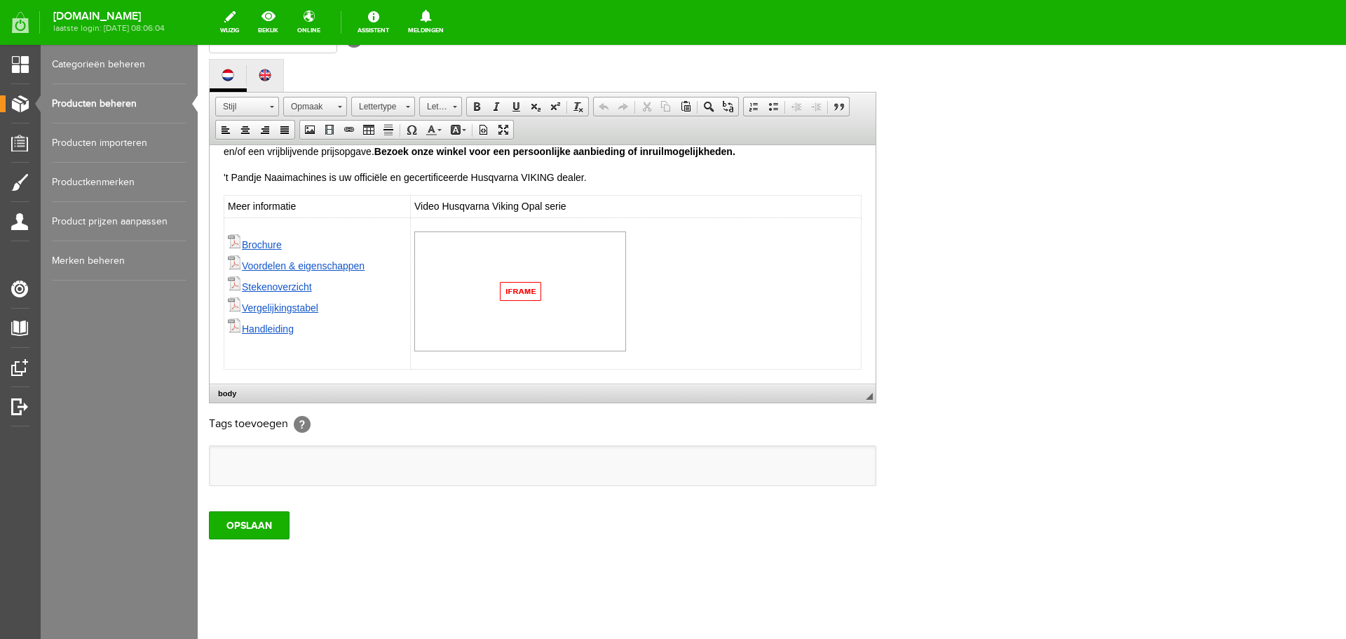
scroll to position [309, 0]
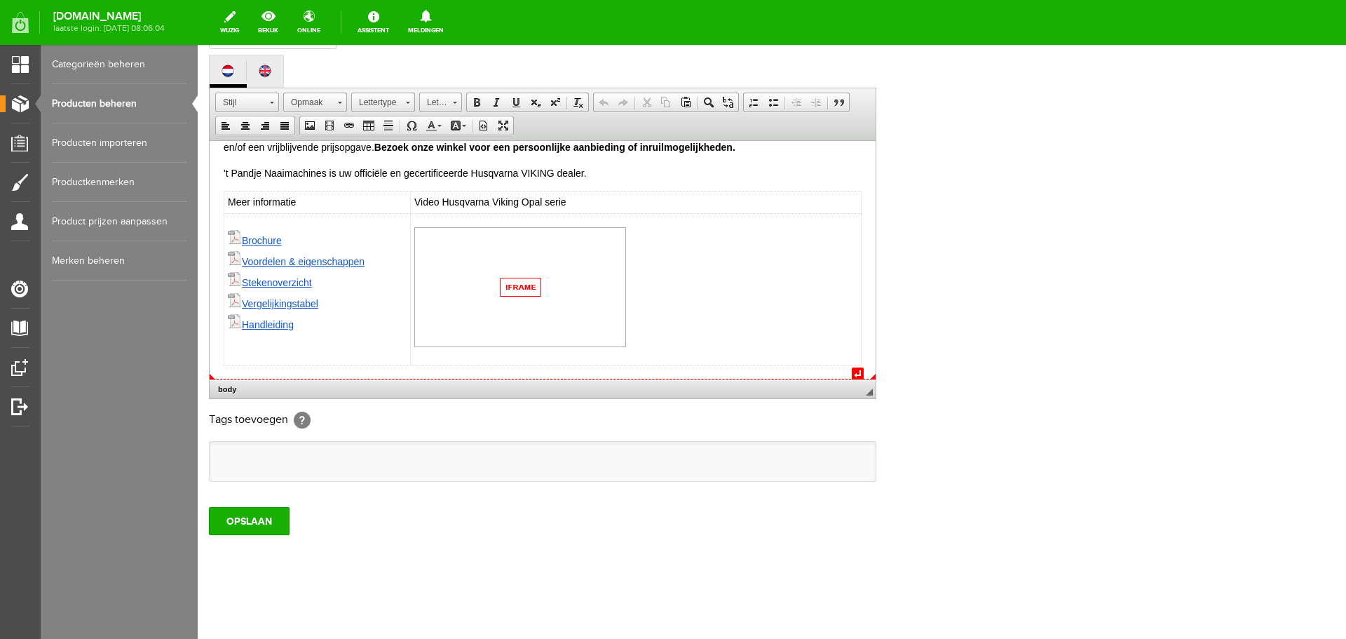
click at [863, 360] on html "↵ De Opal 690Q naaimachine heeft nog meer mogelijkheden dan de Opal 670. Een pe…" at bounding box center [543, 57] width 666 height 642
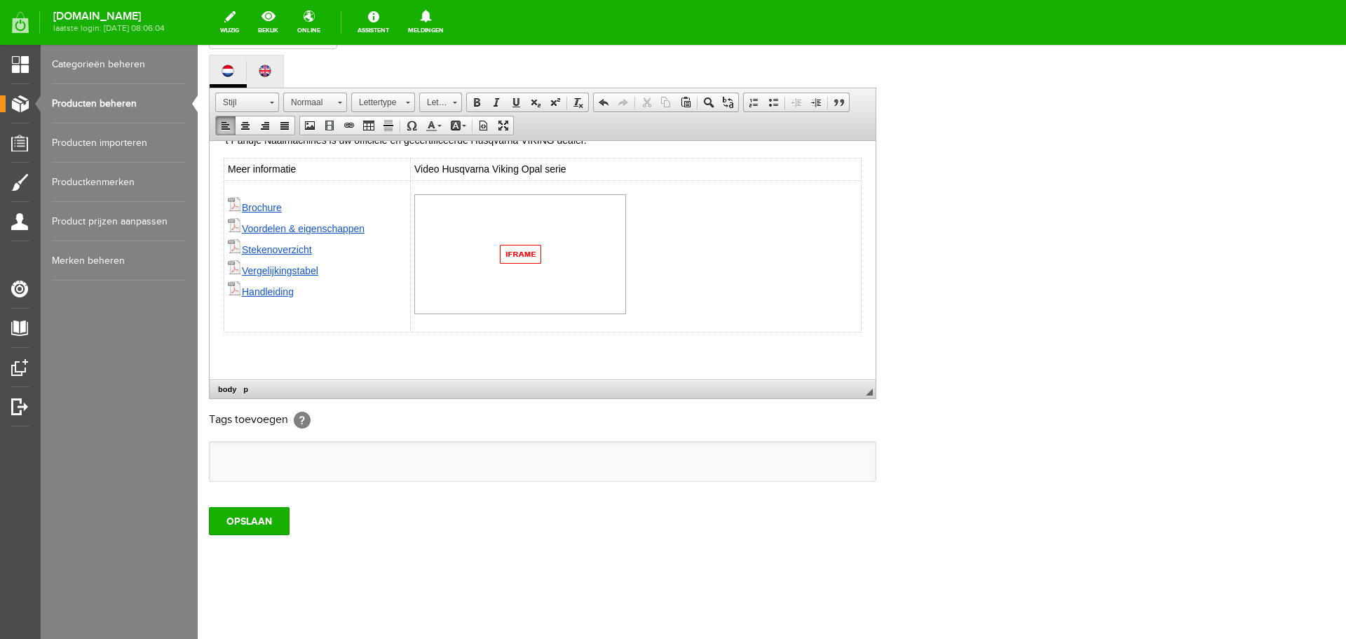
paste body
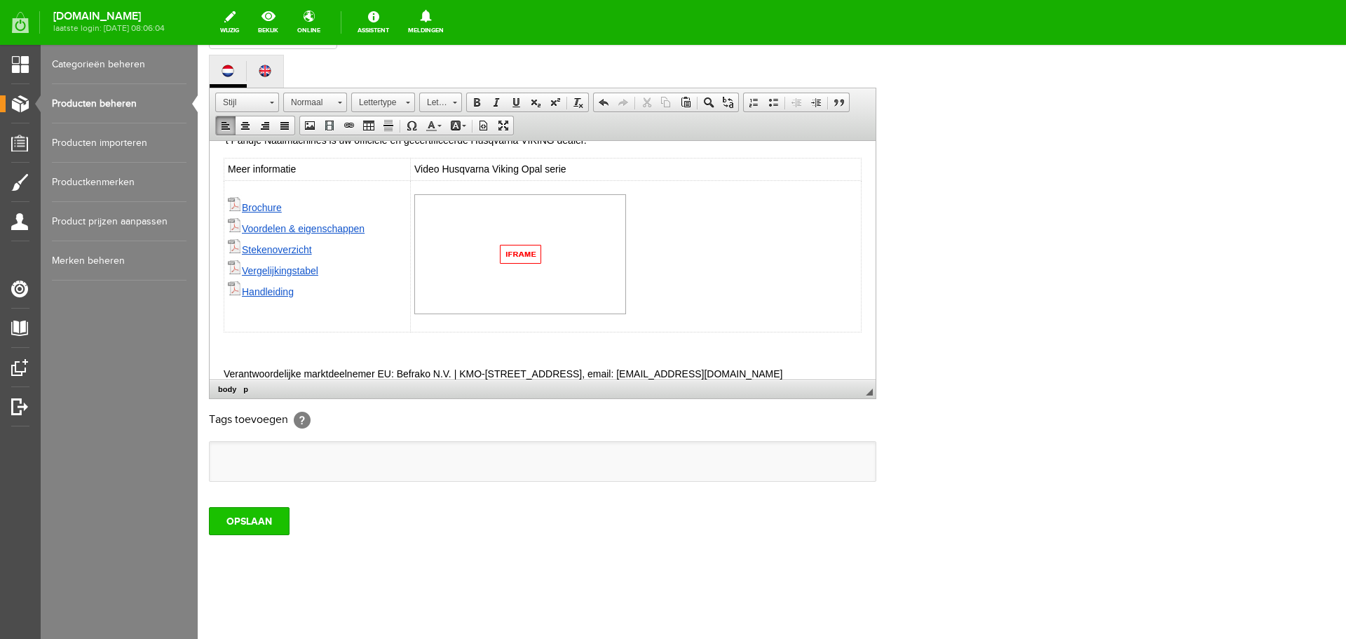
click at [243, 524] on input "OPSLAAN" at bounding box center [249, 521] width 81 height 28
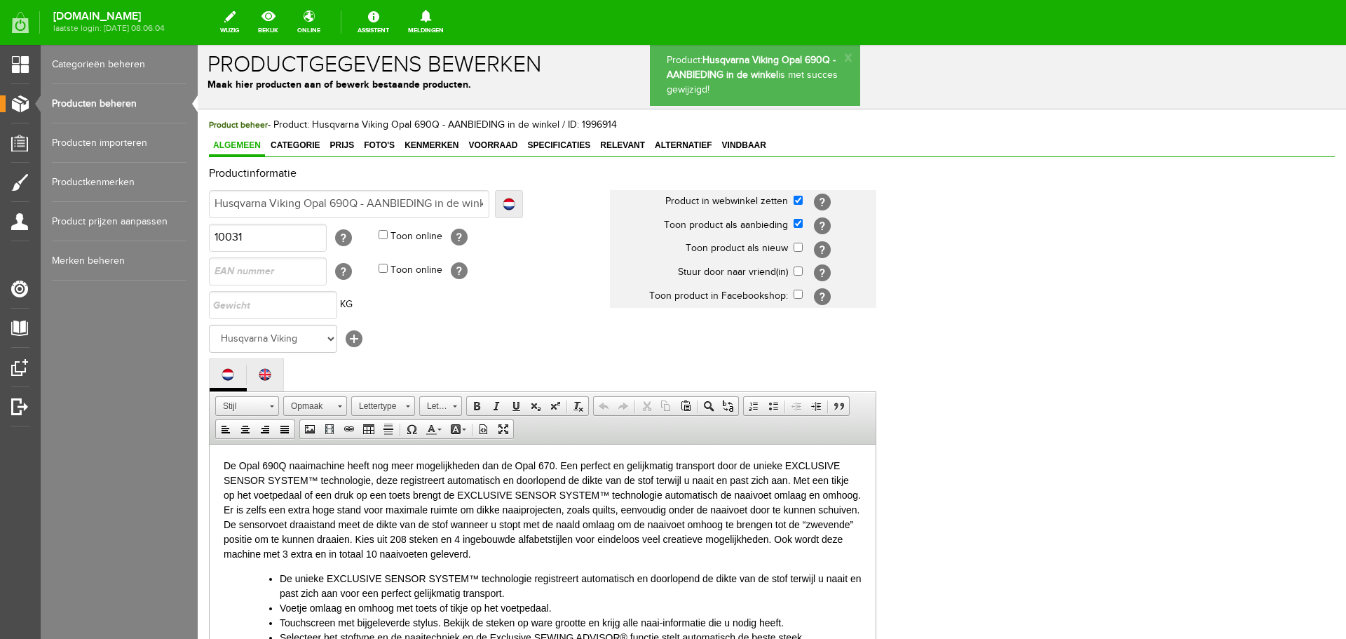
scroll to position [0, 0]
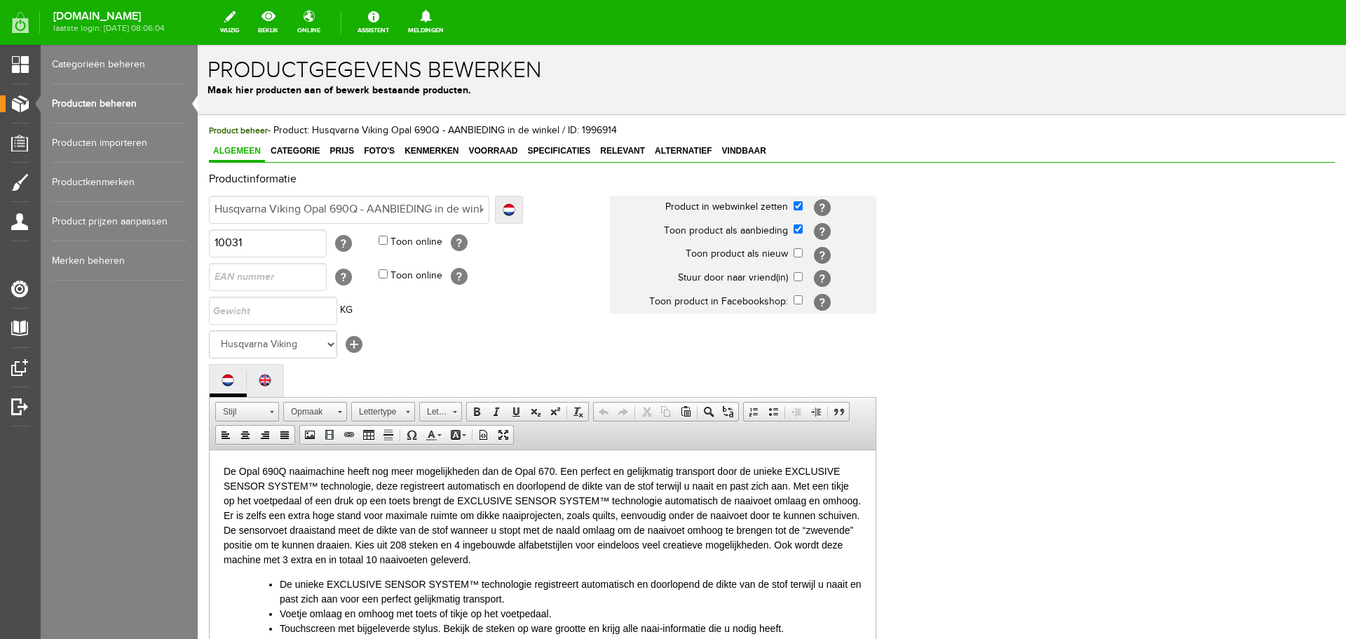
click at [82, 98] on link "Producten beheren" at bounding box center [119, 103] width 135 height 39
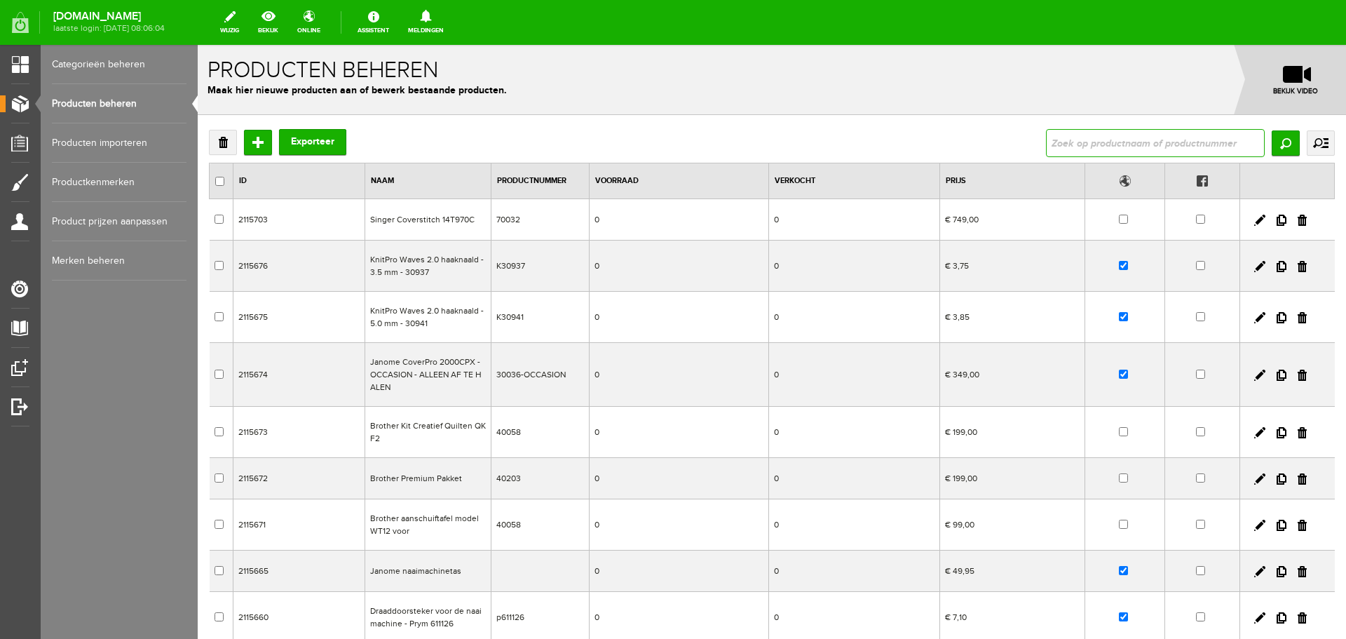
click at [1068, 139] on input "text" at bounding box center [1155, 143] width 219 height 28
type input "opal"
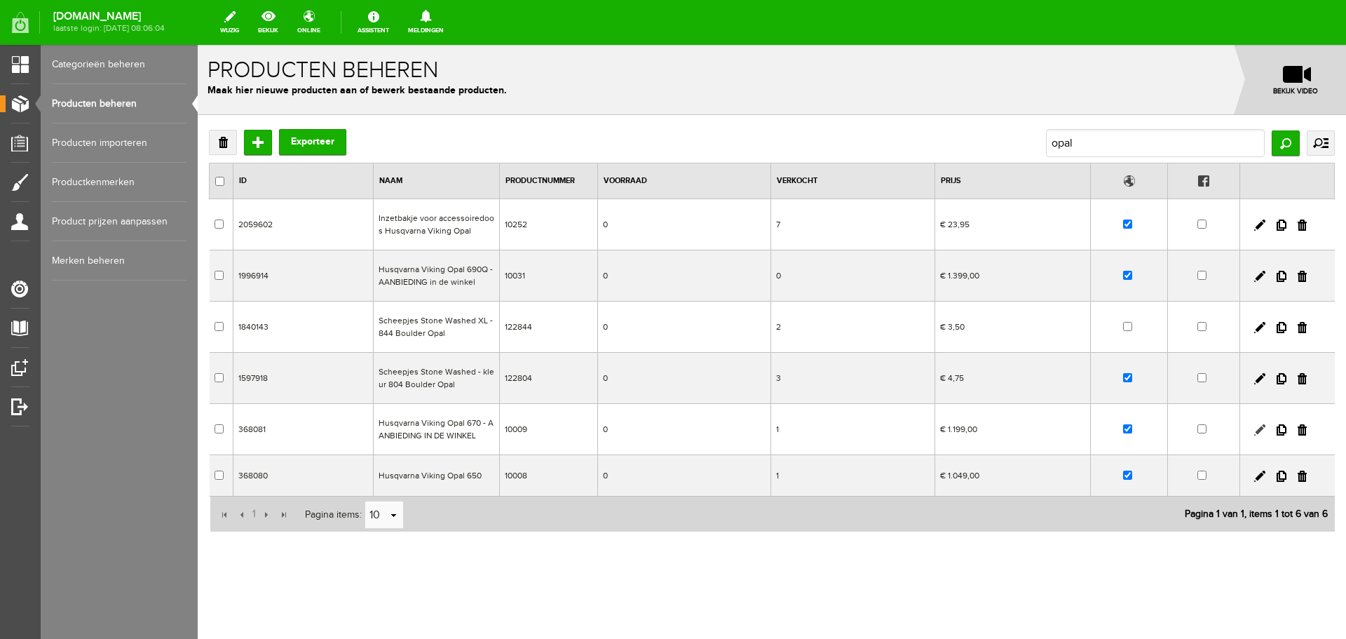
click at [1258, 428] on link at bounding box center [1259, 429] width 11 height 11
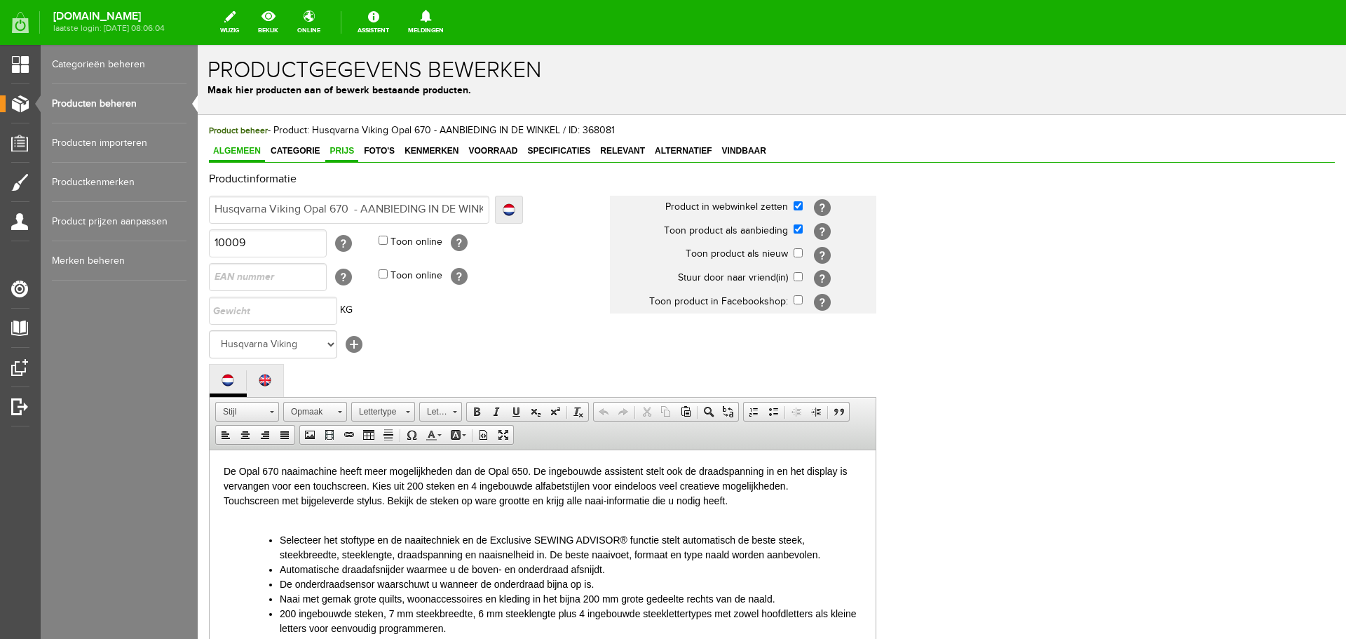
click at [341, 151] on span "Prijs" at bounding box center [341, 151] width 33 height 10
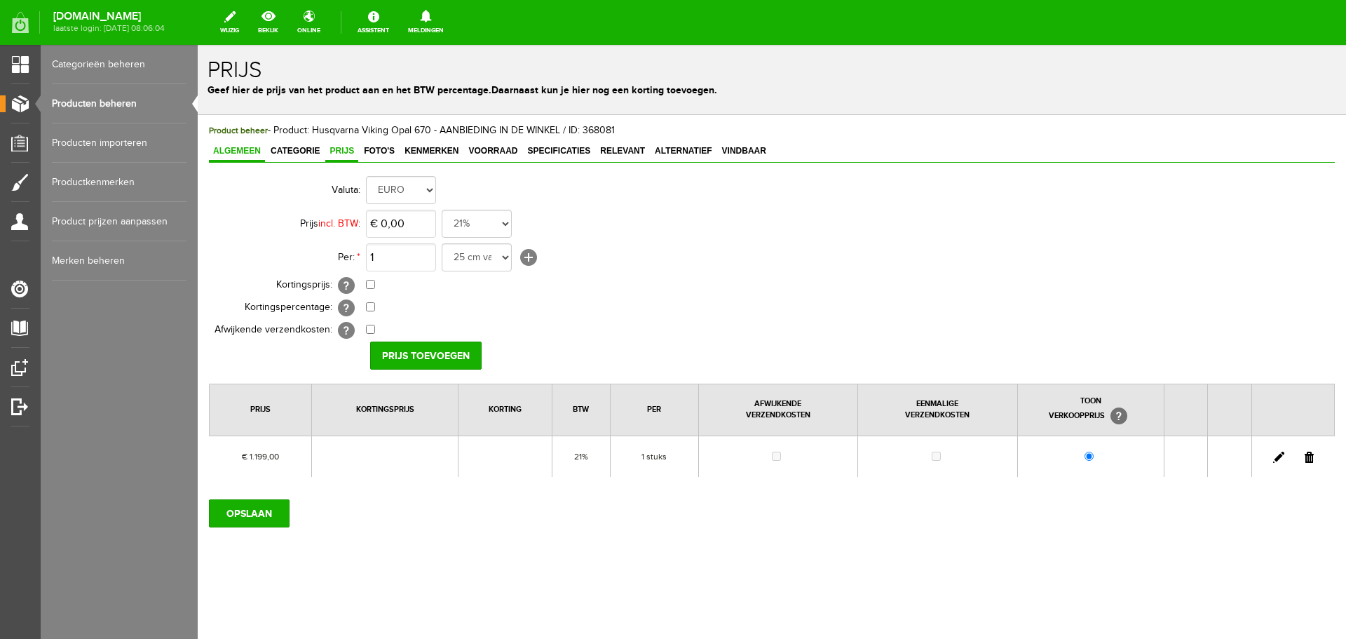
click at [241, 152] on span "Algemeen" at bounding box center [237, 151] width 56 height 10
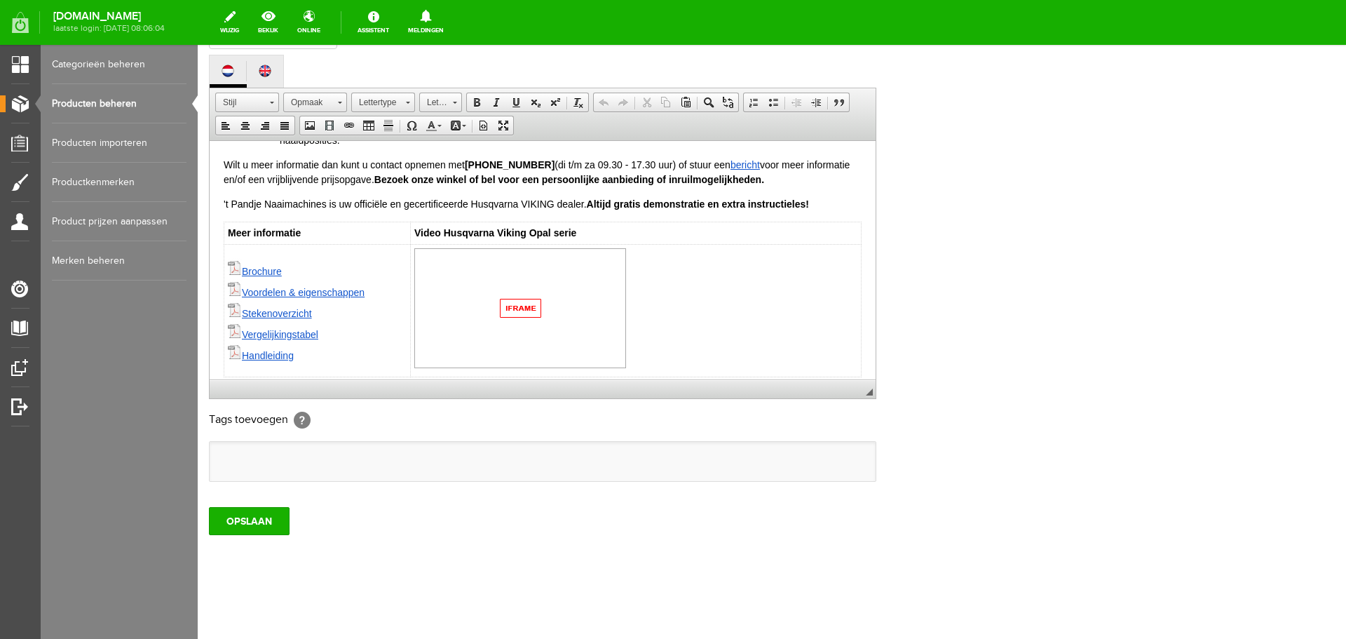
scroll to position [264, 0]
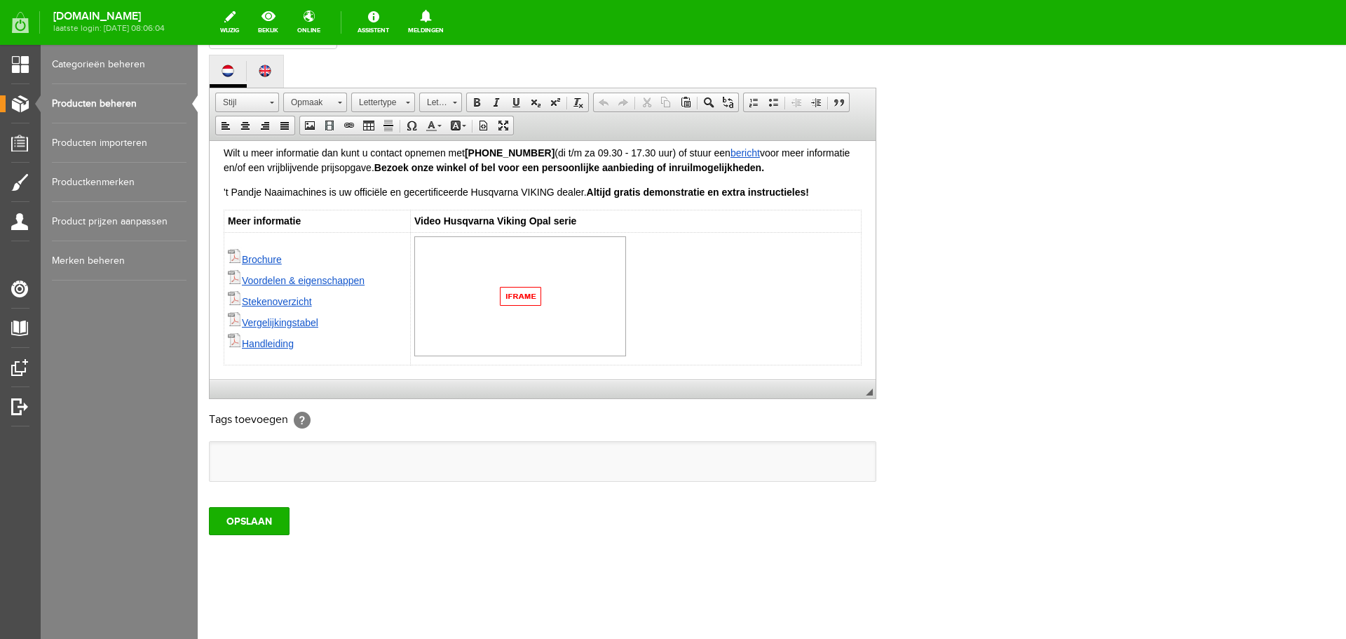
click at [860, 363] on html "De Opal 670 naaimachine heeft meer mogelijkheden dan de Opal 650. De ingebouwde…" at bounding box center [543, 127] width 666 height 503
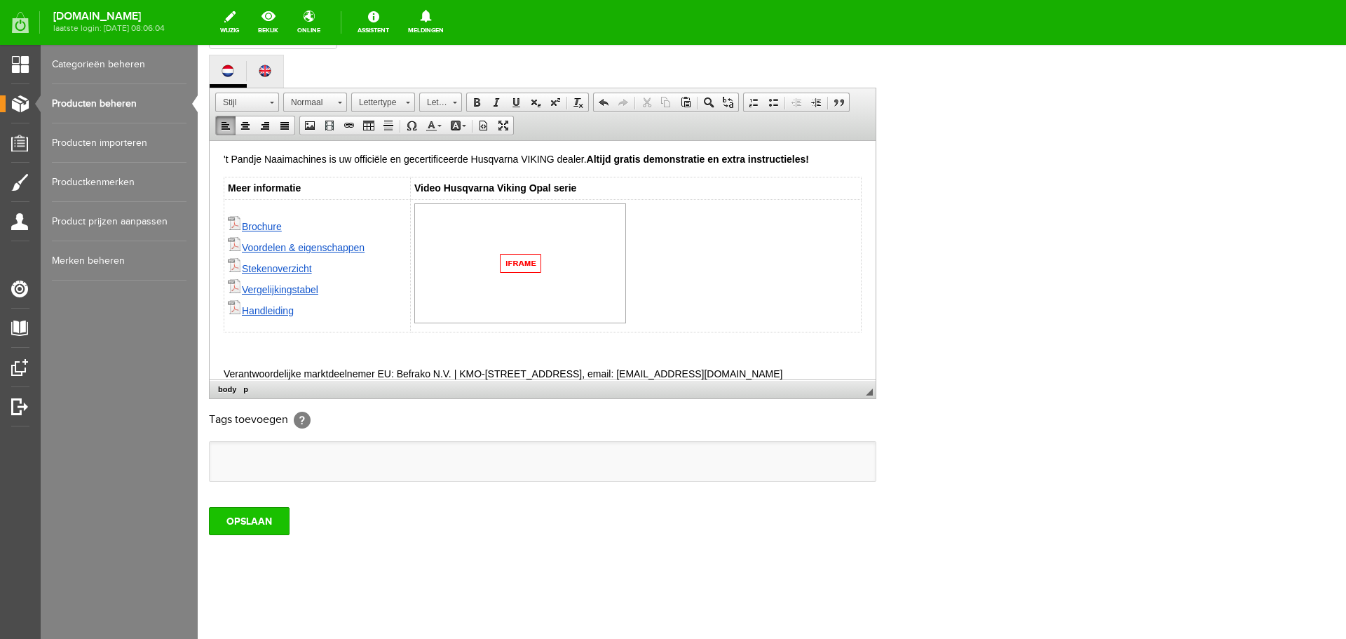
click at [233, 518] on input "OPSLAAN" at bounding box center [249, 521] width 81 height 28
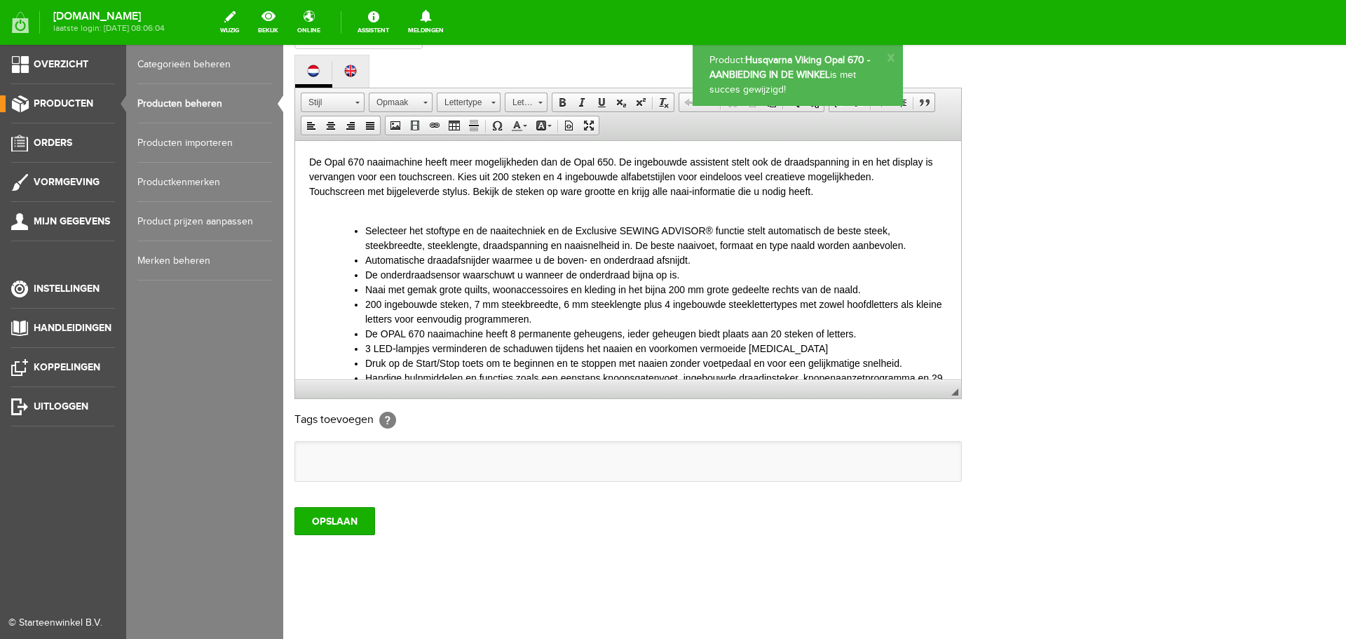
scroll to position [0, 0]
click at [161, 102] on link "Producten beheren" at bounding box center [204, 103] width 135 height 39
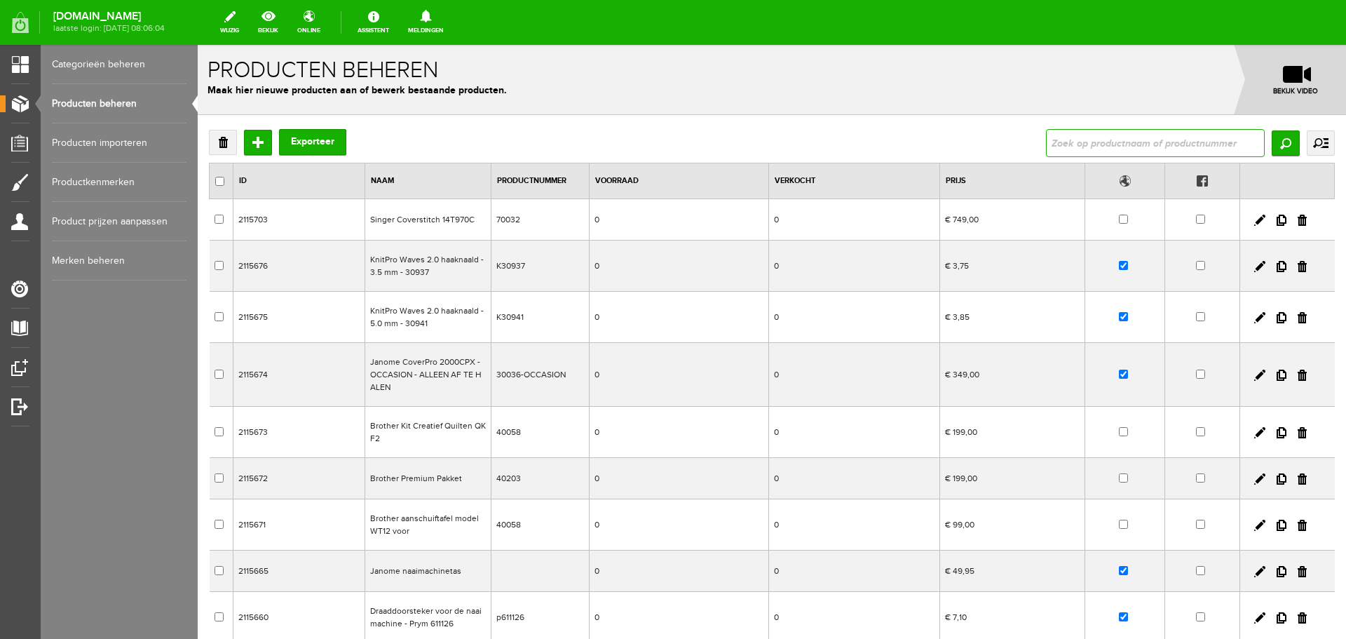
click at [1064, 135] on input "text" at bounding box center [1155, 143] width 219 height 28
type input "opal"
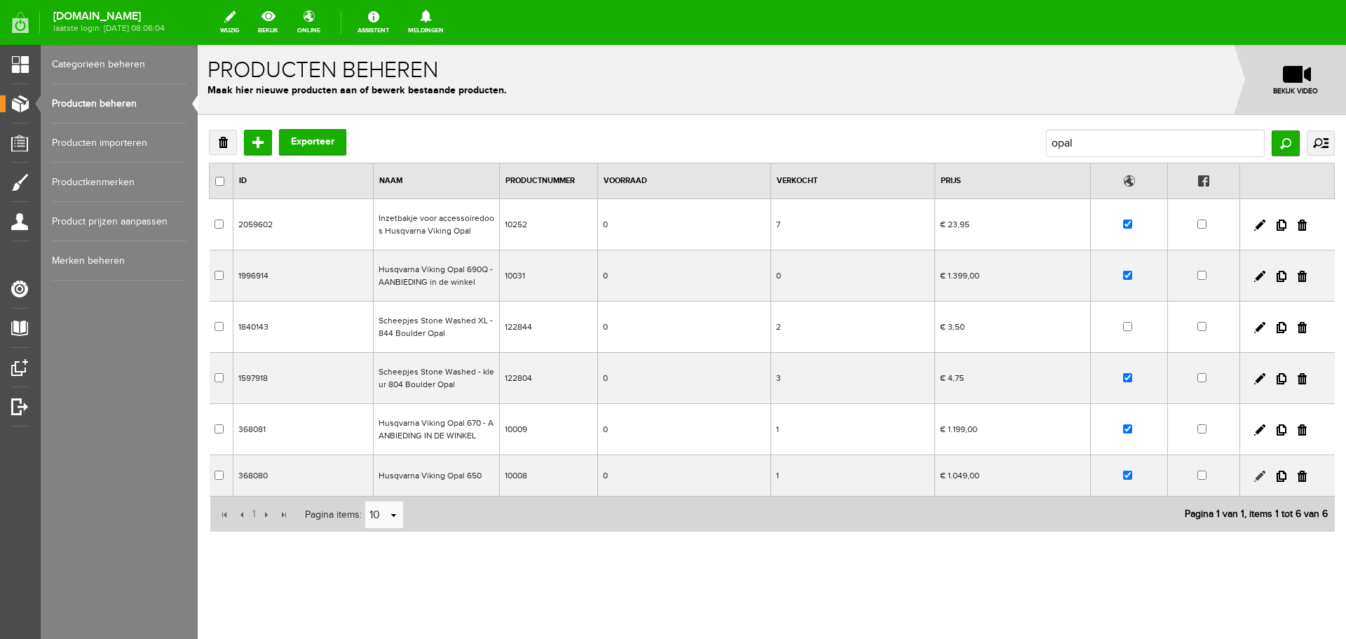
click at [1256, 475] on link at bounding box center [1259, 475] width 11 height 11
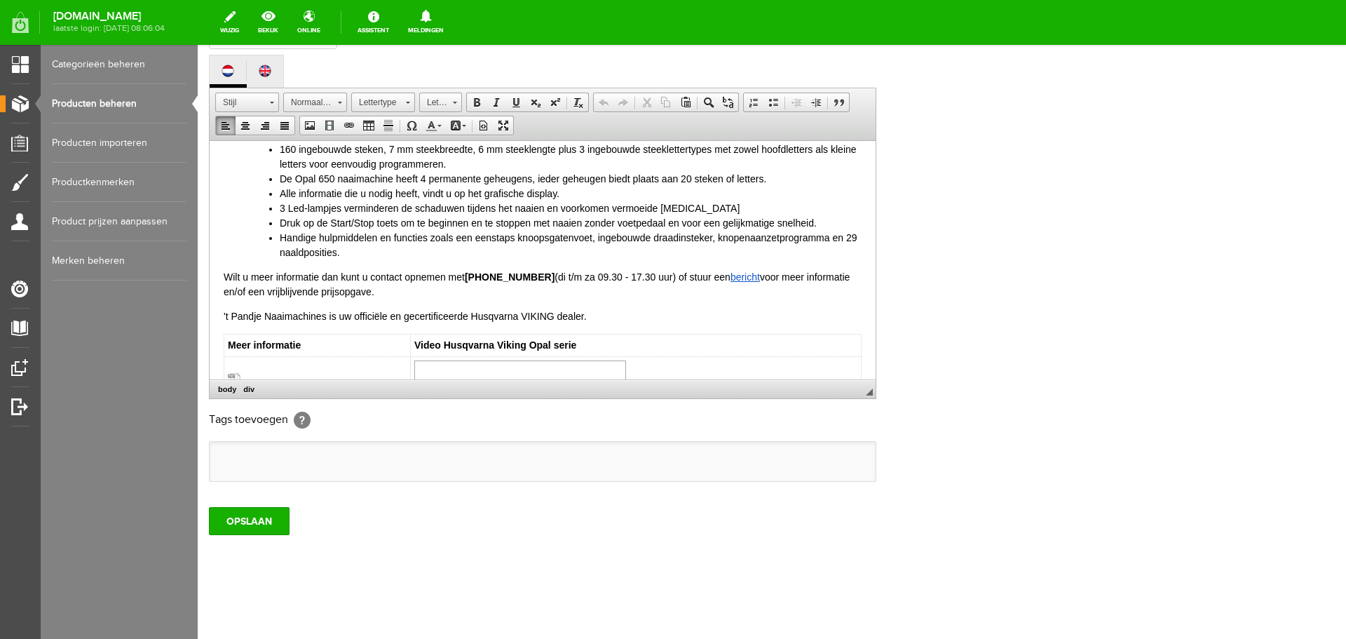
scroll to position [264, 0]
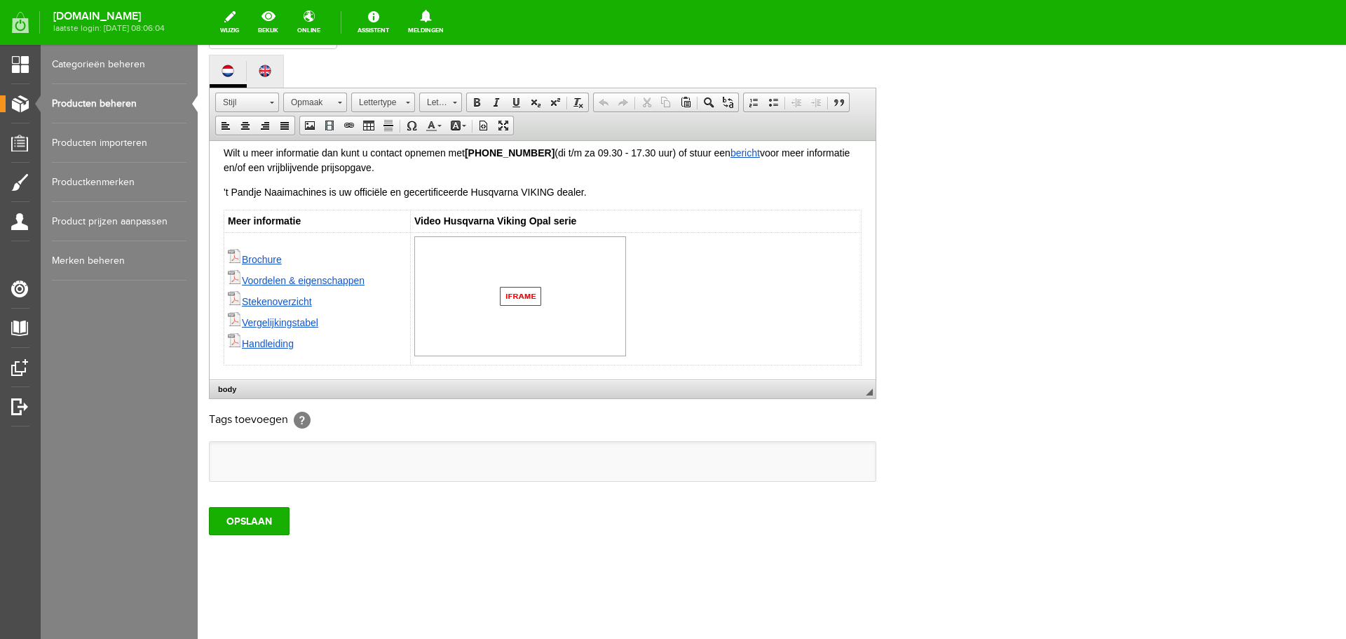
click at [860, 359] on html "Efficiënte computergestuurde naaimachine met een ingebouwde assistent om de man…" at bounding box center [543, 127] width 666 height 503
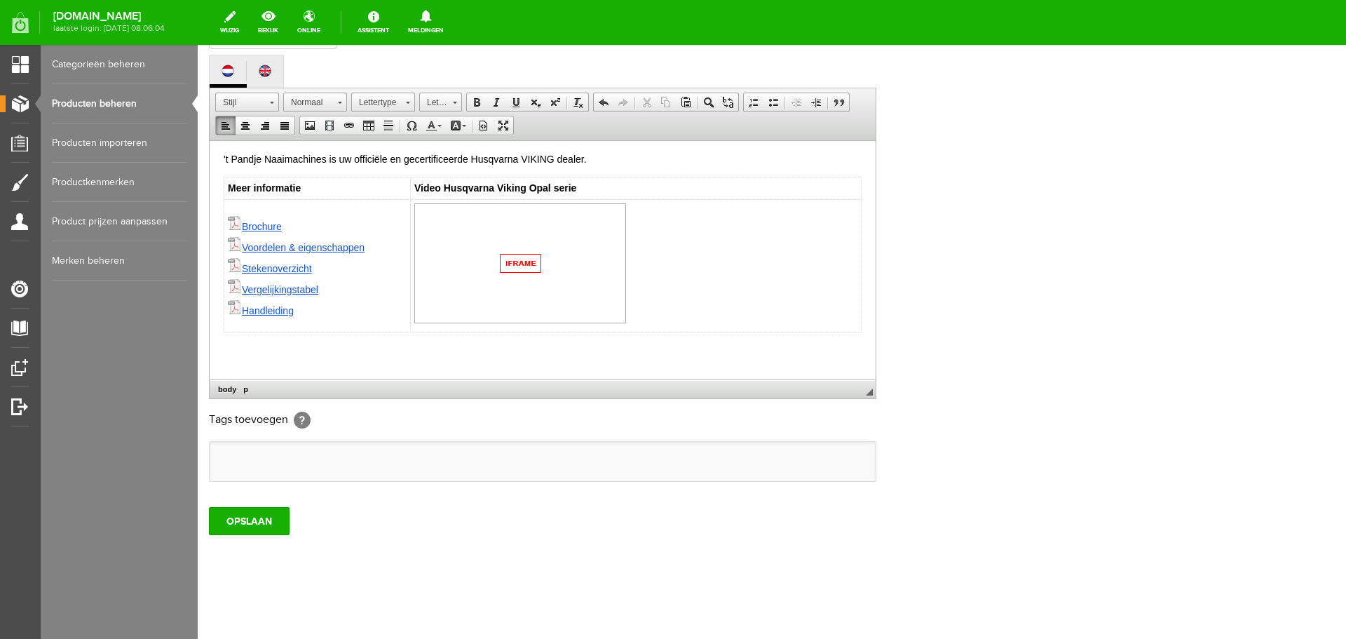
paste body
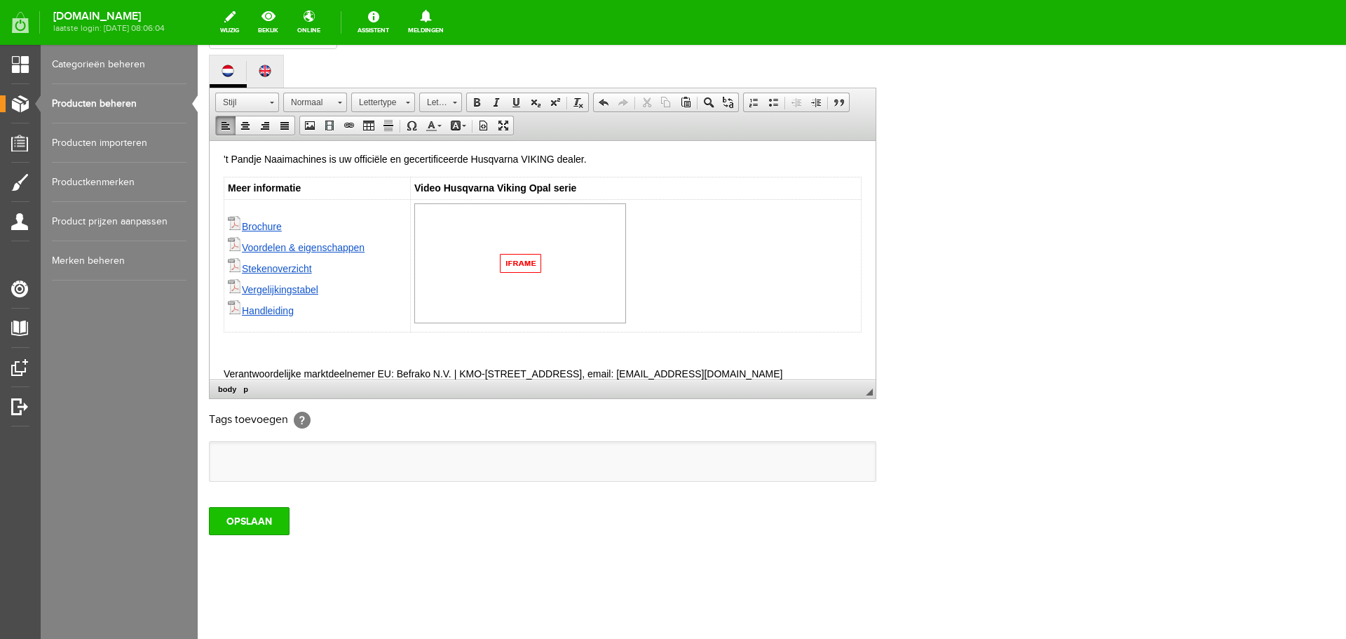
click at [266, 526] on input "OPSLAAN" at bounding box center [249, 521] width 81 height 28
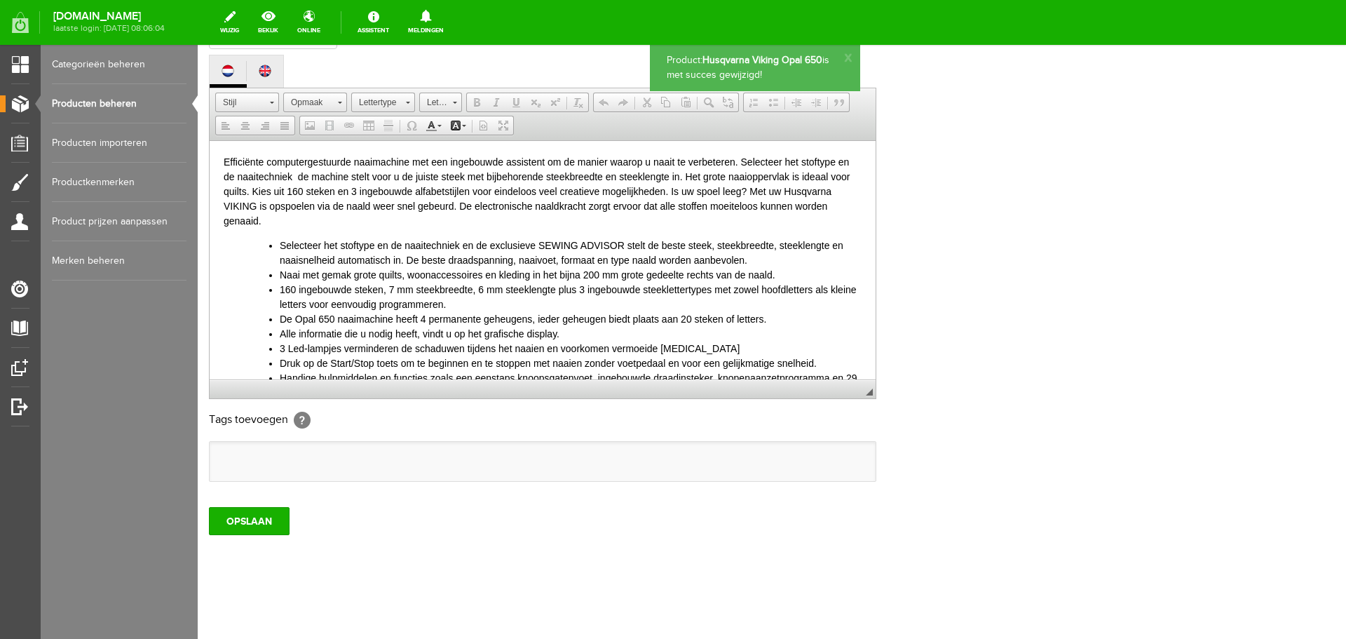
scroll to position [0, 0]
click at [95, 96] on link "Producten beheren" at bounding box center [119, 103] width 135 height 39
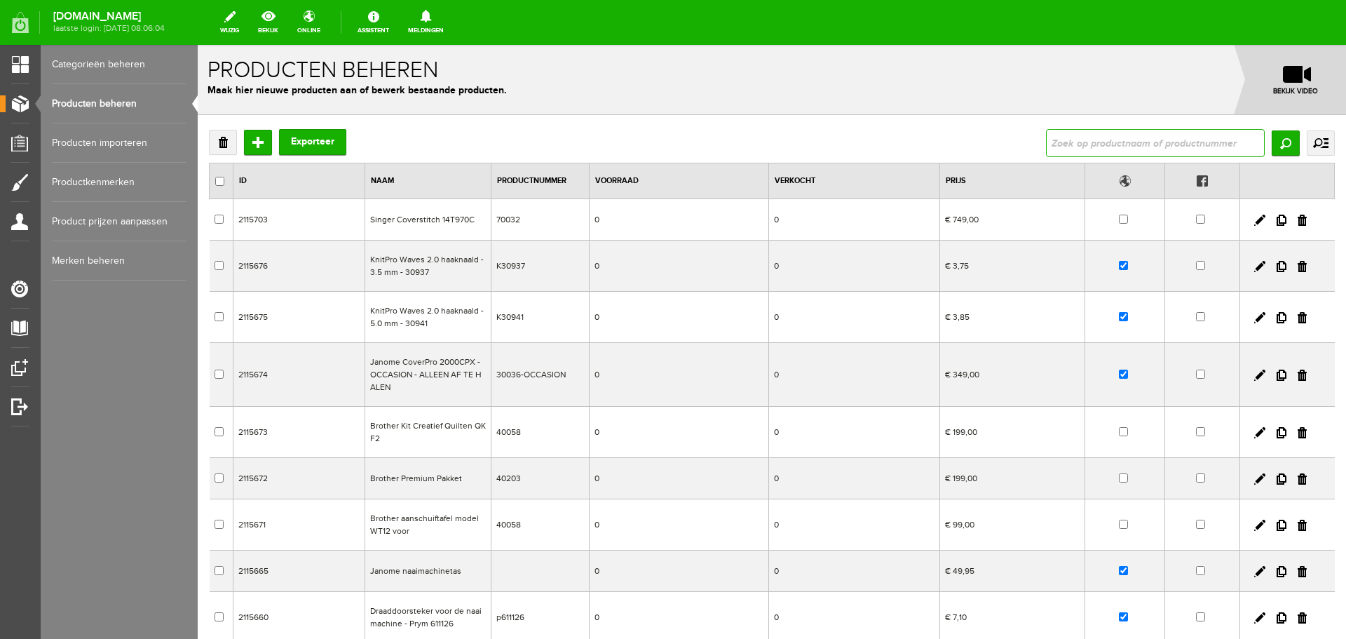
click at [1112, 136] on input "text" at bounding box center [1155, 143] width 219 height 28
type input "sapphire"
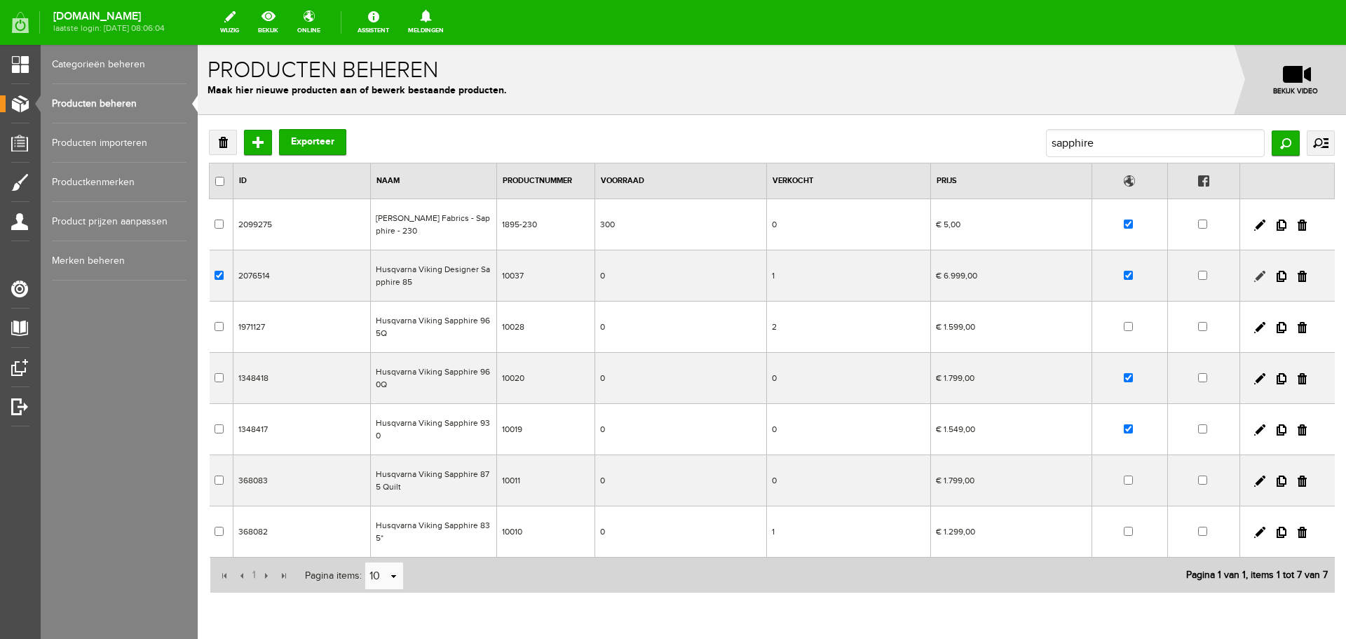
click at [1254, 274] on link at bounding box center [1259, 276] width 11 height 11
checkbox input "true"
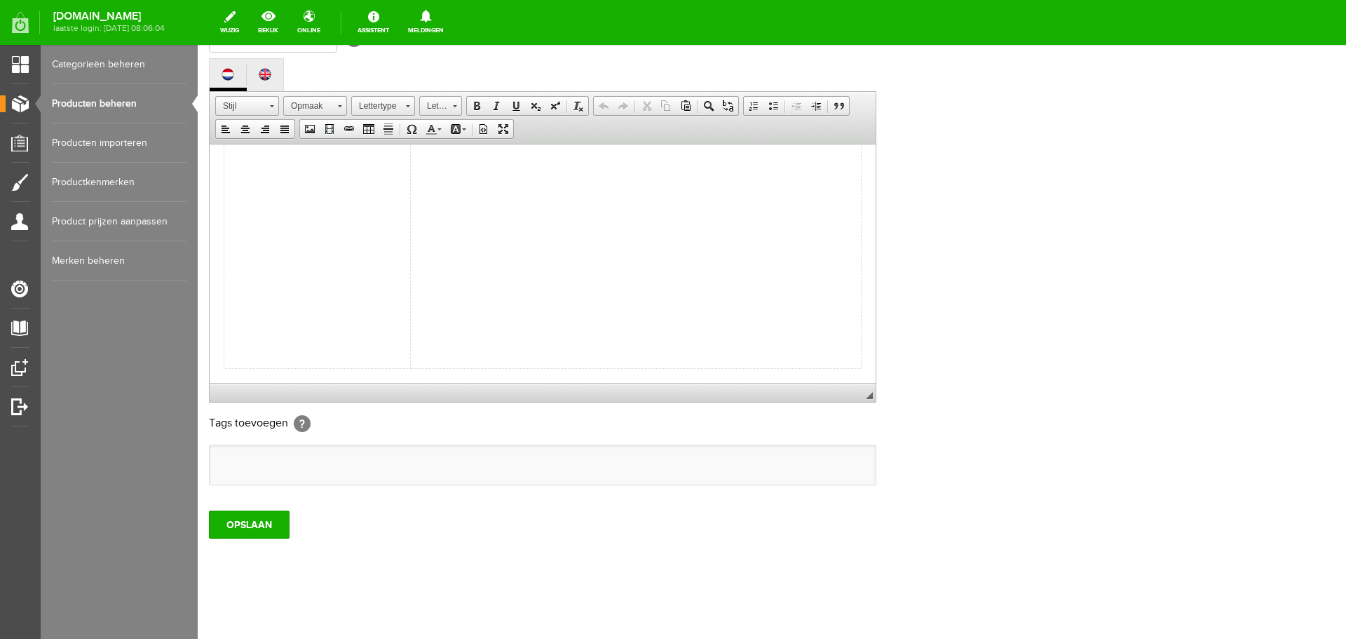
scroll to position [309, 0]
click at [256, 294] on td "Brochure Nederlands Voordelen en eigenschappen Vergelijkingstabel DESIGNER seri…" at bounding box center [317, 301] width 186 height 548
click at [242, 278] on td "Brochure Nederlands Voordelen en eigenschappen Vergelijkingstabel DESIGNER seri…" at bounding box center [317, 301] width 186 height 548
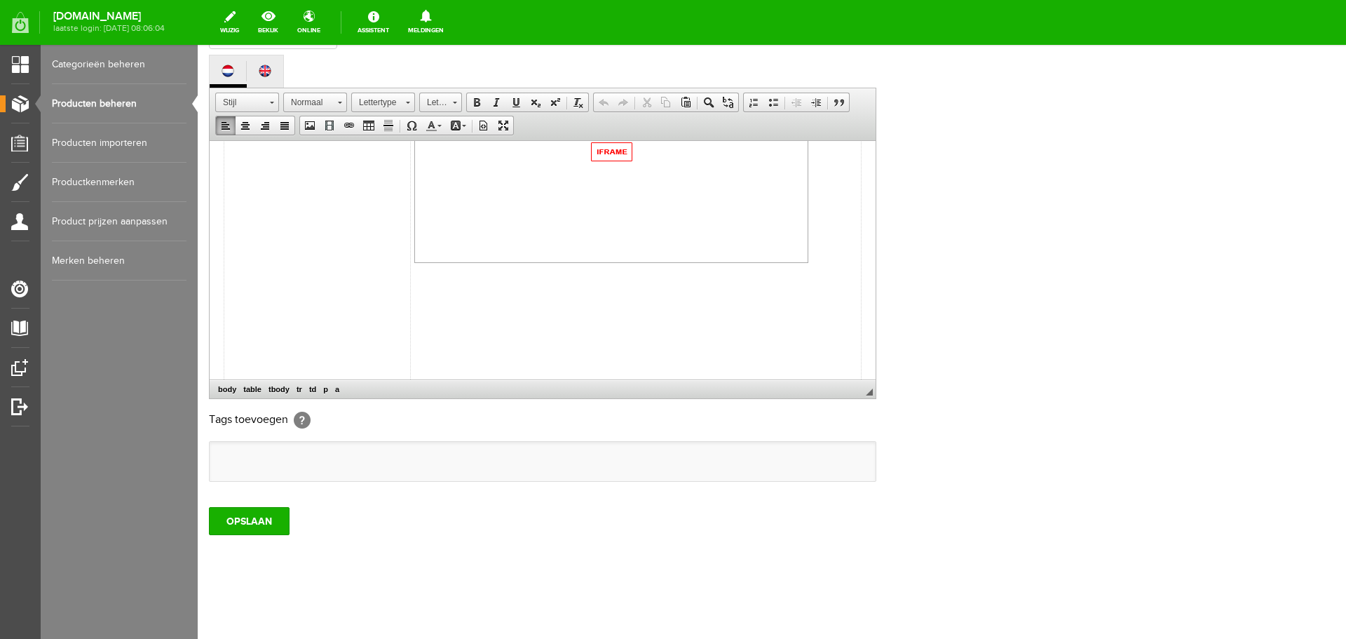
click at [496, 314] on p at bounding box center [635, 308] width 443 height 15
click at [430, 344] on td at bounding box center [636, 155] width 451 height 548
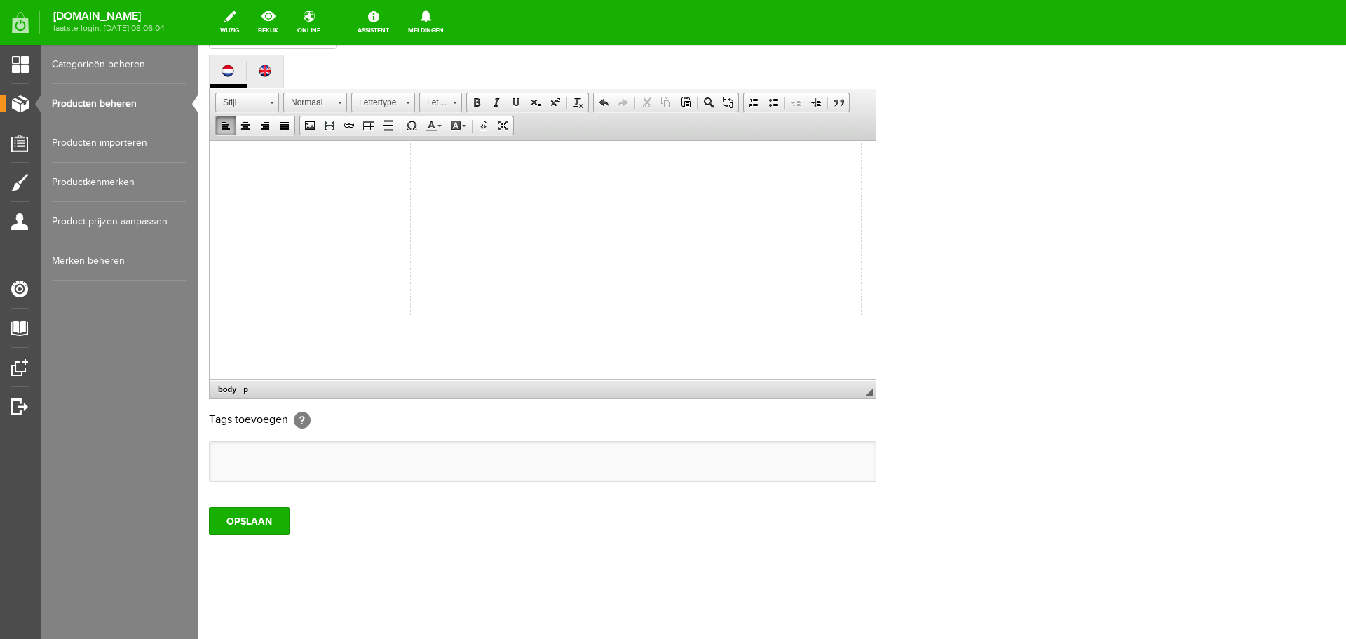
scroll to position [832, 0]
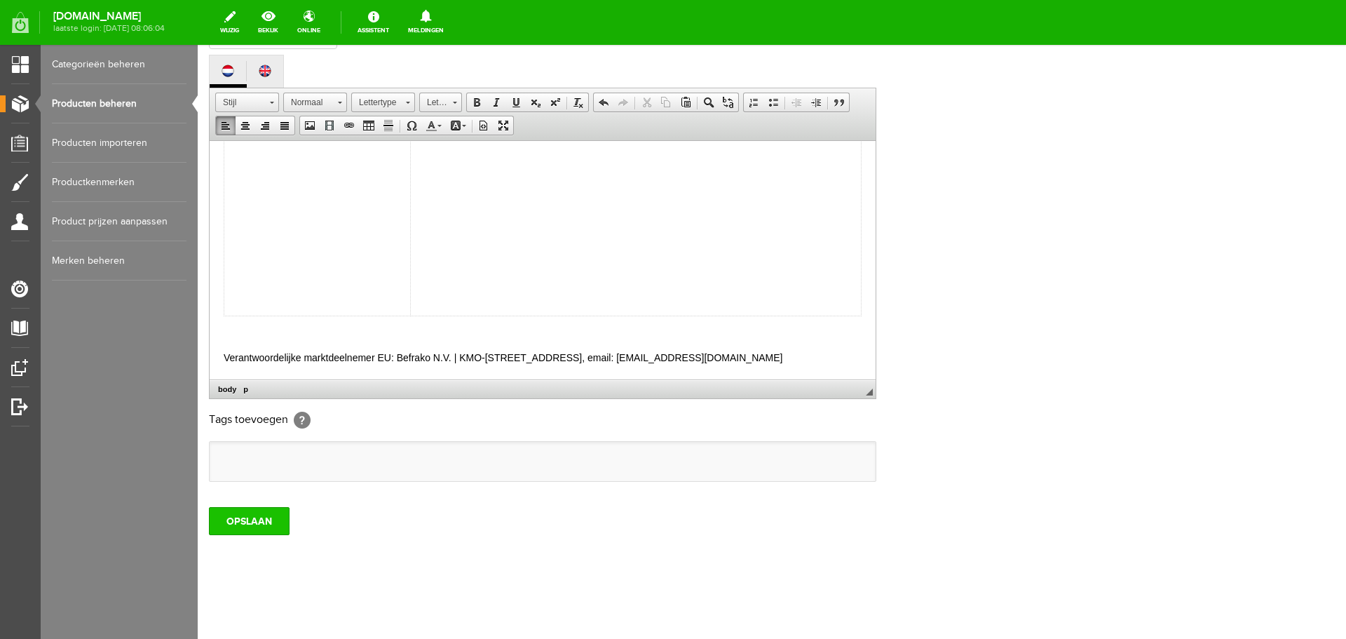
click at [252, 517] on input "OPSLAAN" at bounding box center [249, 521] width 81 height 28
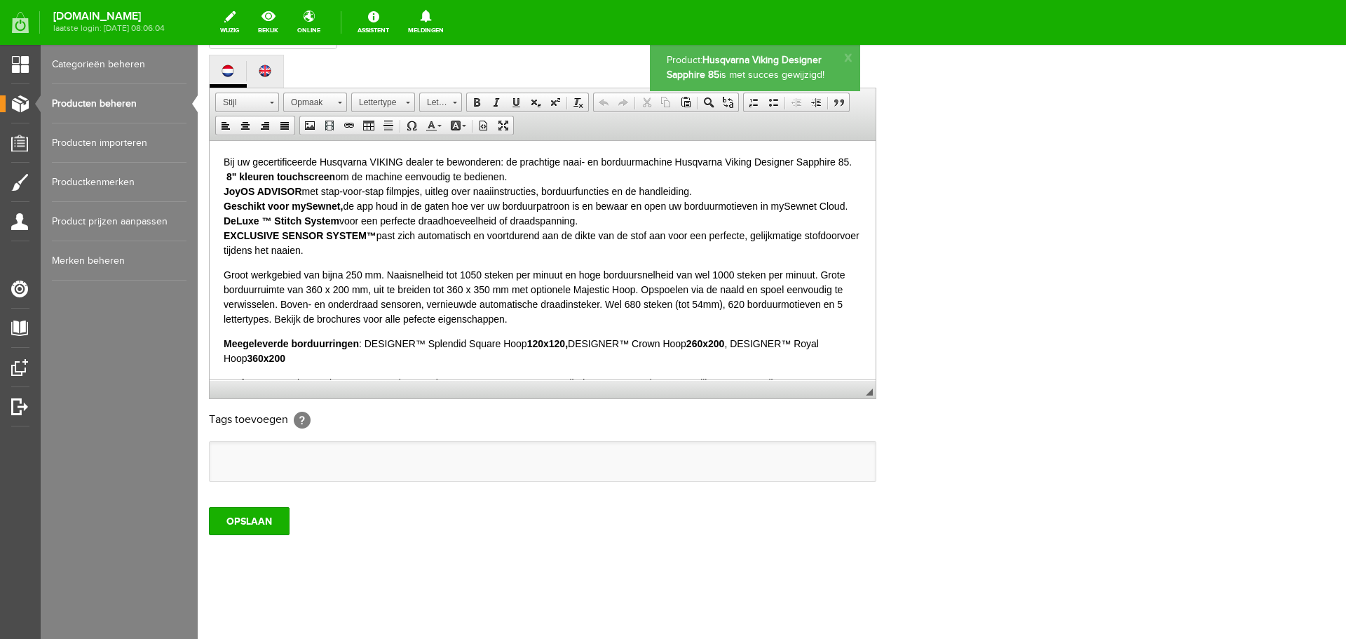
scroll to position [0, 0]
click at [88, 100] on link "Producten beheren" at bounding box center [119, 103] width 135 height 39
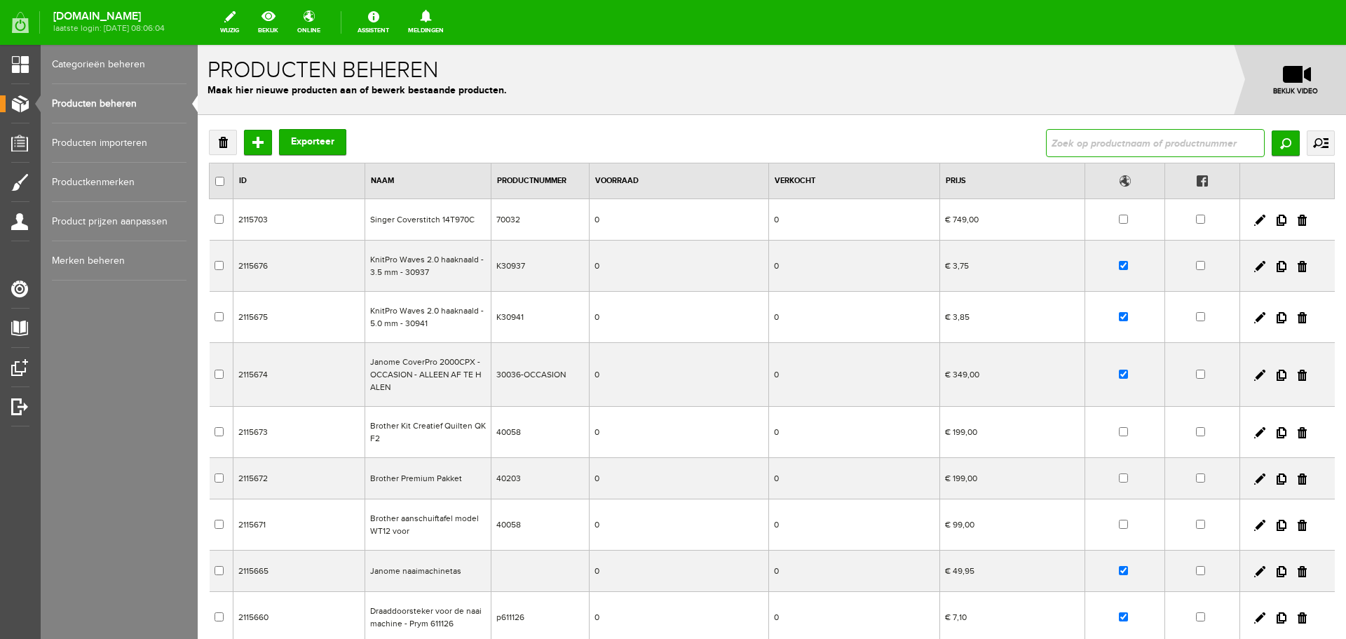
click at [1054, 137] on input "text" at bounding box center [1155, 143] width 219 height 28
type input "sapphire"
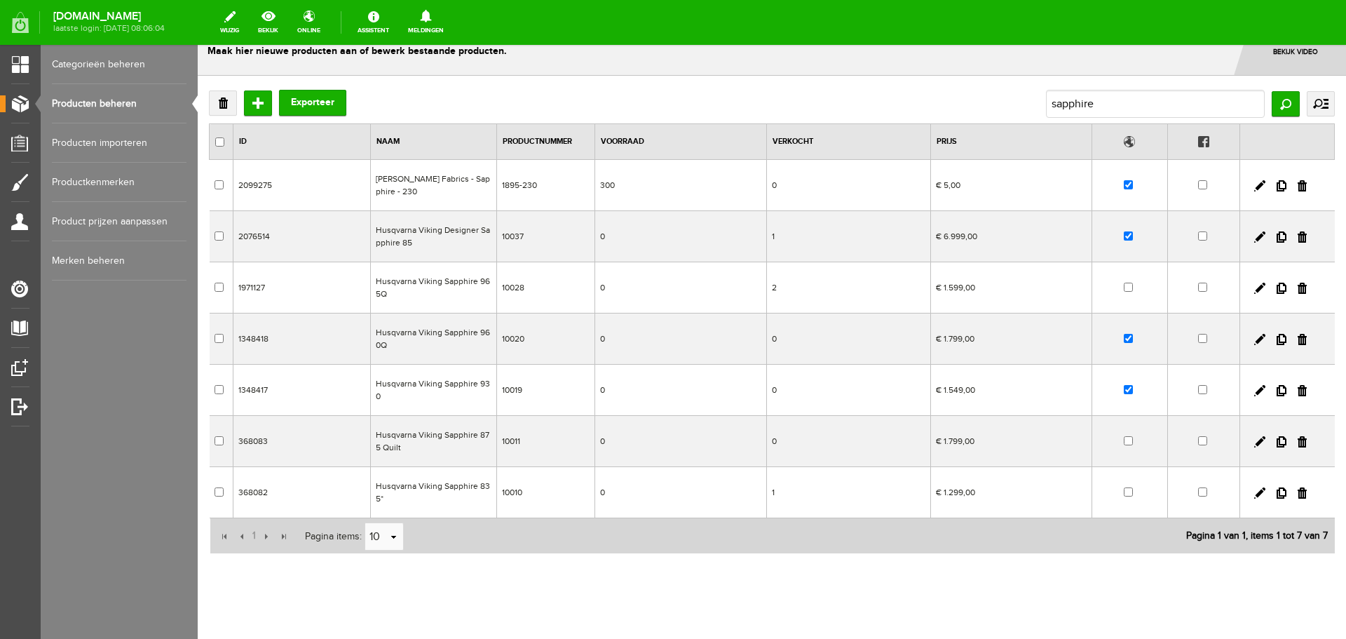
scroll to position [60, 0]
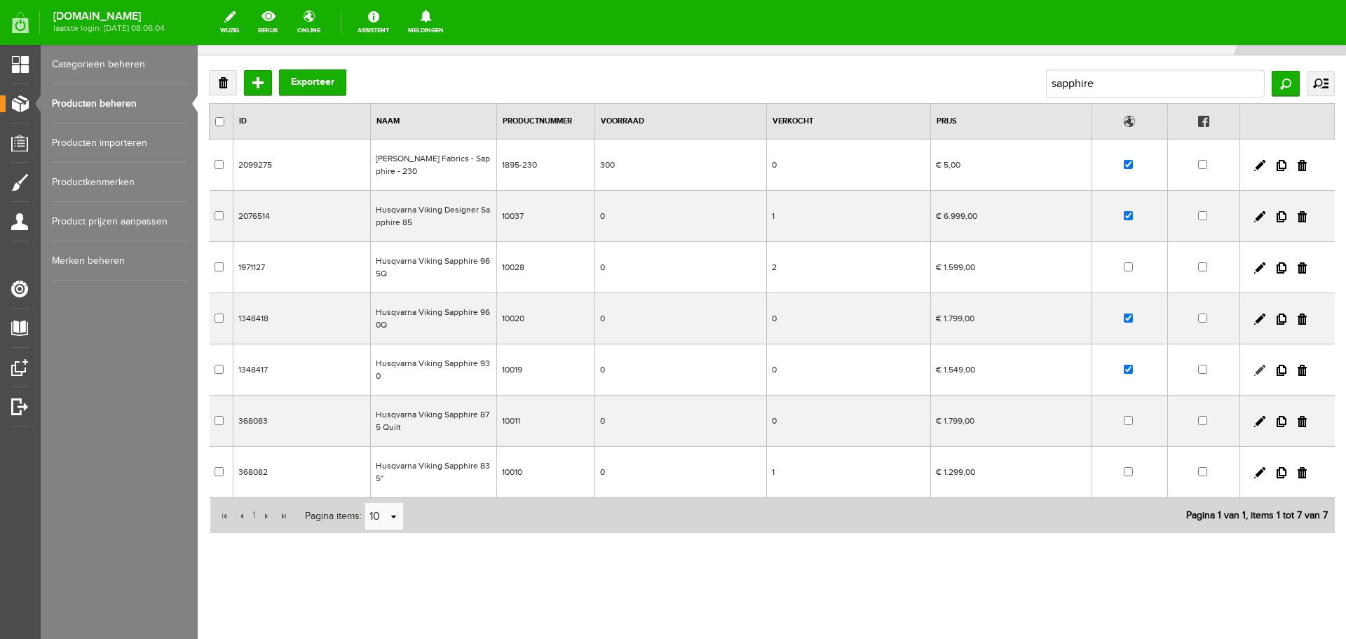
click at [1254, 369] on link at bounding box center [1259, 370] width 11 height 11
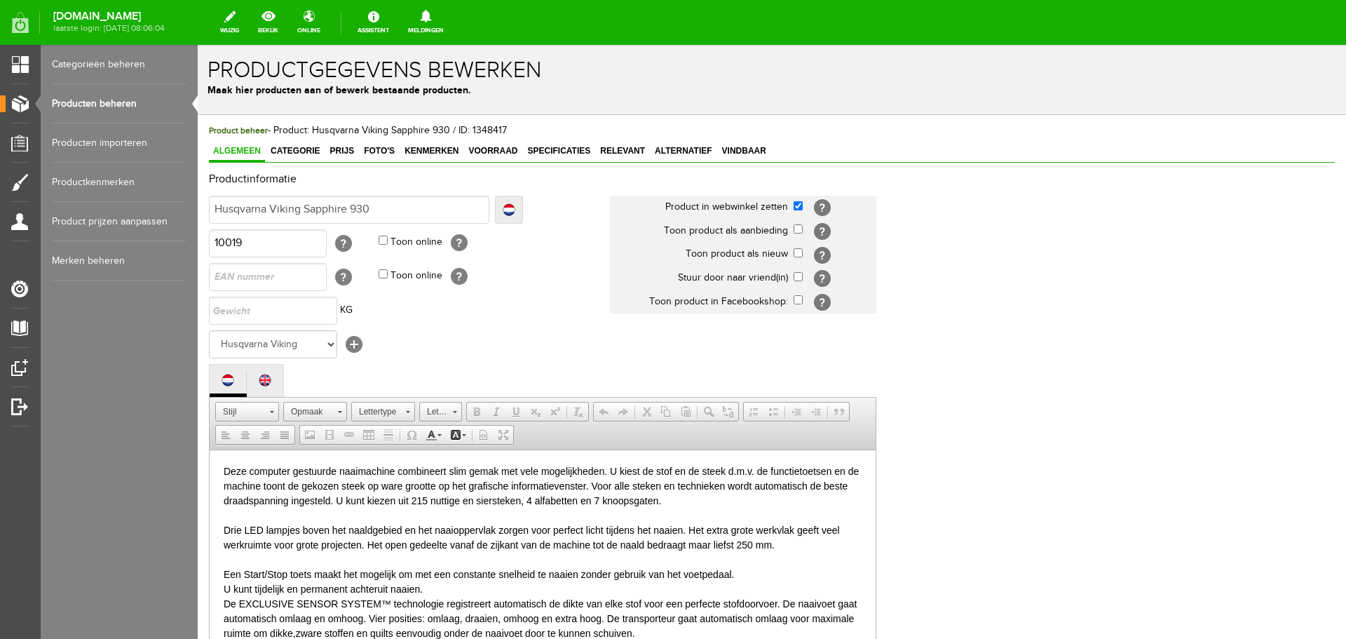
scroll to position [0, 0]
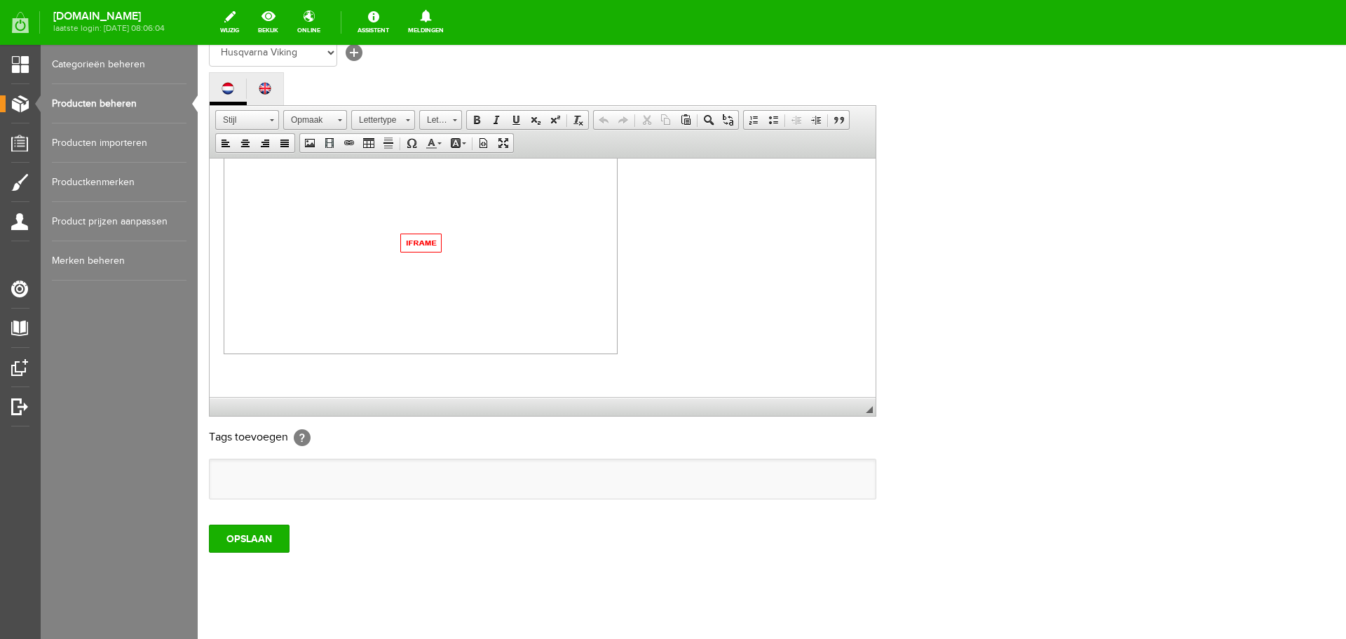
scroll to position [309, 0]
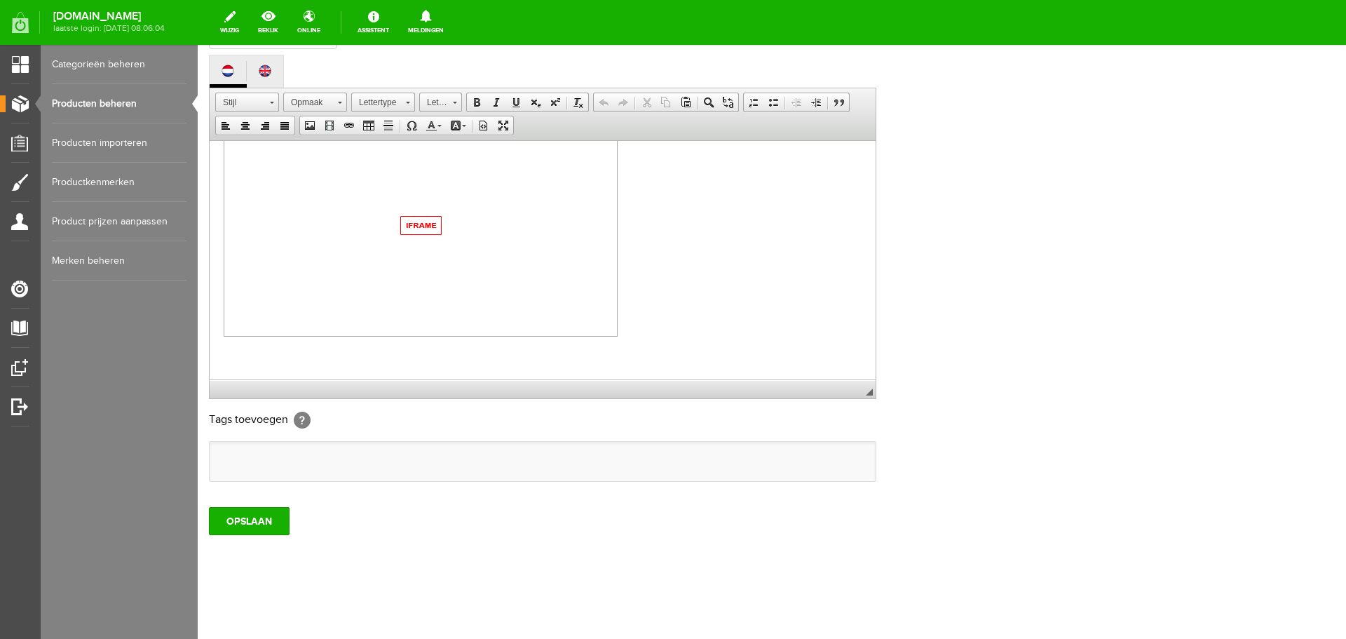
click at [274, 360] on p at bounding box center [543, 357] width 638 height 15
paste body
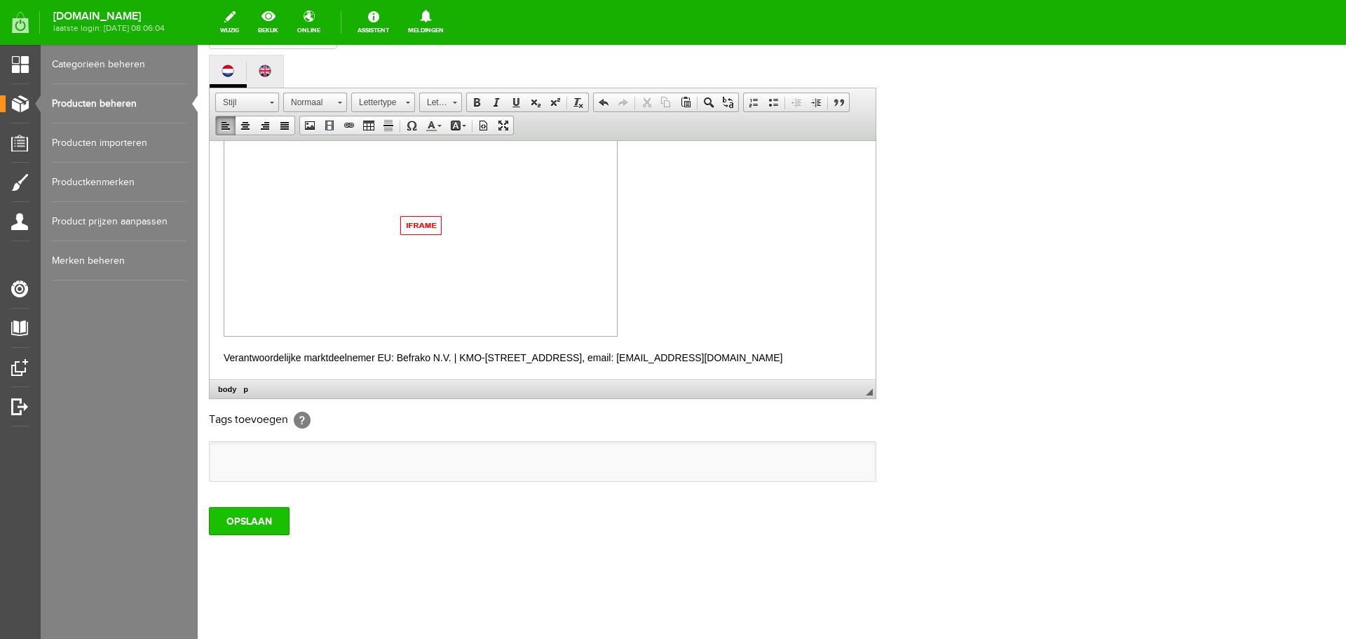
click at [242, 517] on input "OPSLAAN" at bounding box center [249, 521] width 81 height 28
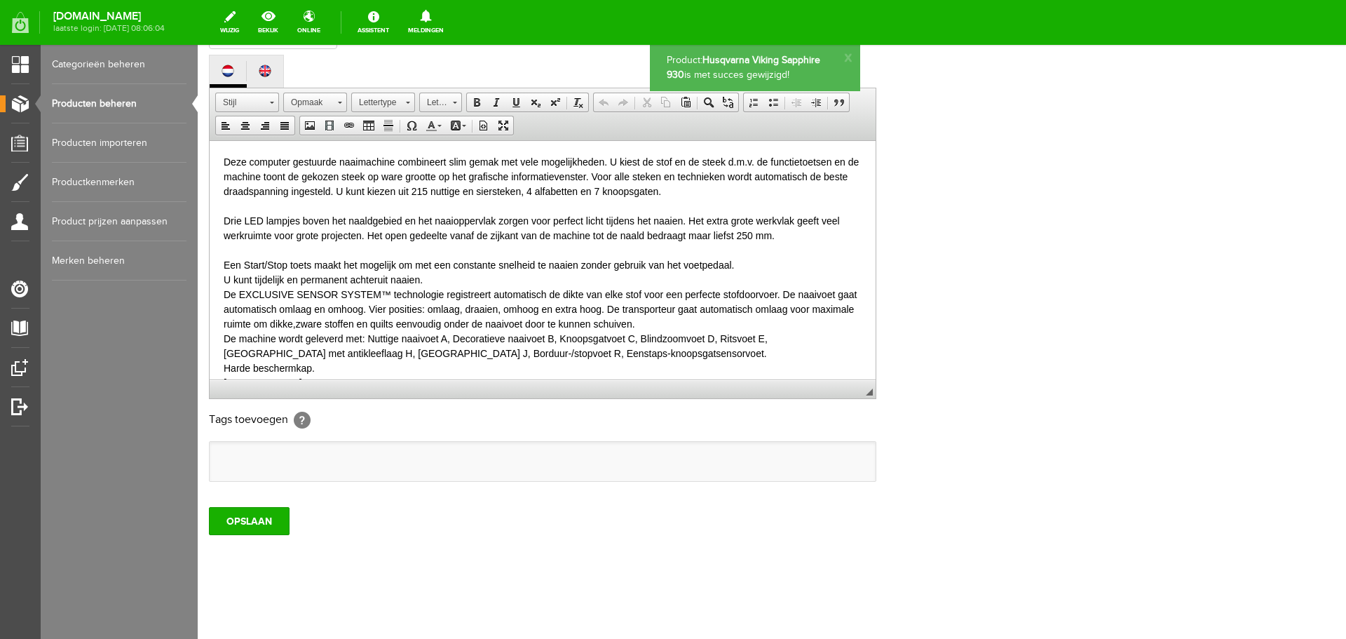
scroll to position [0, 0]
click at [88, 100] on link "Producten beheren" at bounding box center [119, 103] width 135 height 39
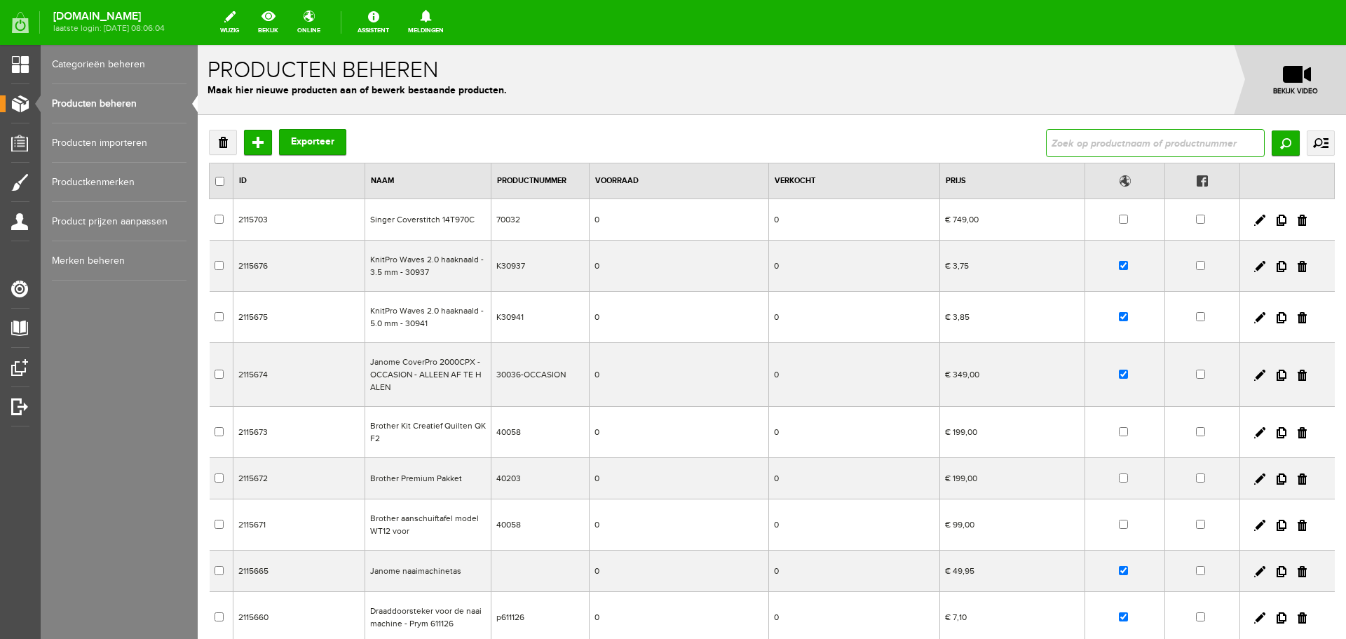
click at [1059, 135] on input "text" at bounding box center [1155, 143] width 219 height 28
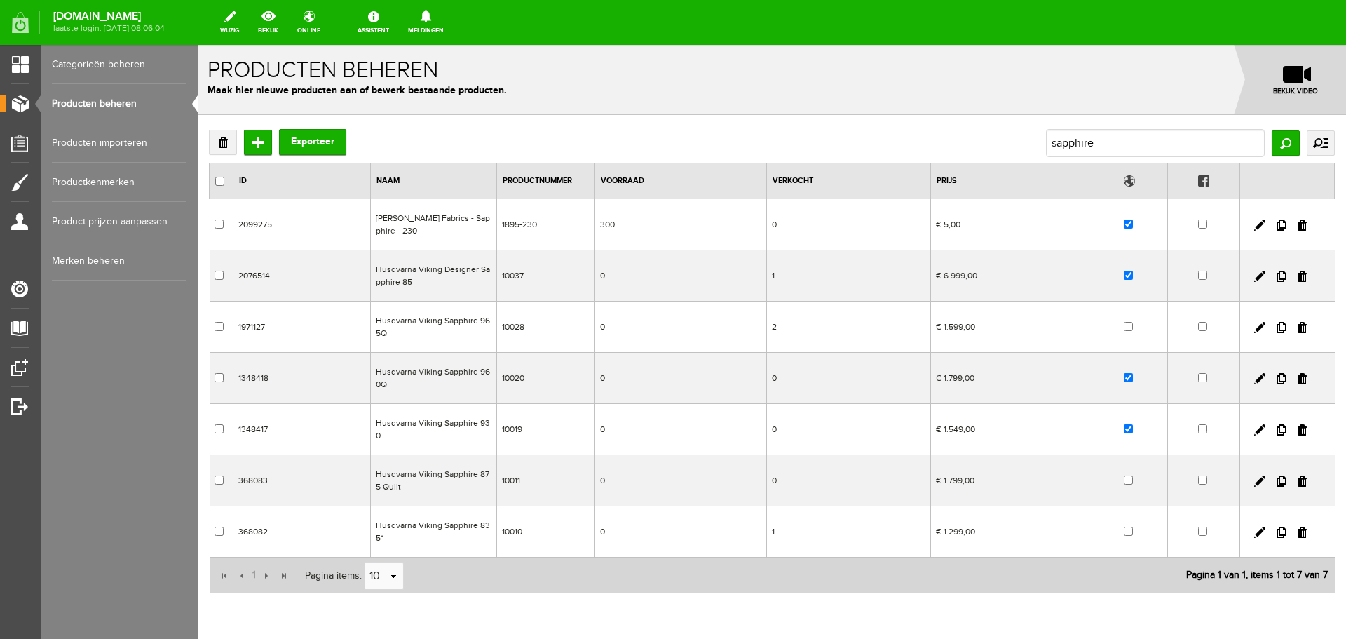
click at [1126, 379] on td at bounding box center [1130, 378] width 76 height 51
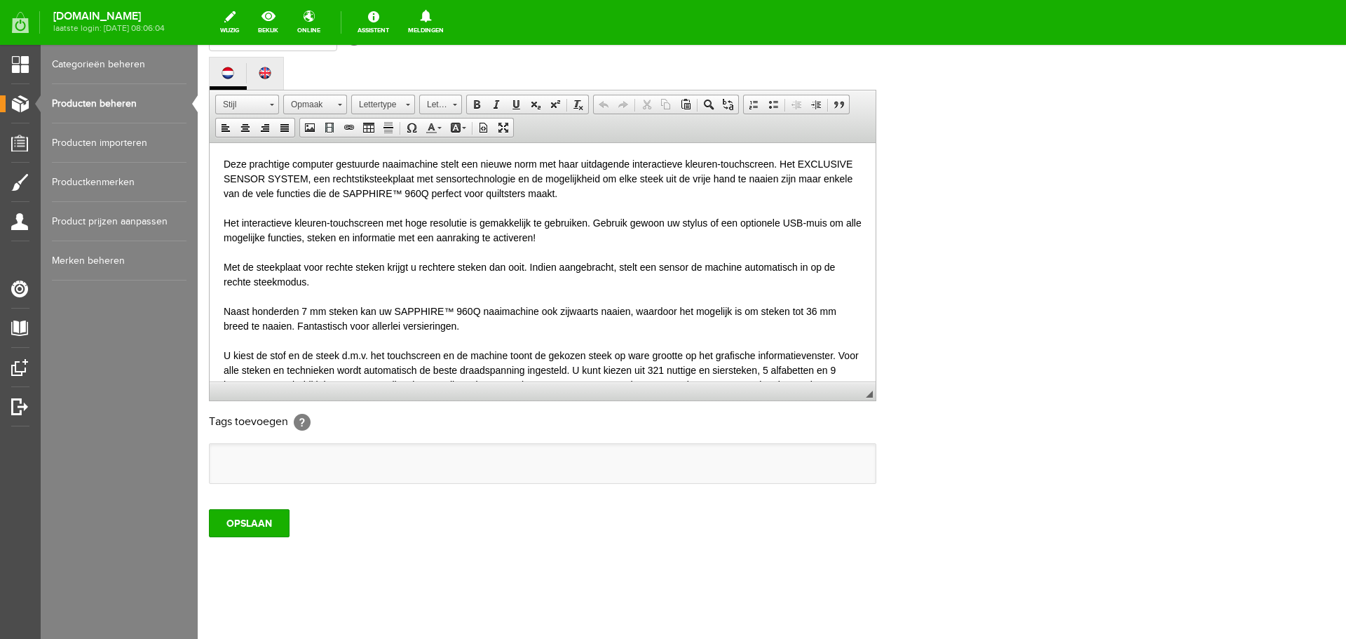
scroll to position [309, 0]
click at [226, 529] on input "OPSLAAN" at bounding box center [249, 521] width 81 height 28
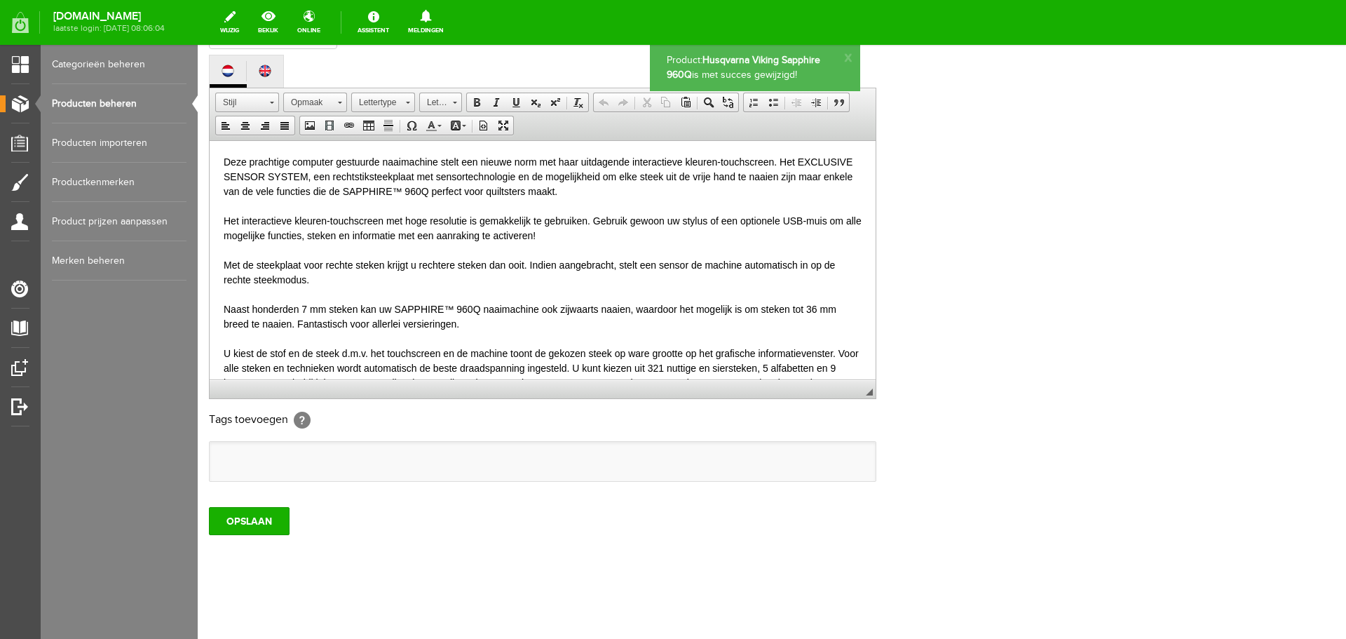
scroll to position [0, 0]
click at [107, 104] on link "Producten beheren" at bounding box center [119, 103] width 135 height 39
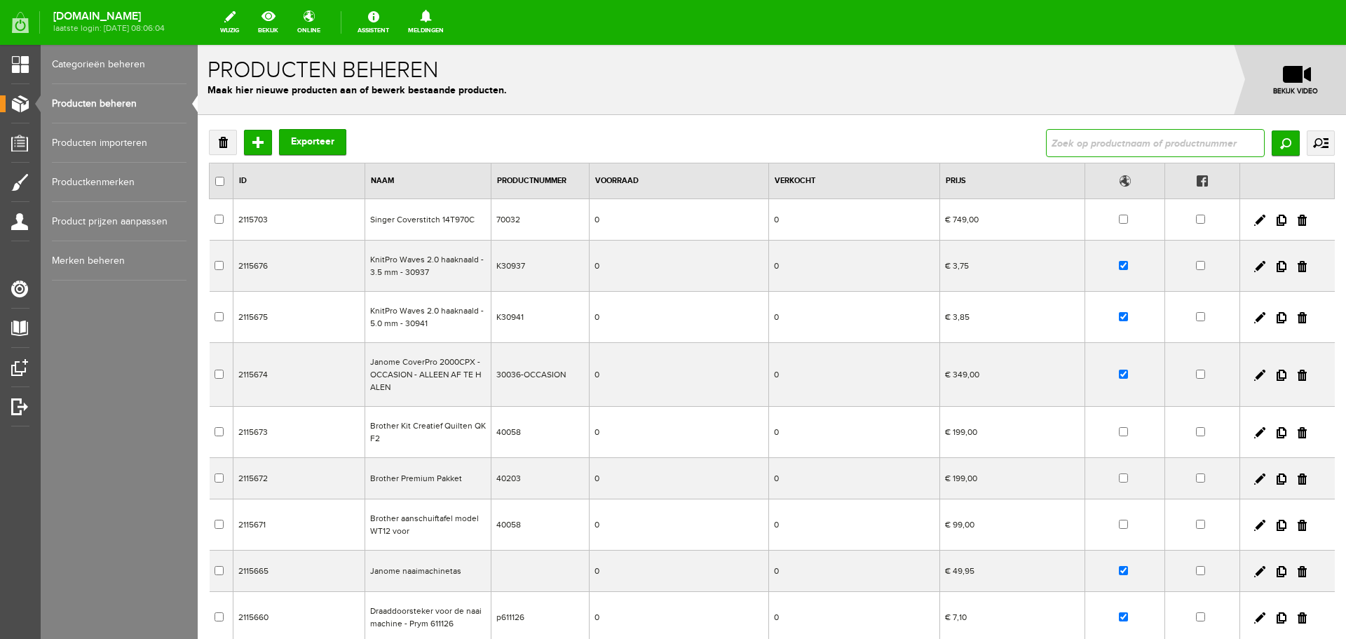
click at [1065, 142] on input "text" at bounding box center [1155, 143] width 219 height 28
type input "brilliance"
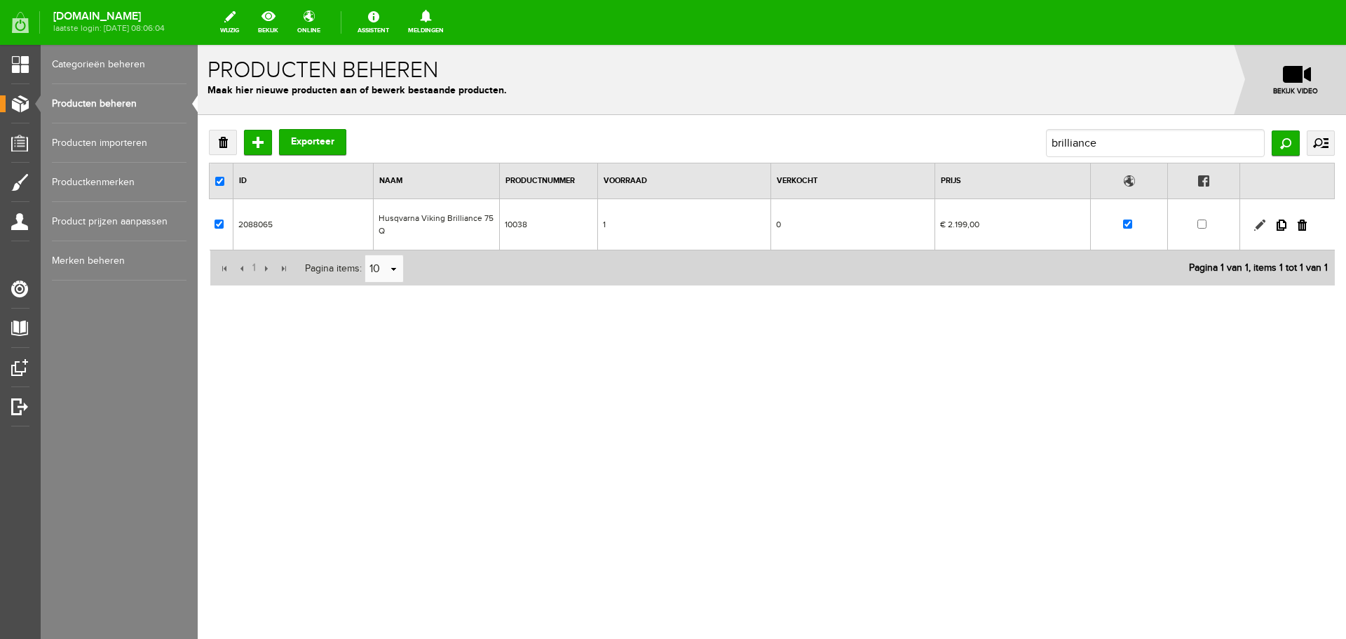
click at [1258, 224] on link at bounding box center [1259, 224] width 11 height 11
checkbox input "true"
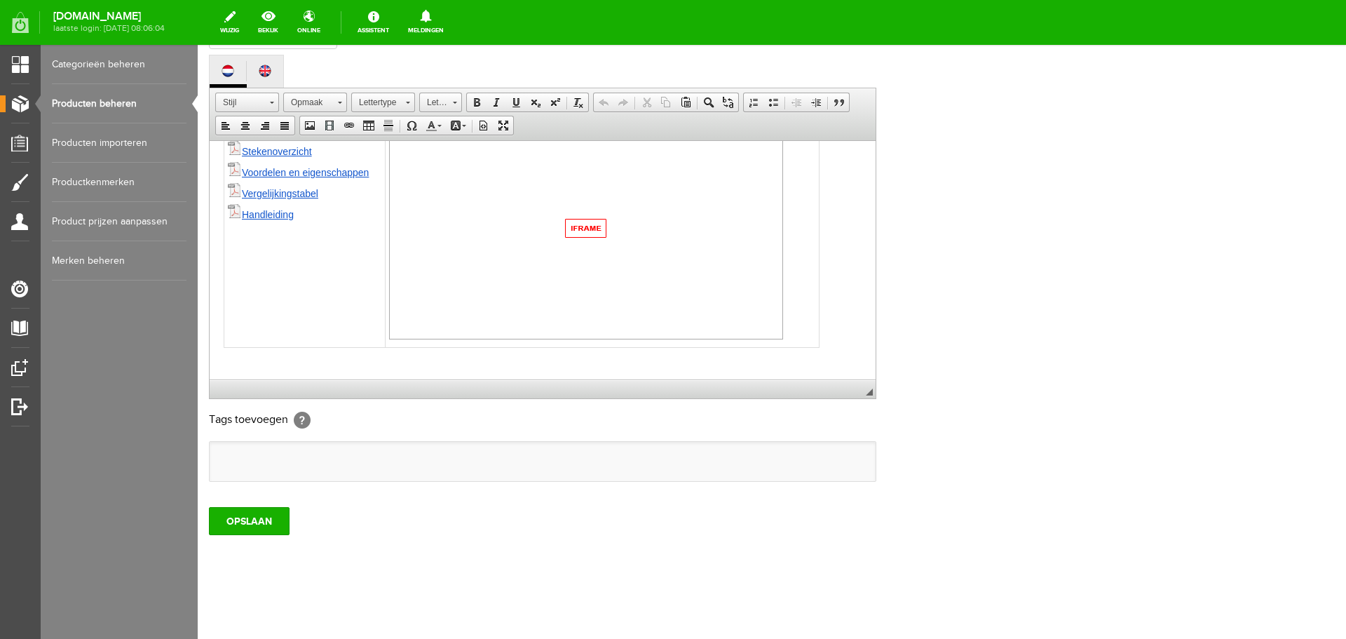
scroll to position [341, 0]
click at [850, 299] on body "De perfecte machine voor al uw naai- en quiltwerkstukken is de Husqvarna VIKING…" at bounding box center [543, 89] width 638 height 552
paste body
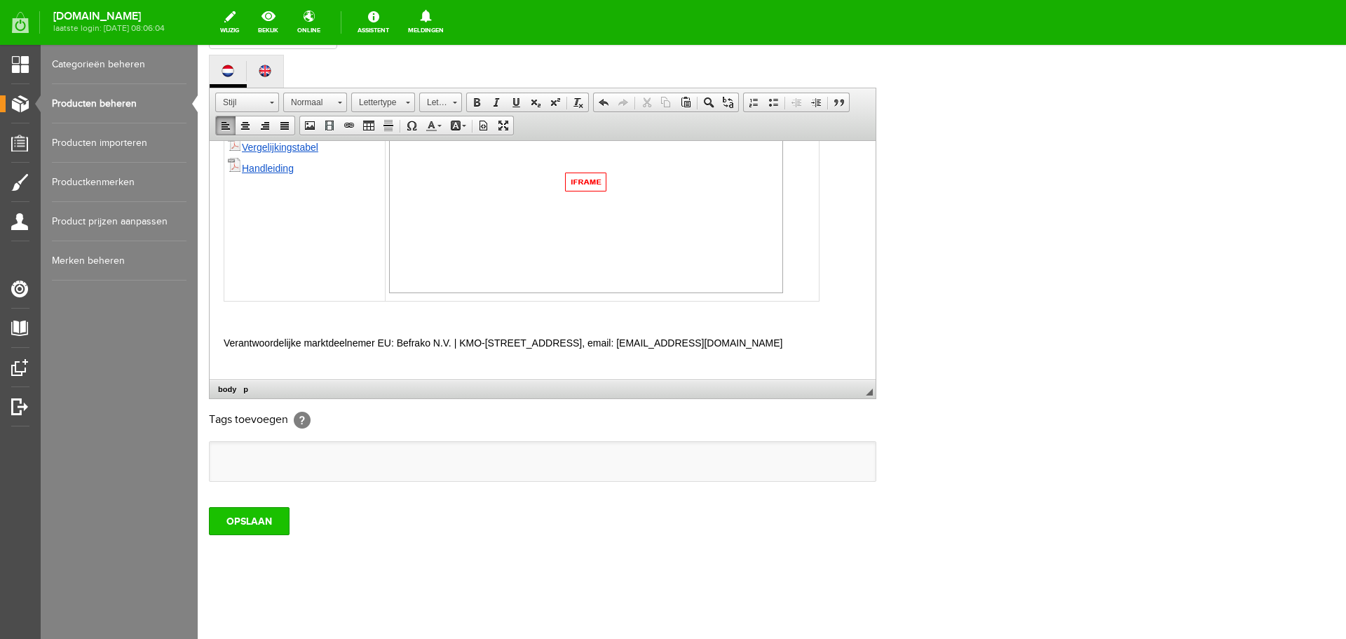
click at [237, 518] on input "OPSLAAN" at bounding box center [249, 521] width 81 height 28
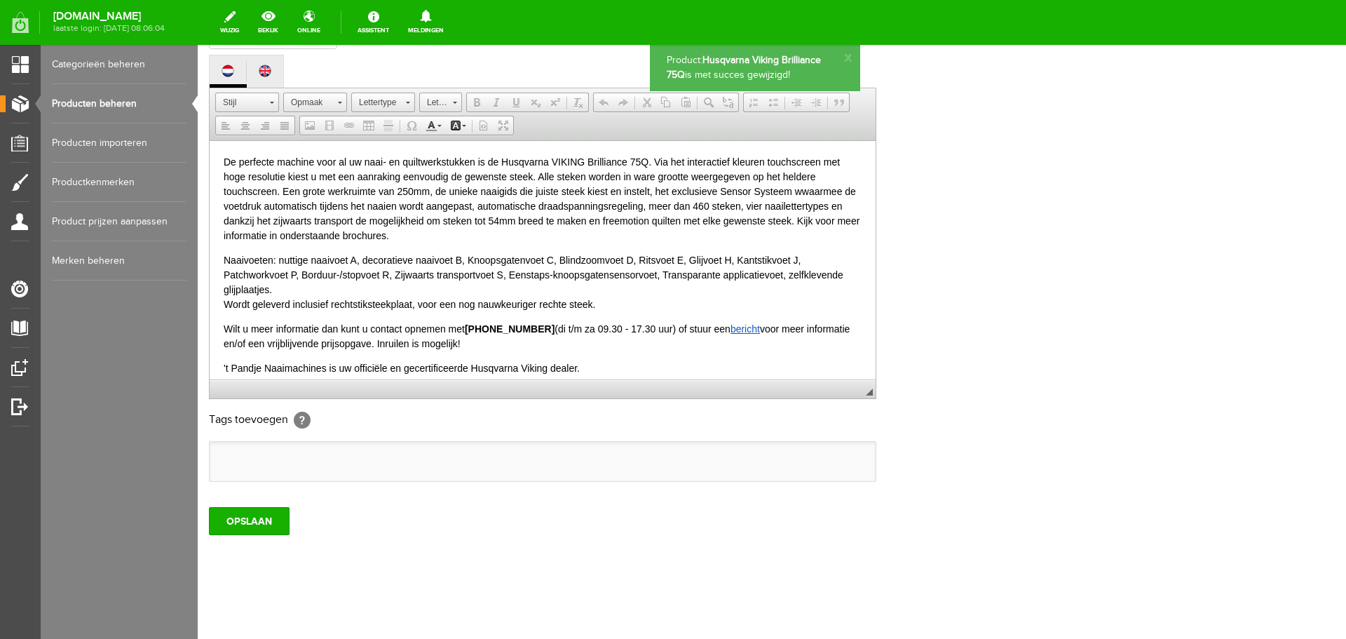
scroll to position [0, 0]
click at [99, 102] on link "Producten beheren" at bounding box center [119, 103] width 135 height 39
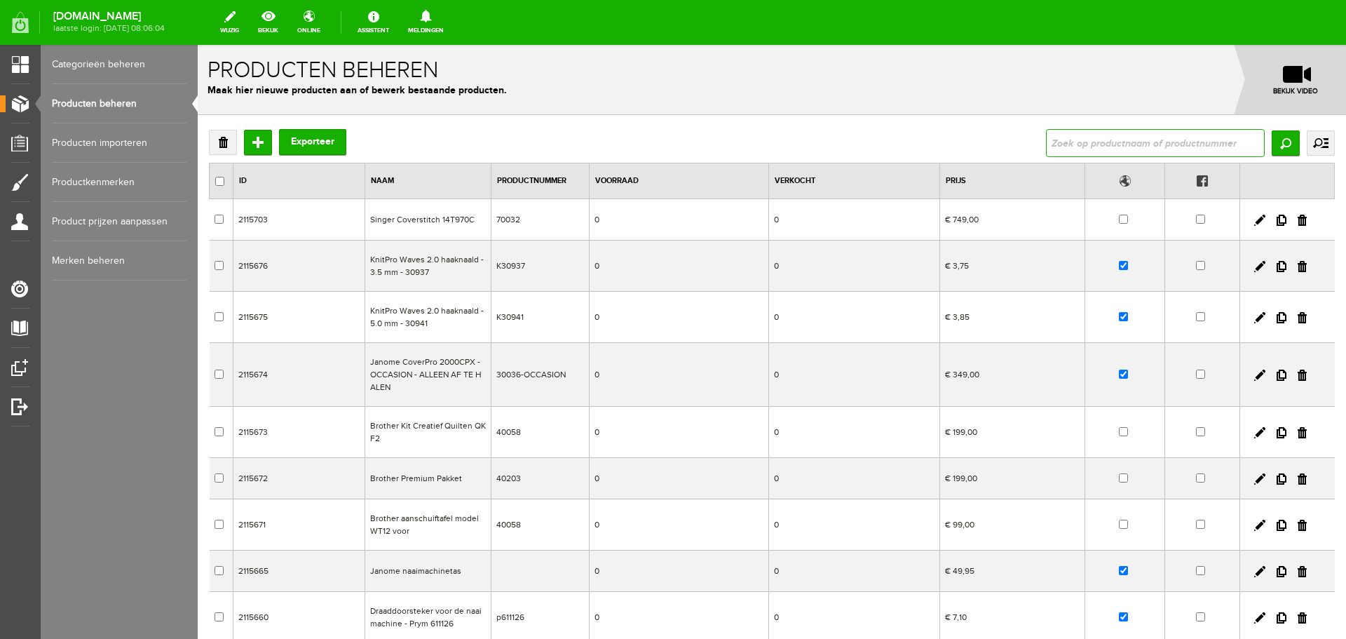
click at [1064, 148] on input "text" at bounding box center [1155, 143] width 219 height 28
type input "topaz 50"
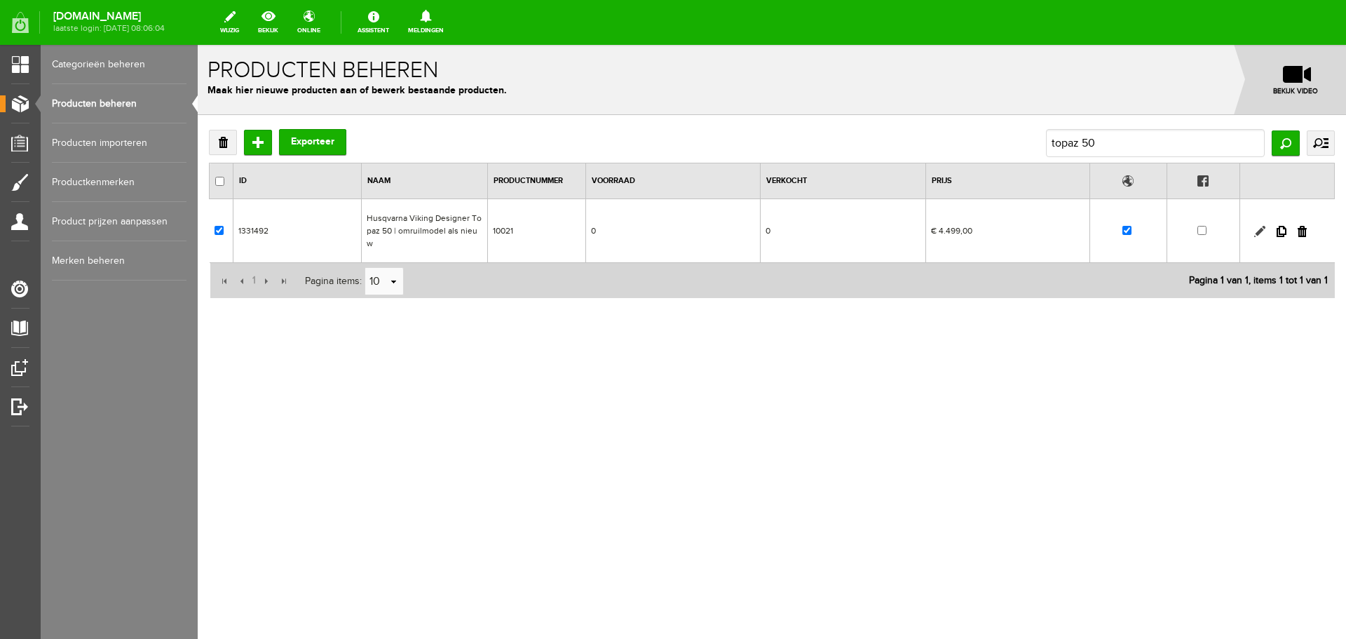
click at [1260, 226] on link at bounding box center [1259, 231] width 11 height 11
checkbox input "true"
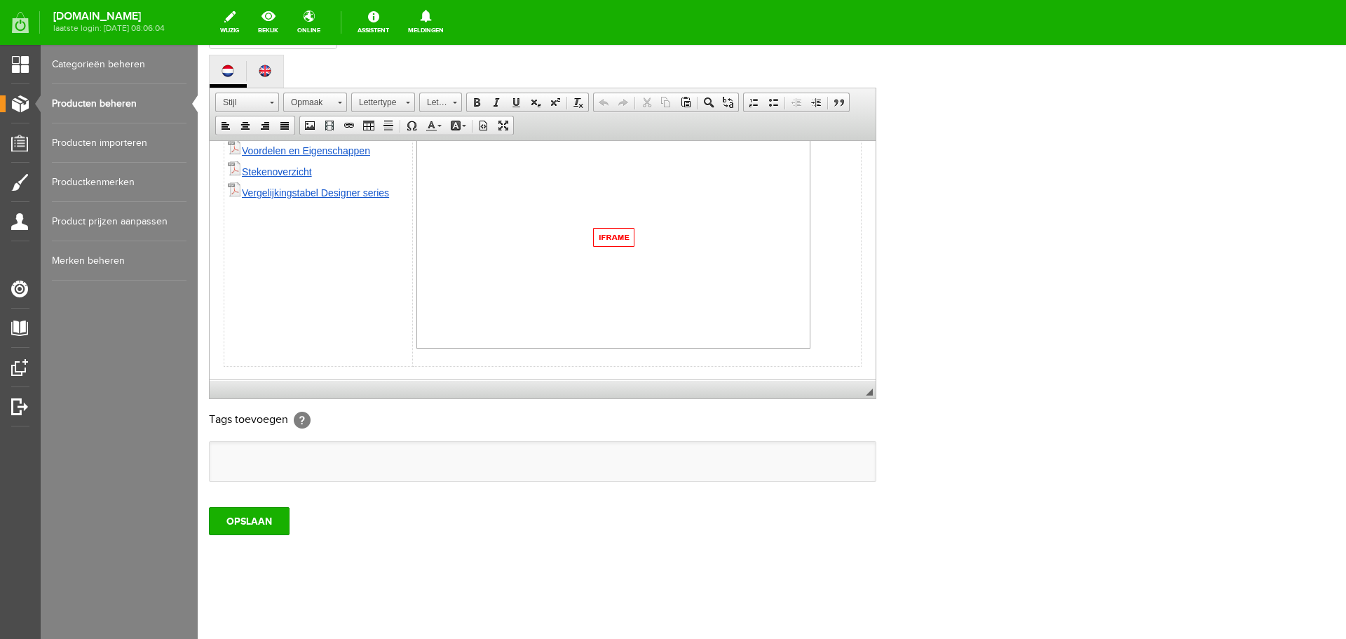
scroll to position [440, 0]
click at [860, 356] on html "Met de Designer Topaz 50 naai- en borduurmachine maakt u fantastisch naaiwerk, …" at bounding box center [543, 40] width 666 height 678
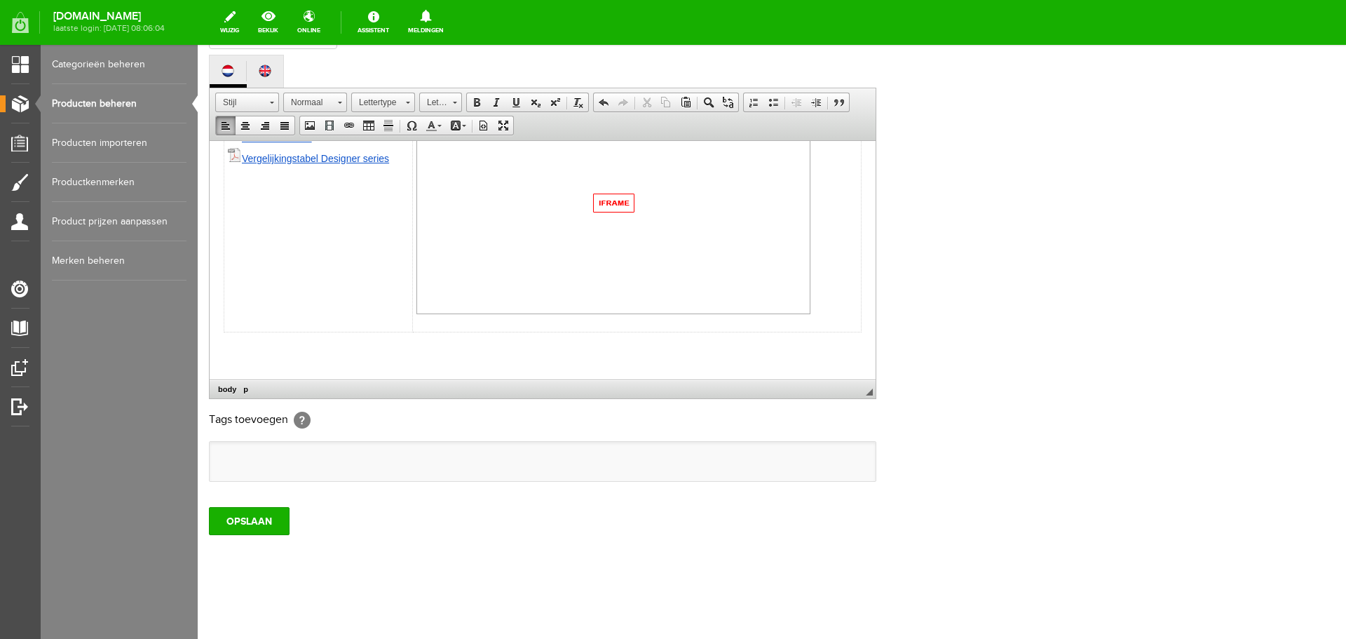
paste body
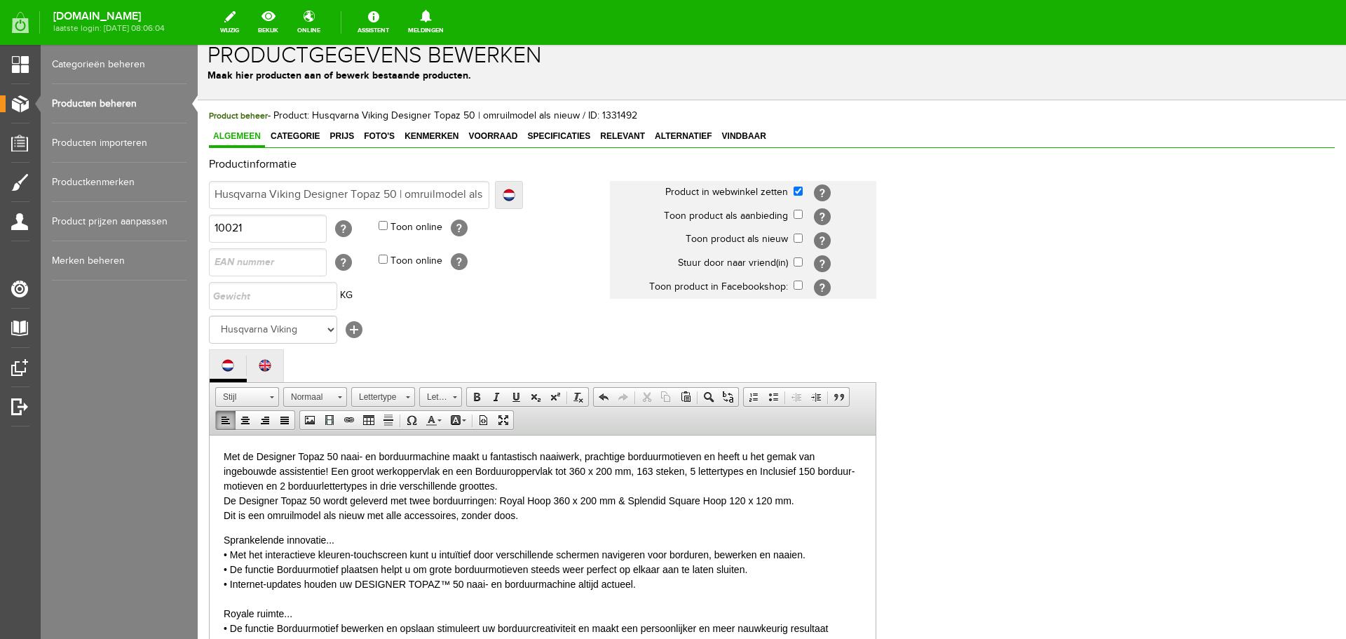
scroll to position [0, 0]
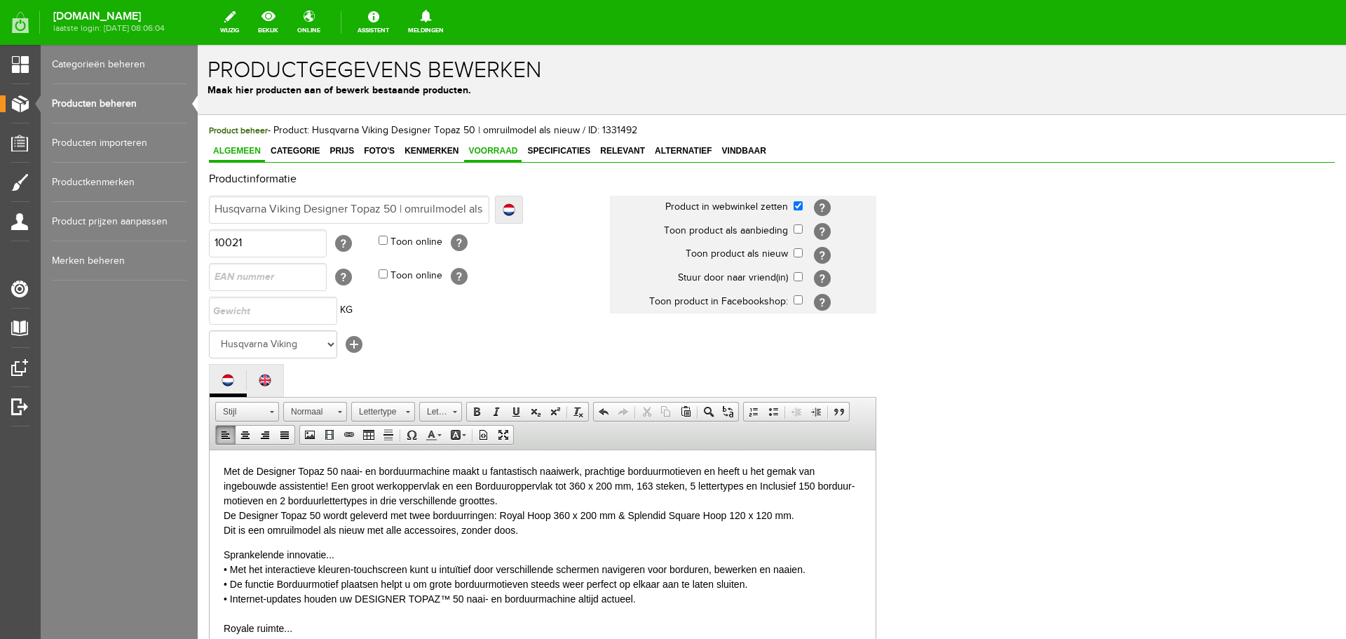
click at [489, 153] on span "Voorraad" at bounding box center [492, 151] width 57 height 10
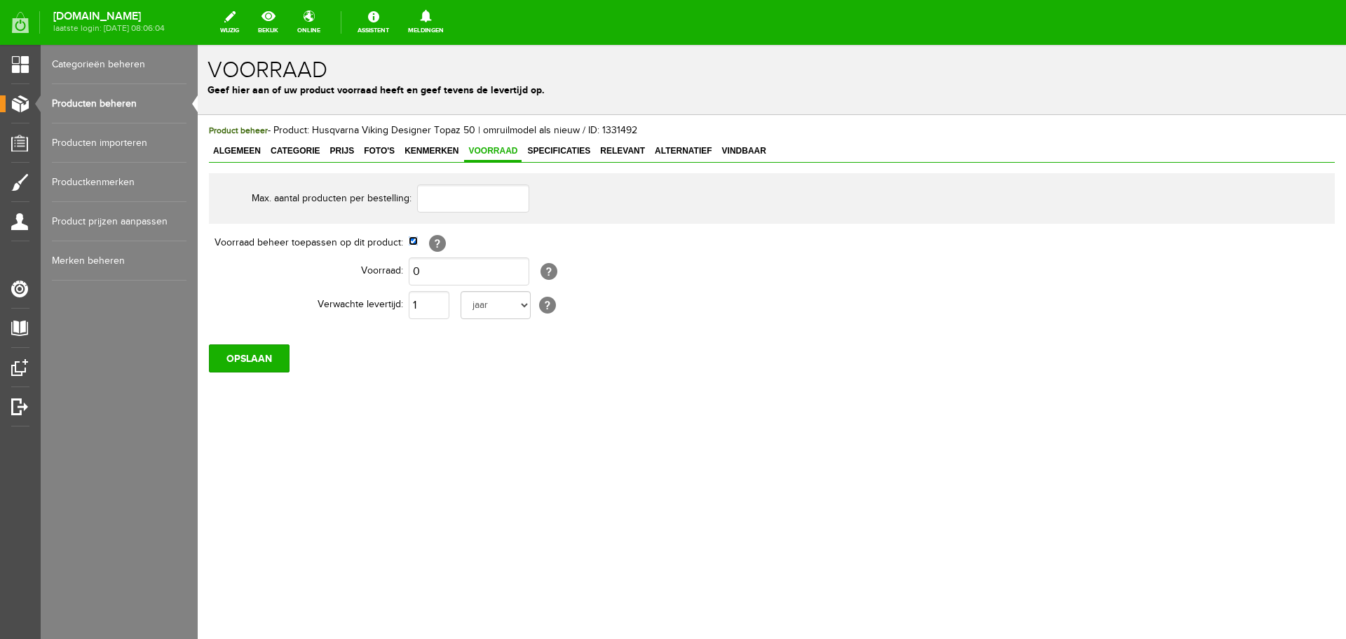
click at [414, 243] on input "checkbox" at bounding box center [413, 240] width 9 height 9
checkbox input "false"
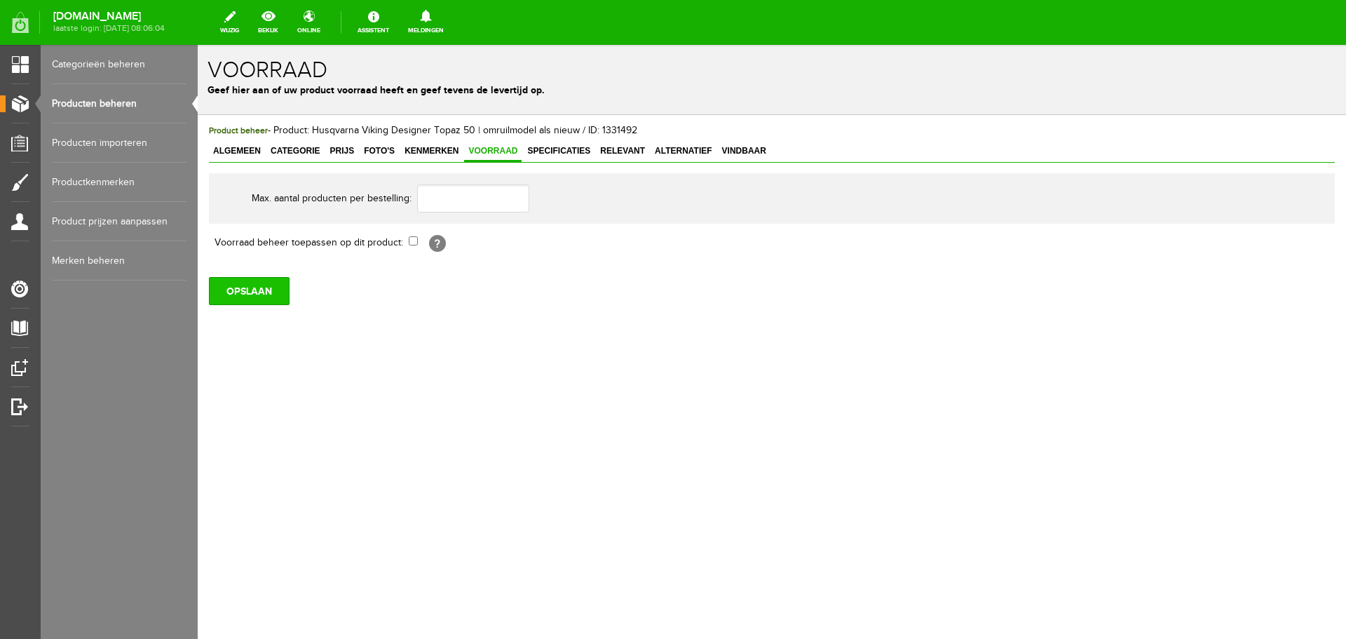
click at [263, 295] on input "OPSLAAN" at bounding box center [249, 291] width 81 height 28
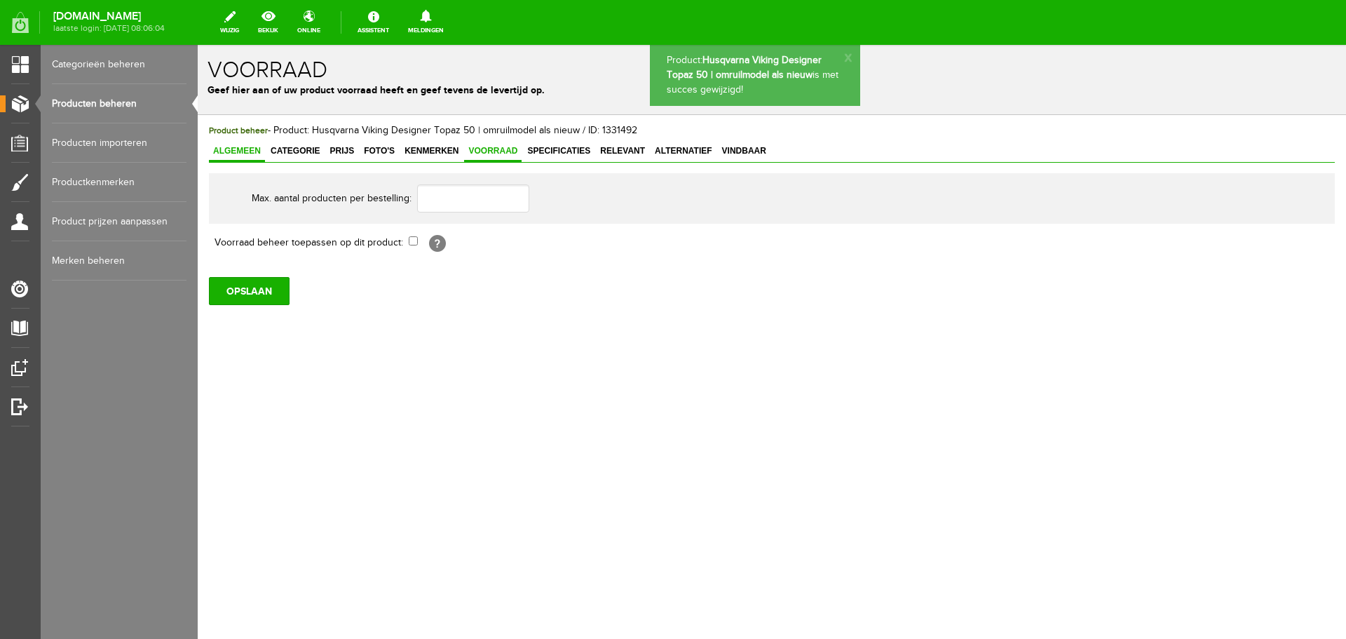
click at [230, 151] on span "Algemeen" at bounding box center [237, 151] width 56 height 10
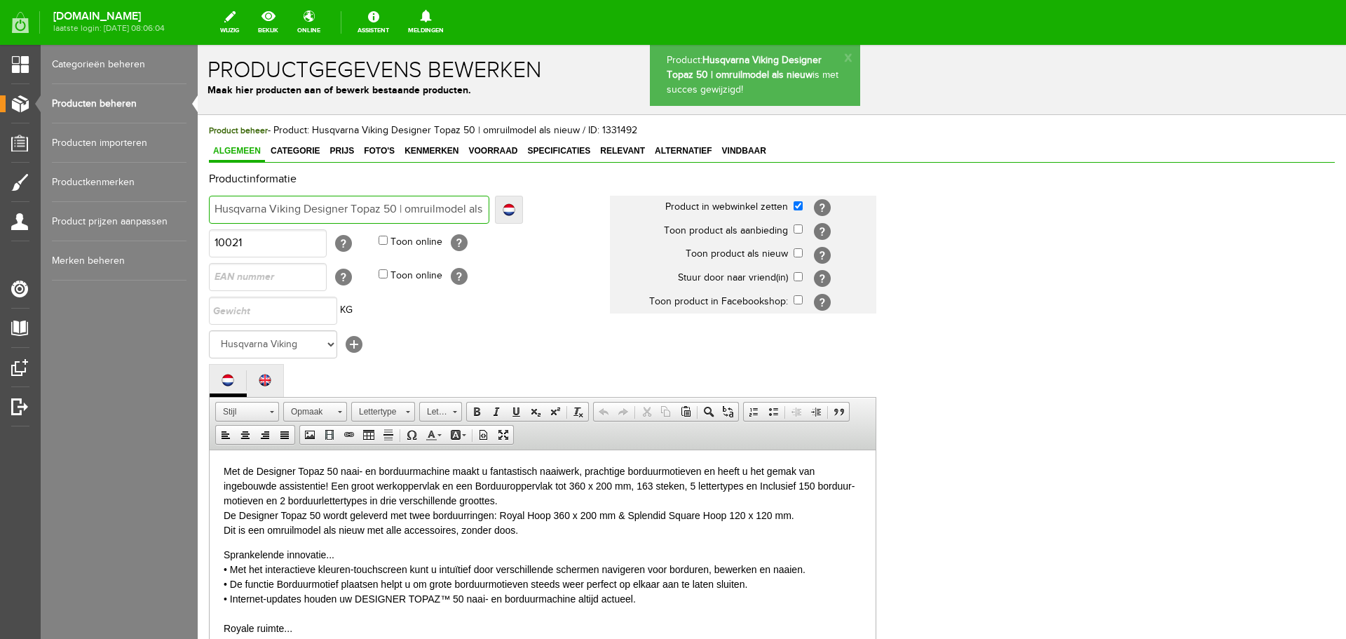
click at [456, 209] on input "Husqvarna Viking Designer Topaz 50 | omruilmodel als nieuw" at bounding box center [349, 210] width 280 height 28
type input "Husqvarna Viking Designer Topaz 50 | omruilmodel als nieuw"
type input "Husqvarna Viking Designer Topaz 50 | omruilmodel als nieuw -"
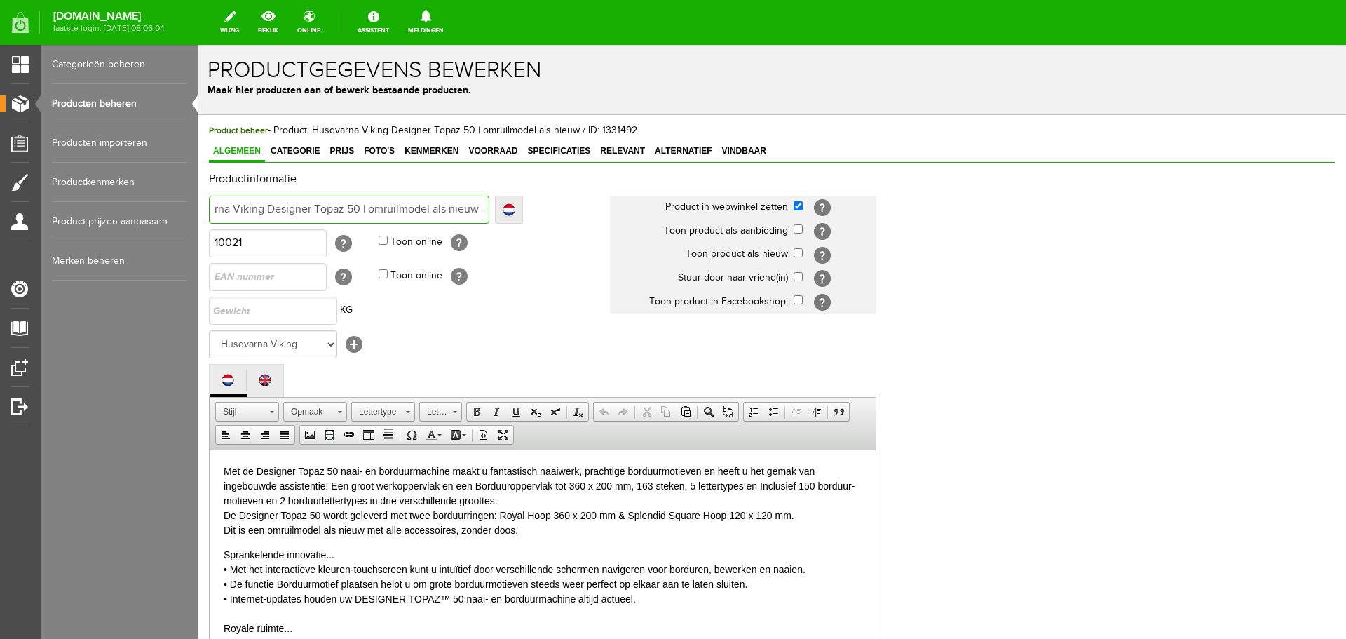
type input "Husqvarna Viking Designer Topaz 50 | omruilmodel als nieuw -"
type input "Husqvarna Viking Designer Topaz 50 | omruilmodel als nieuw - af"
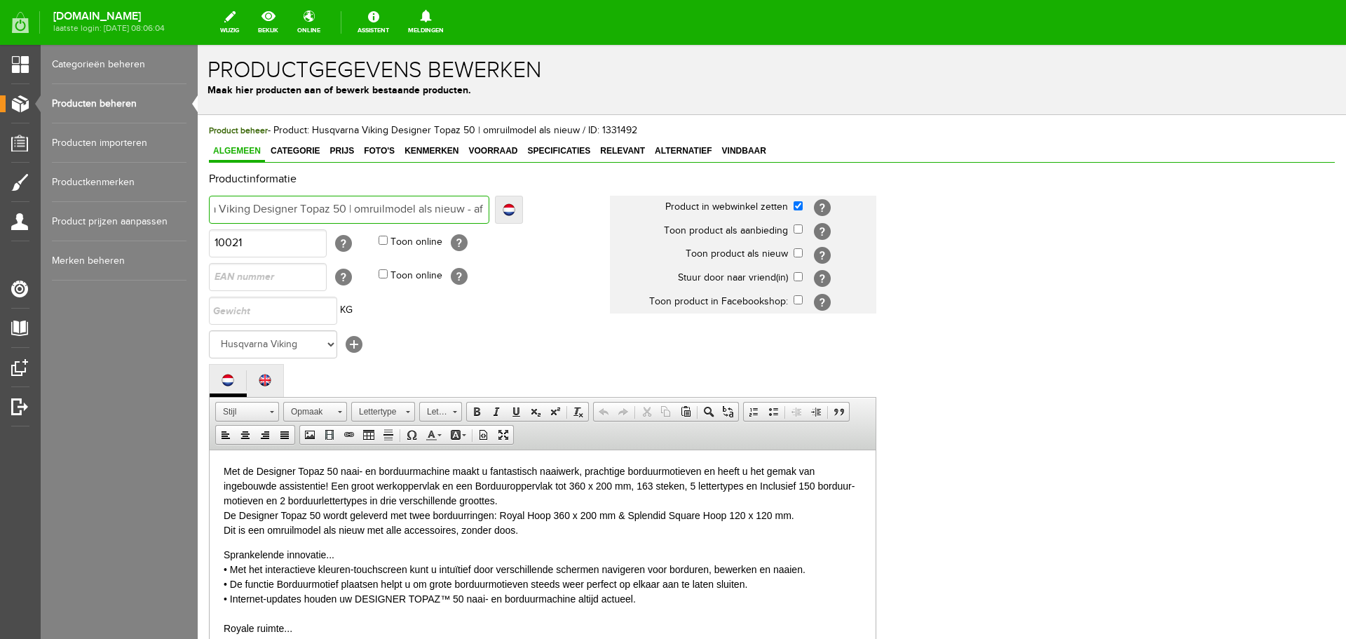
type input "Husqvarna Viking Designer Topaz 50 | omruilmodel als nieuw - af"
type input "Husqvarna Viking Designer Topaz 50 | omruilmodel als nieuw - af te"
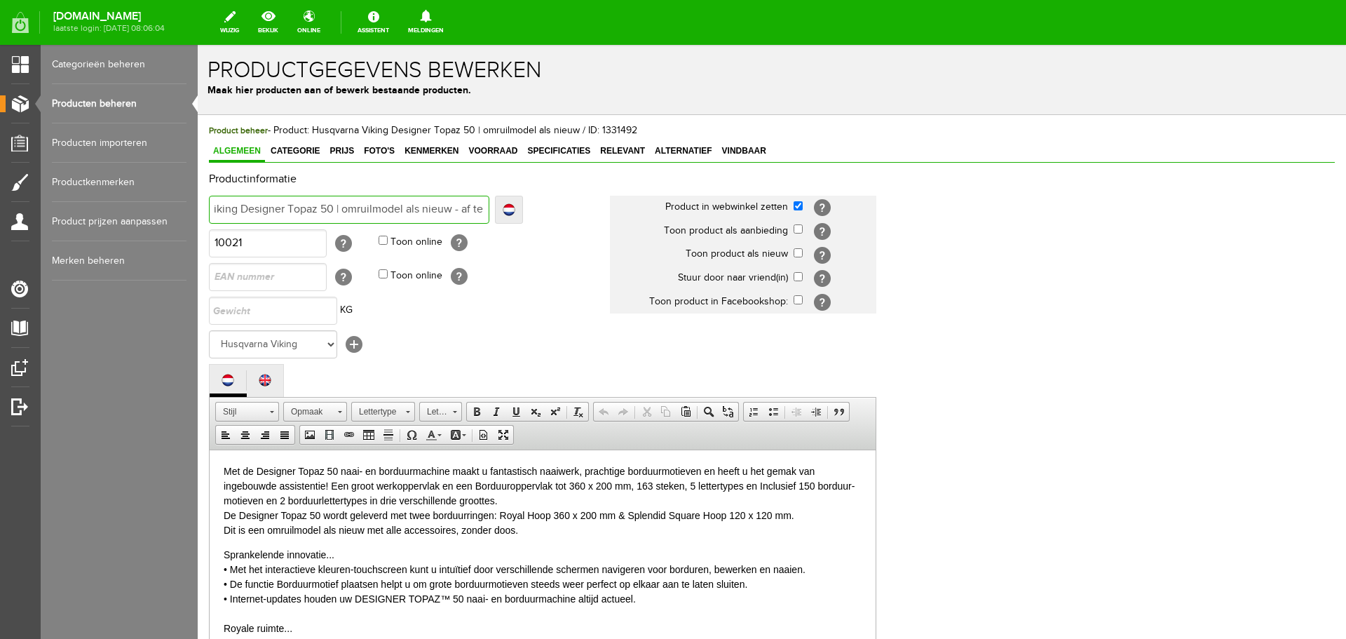
type input "Husqvarna Viking Designer Topaz 50 | omruilmodel als nieuw - af te"
type input "Husqvarna Viking Designer Topaz 50 | omruilmodel als nieuw - af te ha"
type input "Husqvarna Viking Designer Topaz 50 | omruilmodel als nieuw - af te h"
type input "Husqvarna Viking Designer Topaz 50 | omruilmodel als nieuw - af te hal"
type input "Husqvarna Viking Designer Topaz 50 | omruilmodel als nieuw - af te ha"
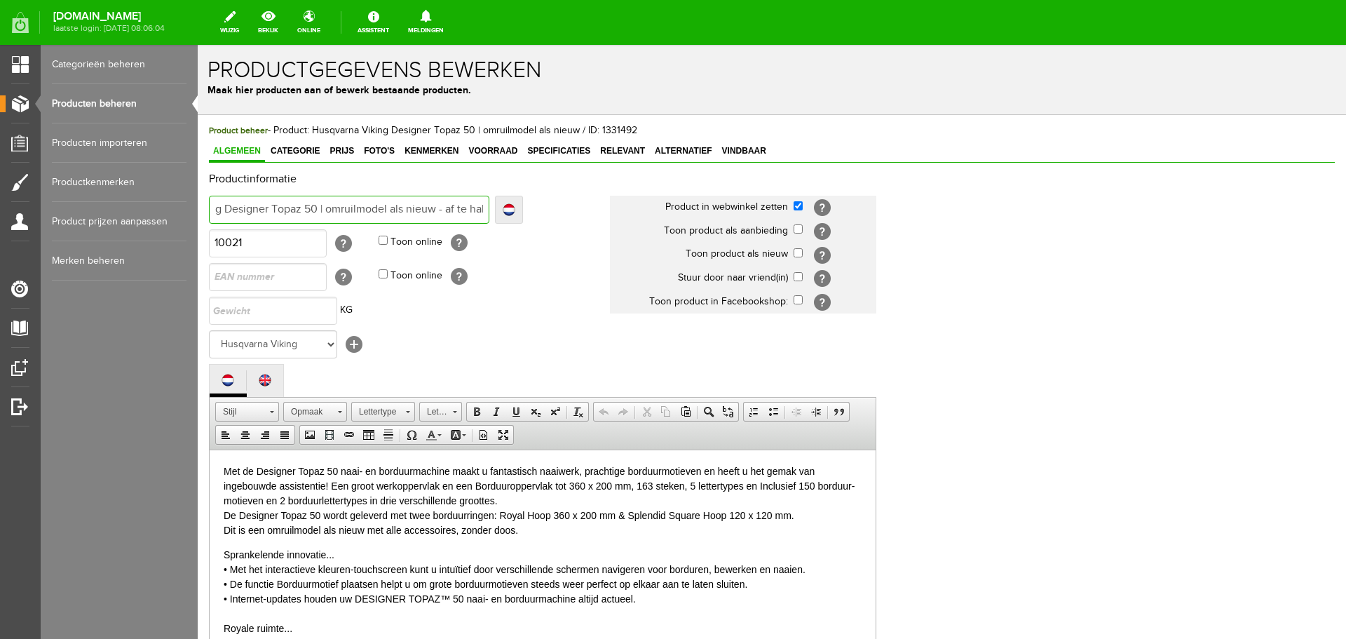
type input "Husqvarna Viking Designer Topaz 50 | omruilmodel als nieuw - af te hale"
type input "Husqvarna Viking Designer Topaz 50 | omruilmodel als nieuw - af te halen"
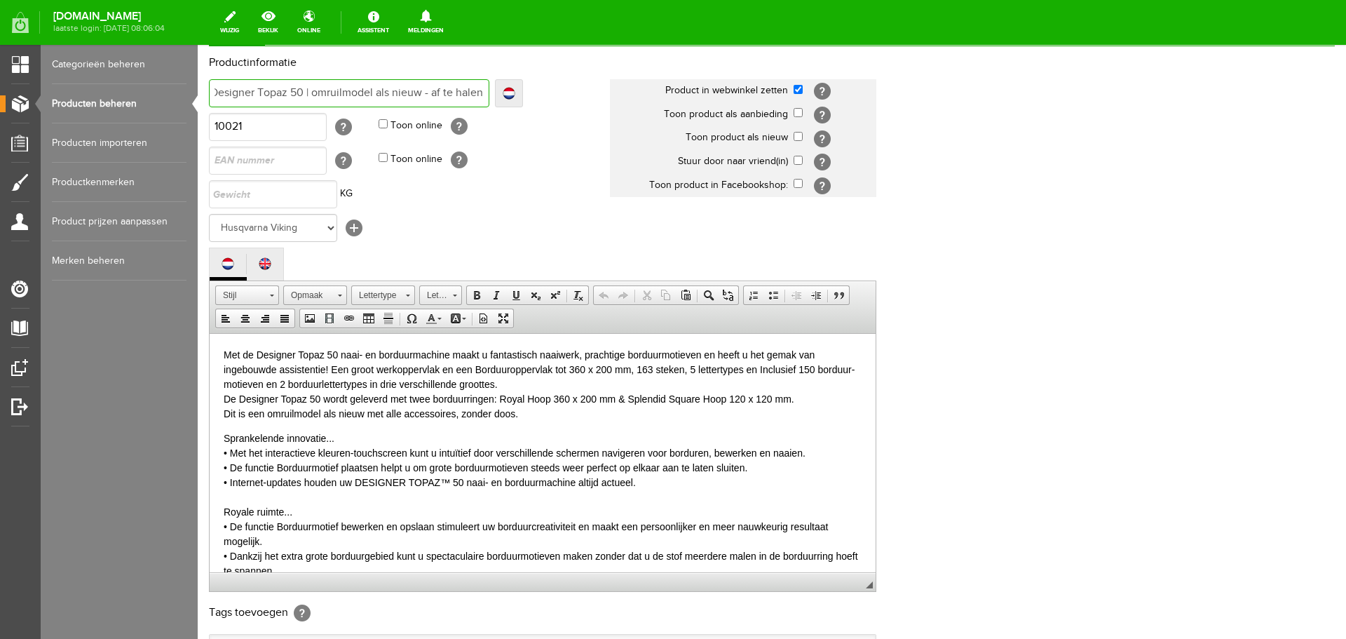
scroll to position [309, 0]
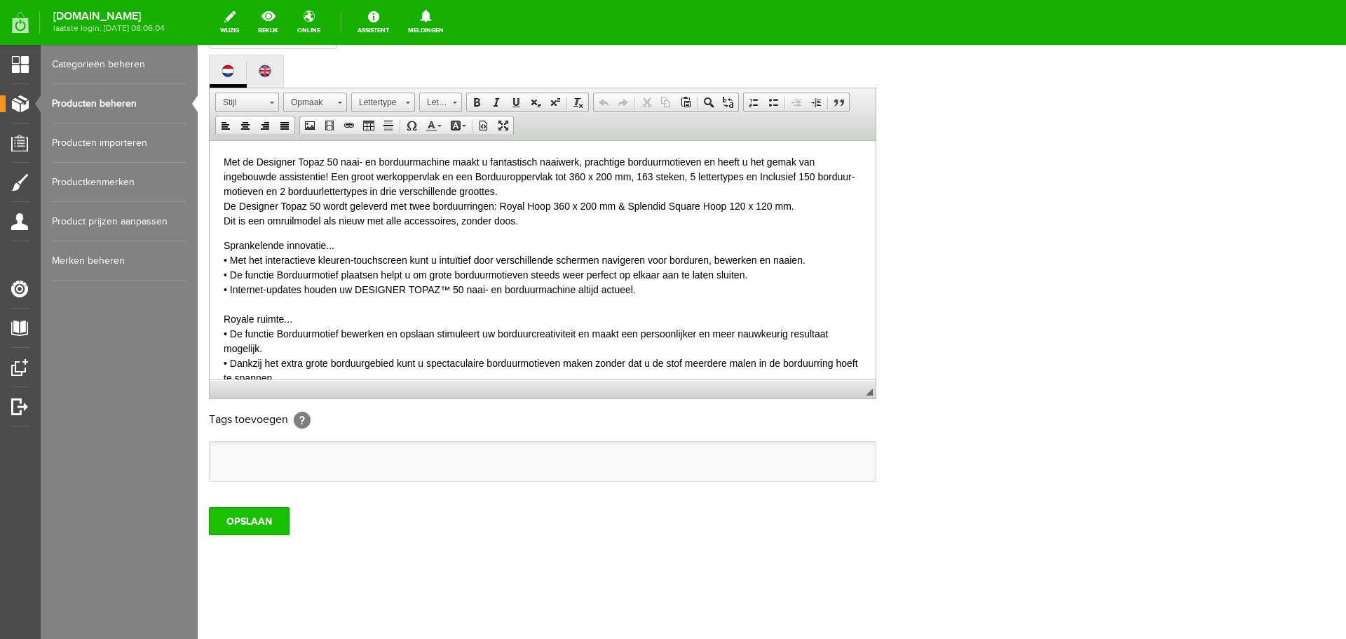
type input "Husqvarna Viking Designer Topaz 50 | omruilmodel als nieuw - af te halen"
click at [267, 515] on input "OPSLAAN" at bounding box center [249, 521] width 81 height 28
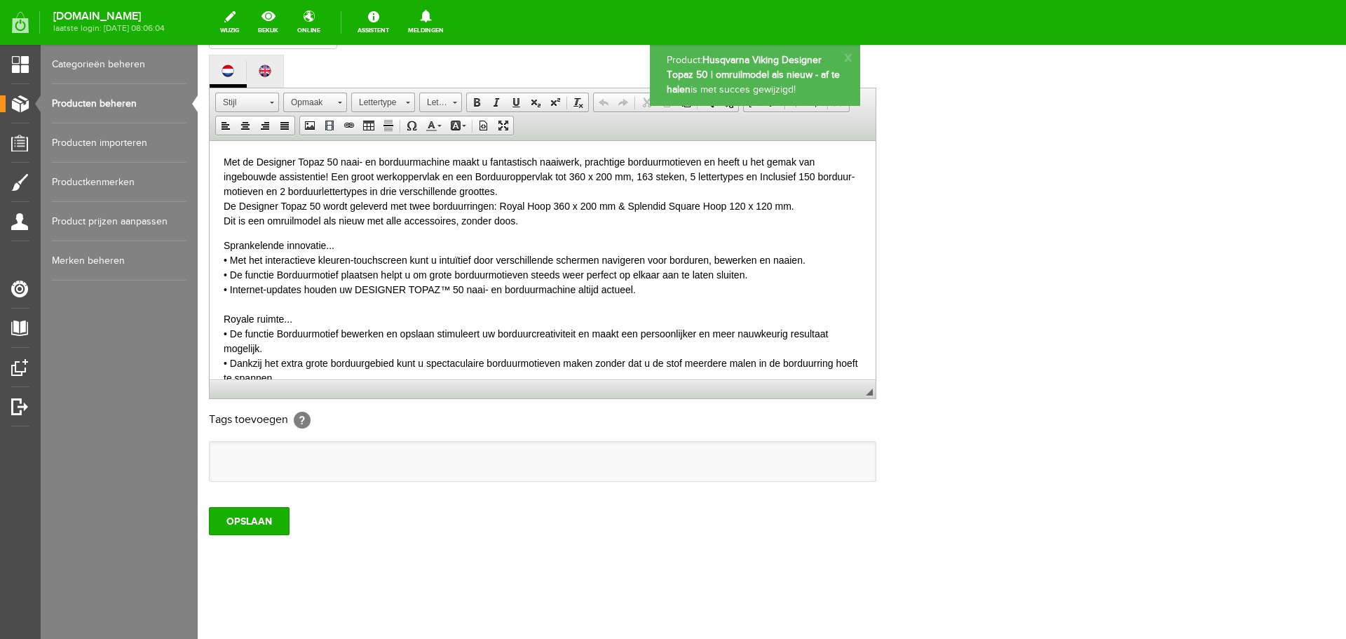
click at [100, 103] on link "Producten beheren" at bounding box center [119, 103] width 135 height 39
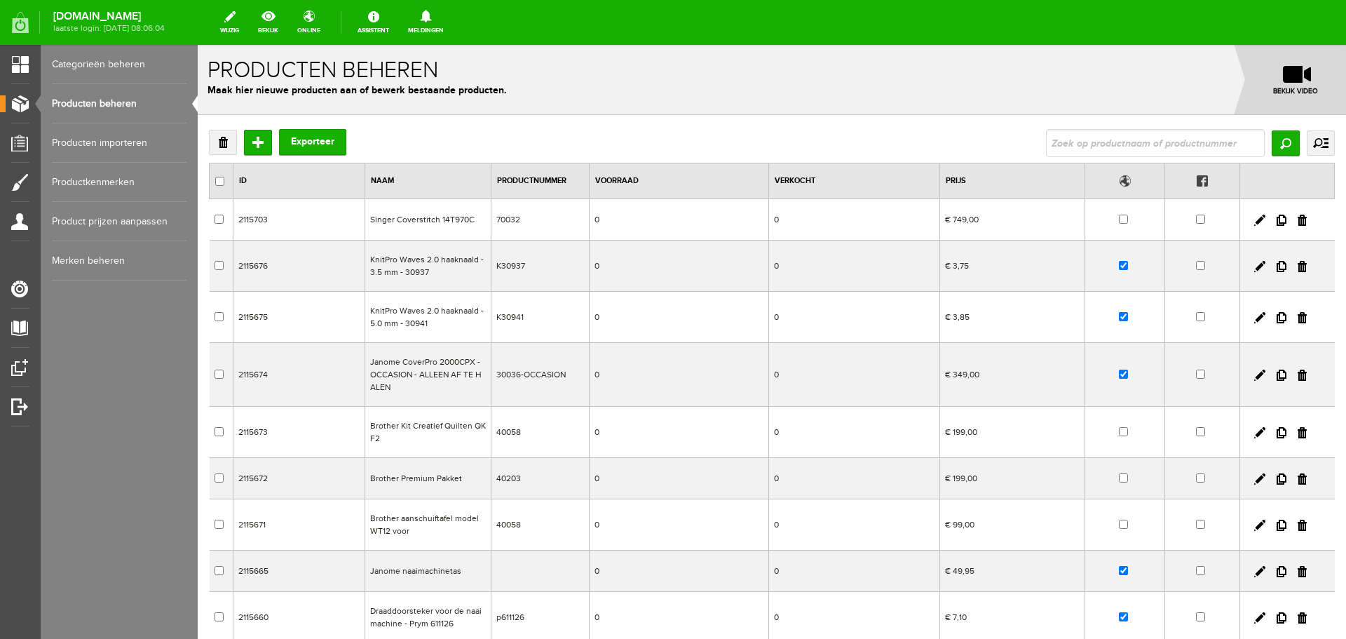
click at [97, 100] on link "Producten beheren" at bounding box center [119, 103] width 135 height 39
